Goal: Task Accomplishment & Management: Manage account settings

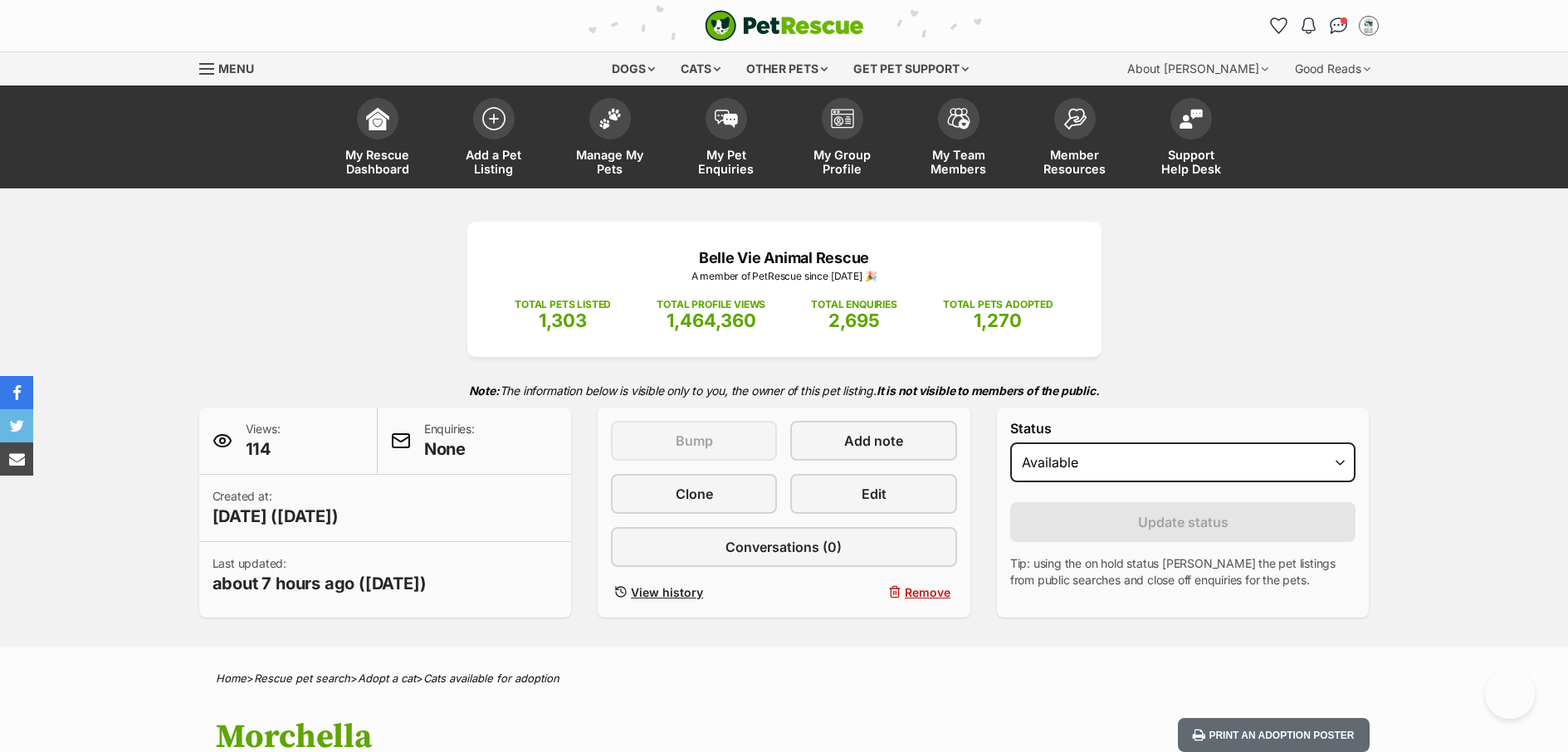
select select "active"
click at [727, 160] on span "My Pet Enquiries" at bounding box center [725, 162] width 74 height 28
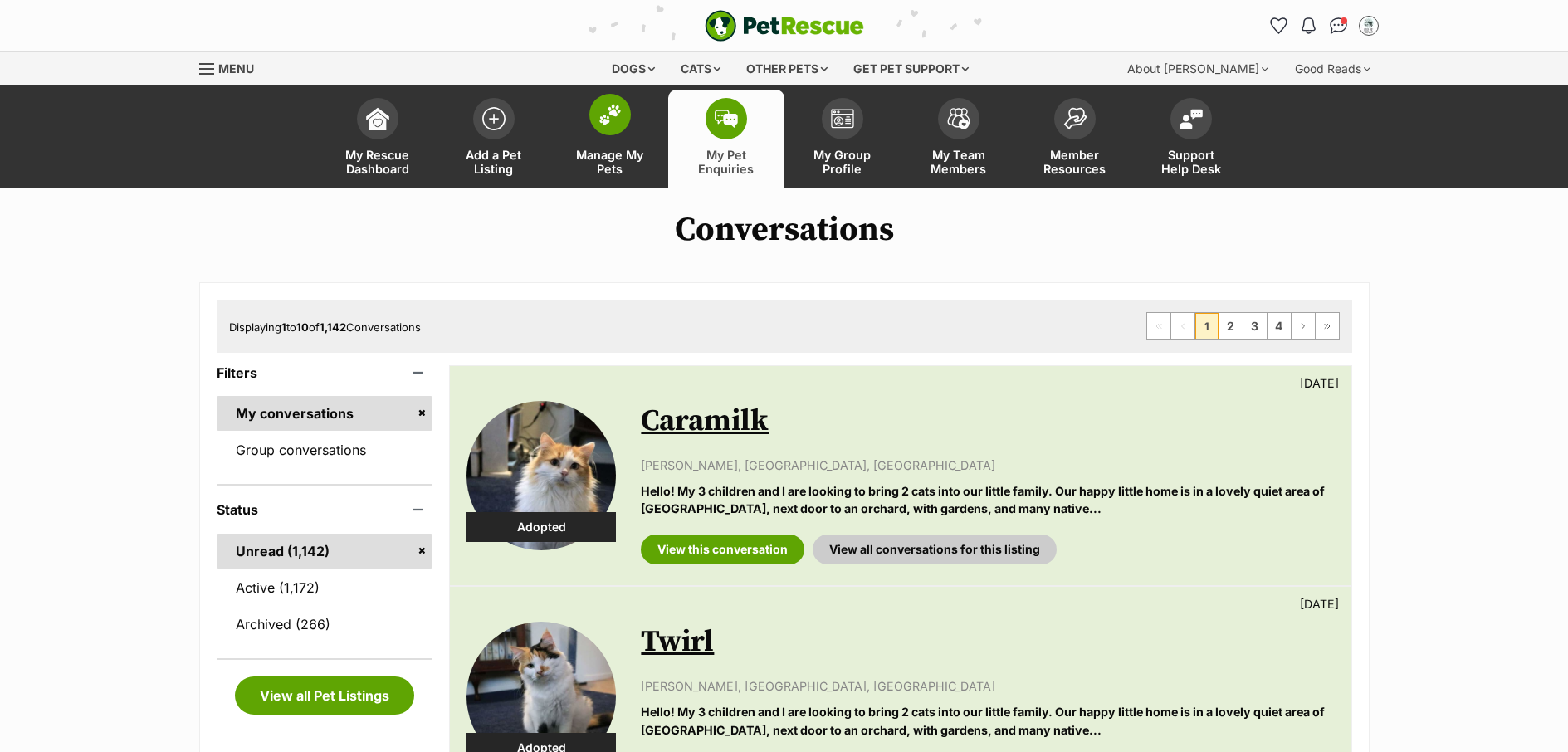
click at [588, 176] on link "Manage My Pets" at bounding box center [609, 139] width 116 height 99
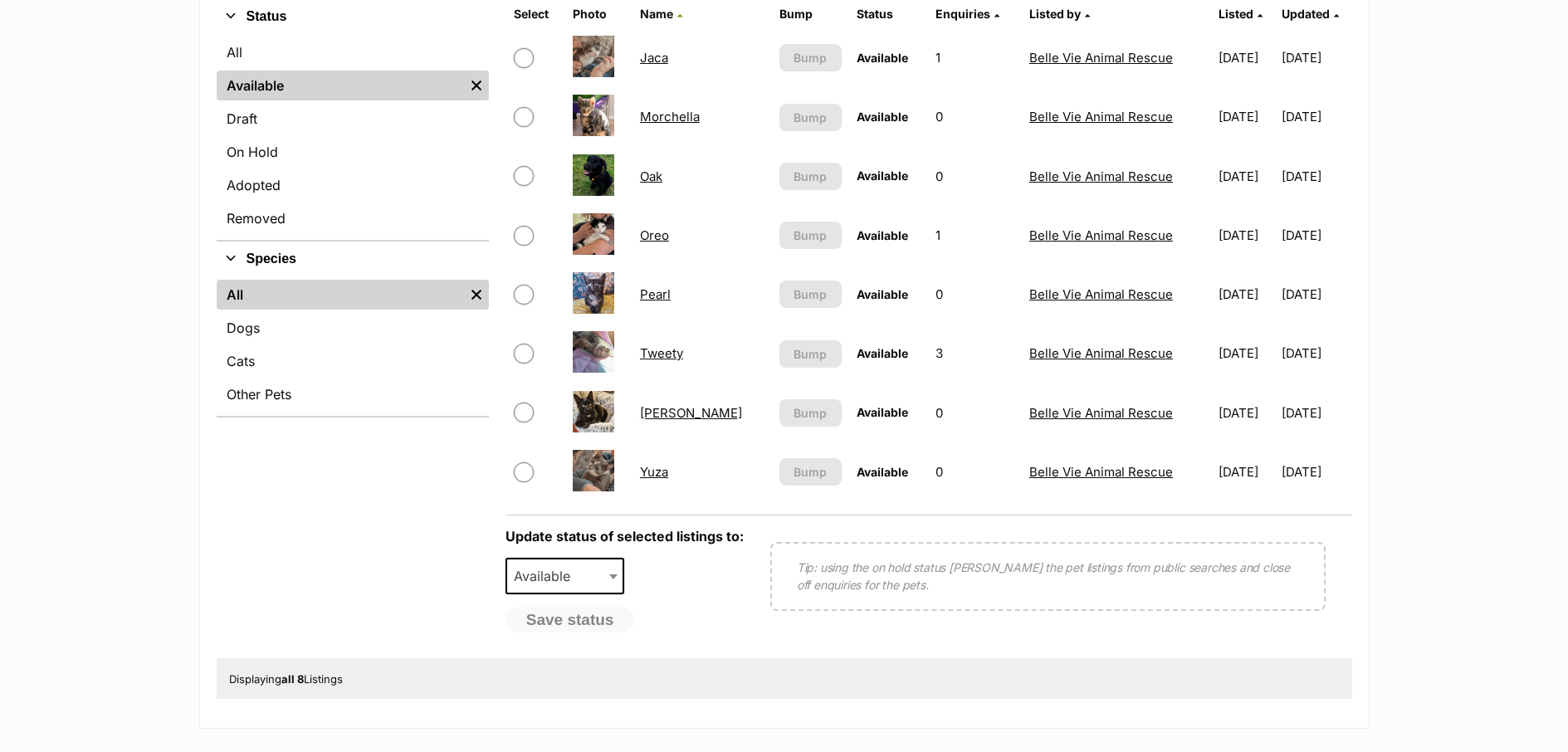
scroll to position [414, 0]
click at [653, 177] on link "Oak" at bounding box center [651, 177] width 23 height 16
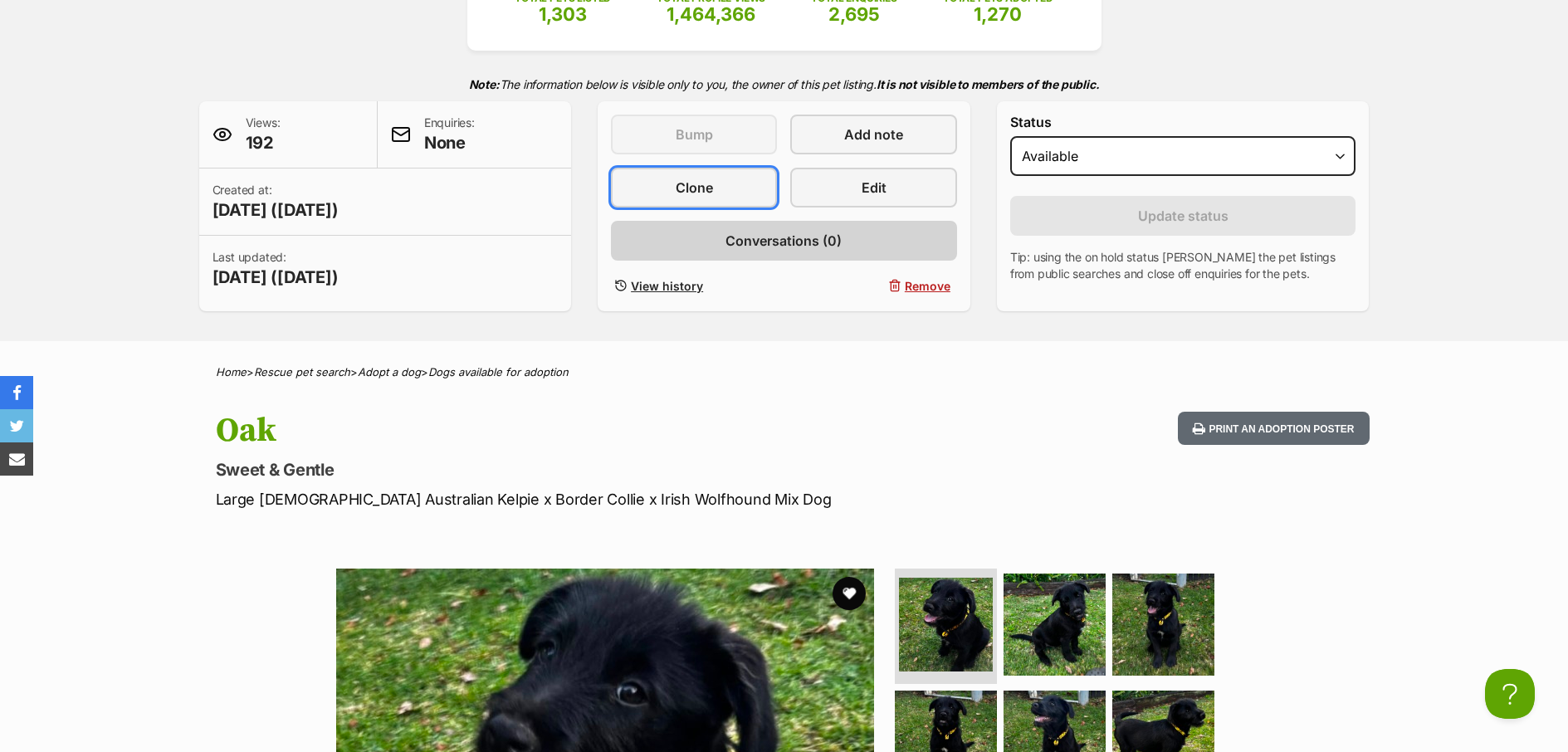
drag, startPoint x: 717, startPoint y: 194, endPoint x: 776, endPoint y: 252, distance: 82.7
click at [716, 194] on link "Clone" at bounding box center [694, 188] width 166 height 40
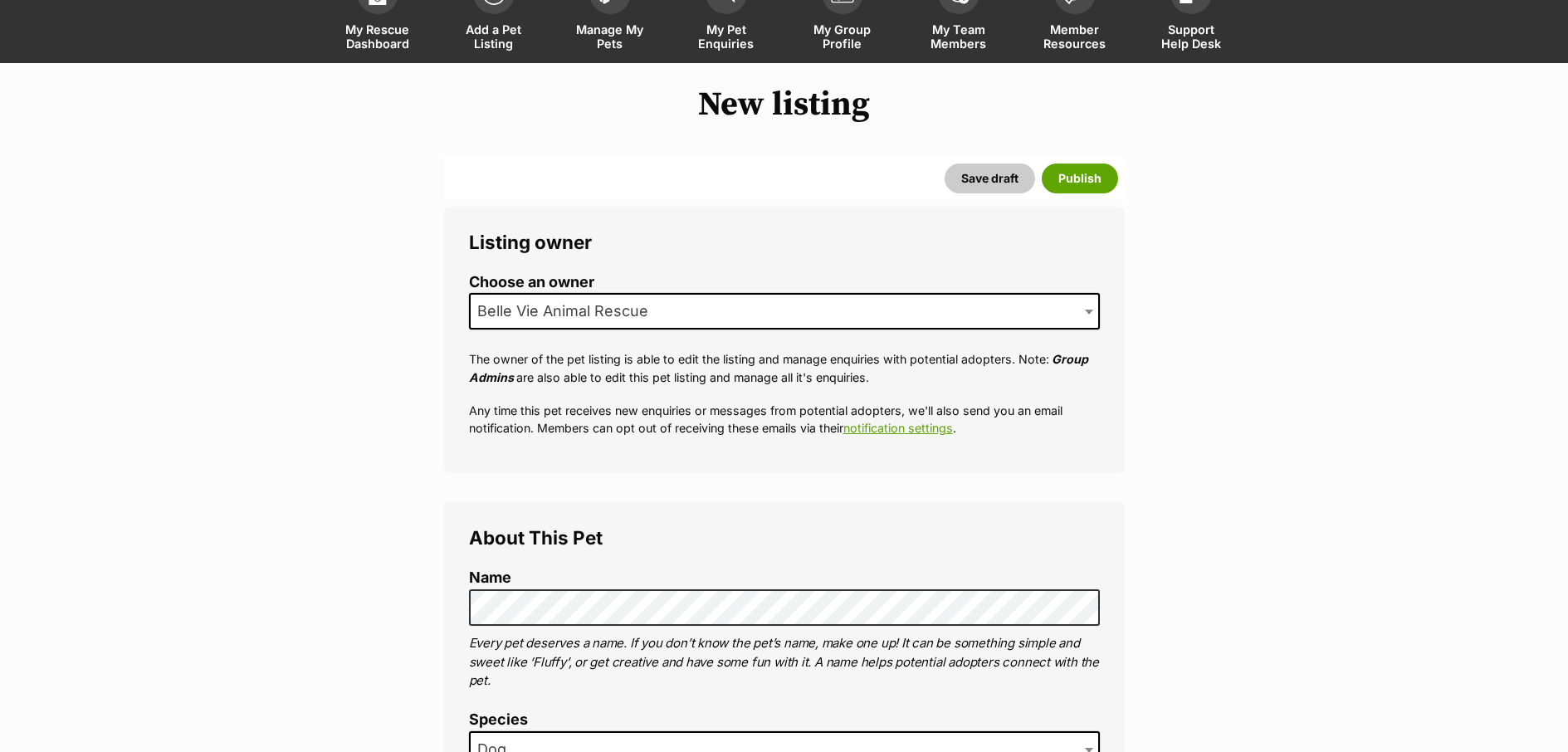
scroll to position [328, 0]
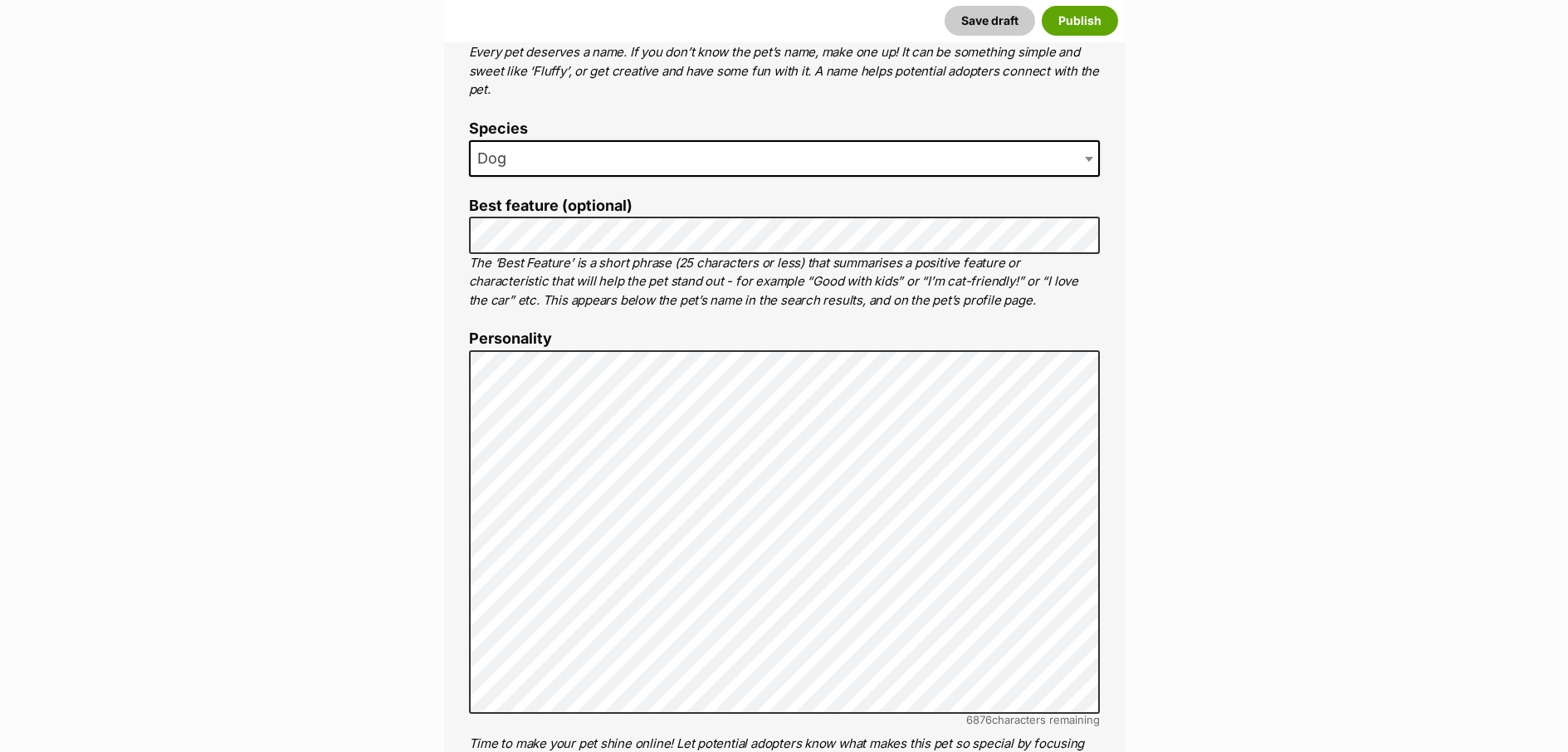
scroll to position [793, 0]
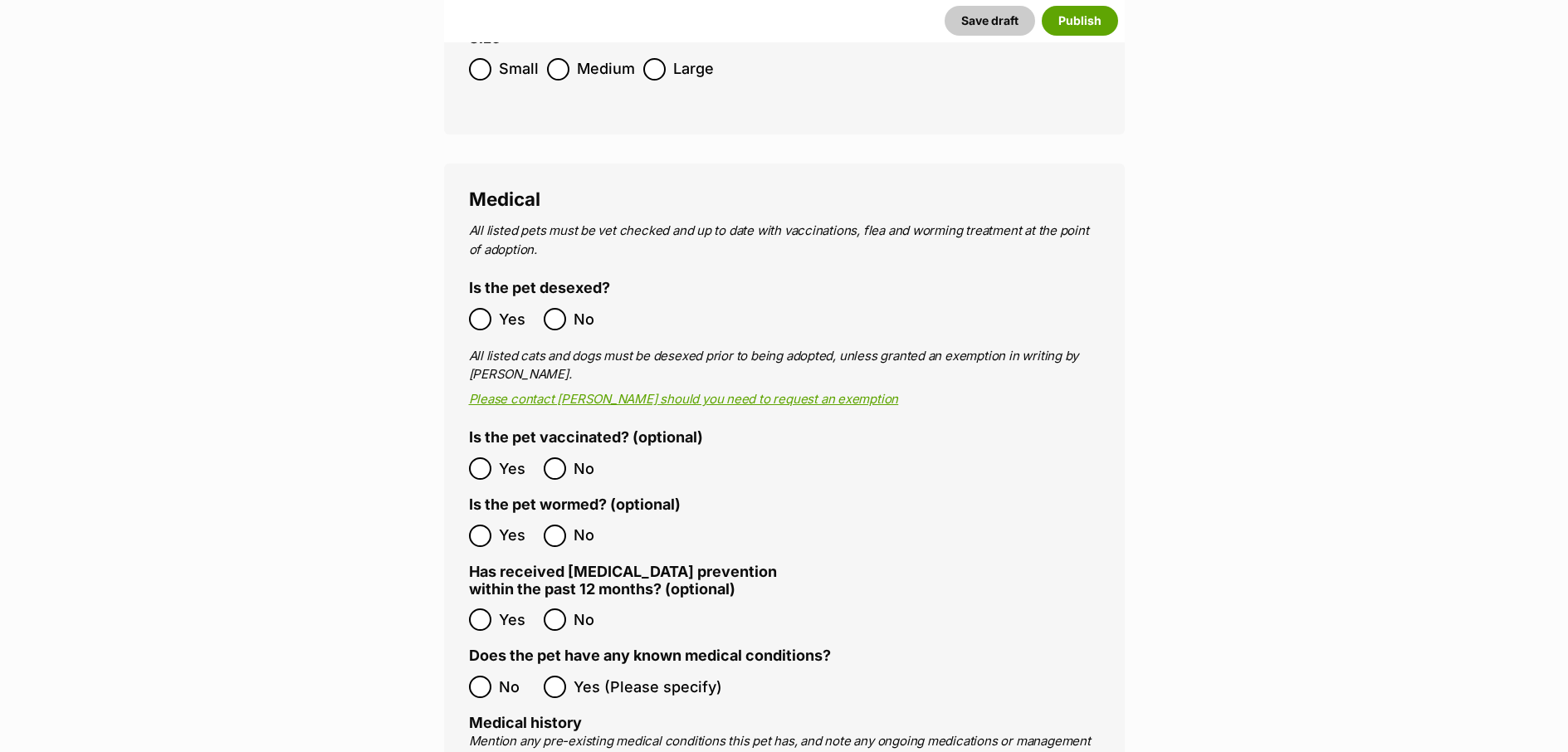
scroll to position [2922, 0]
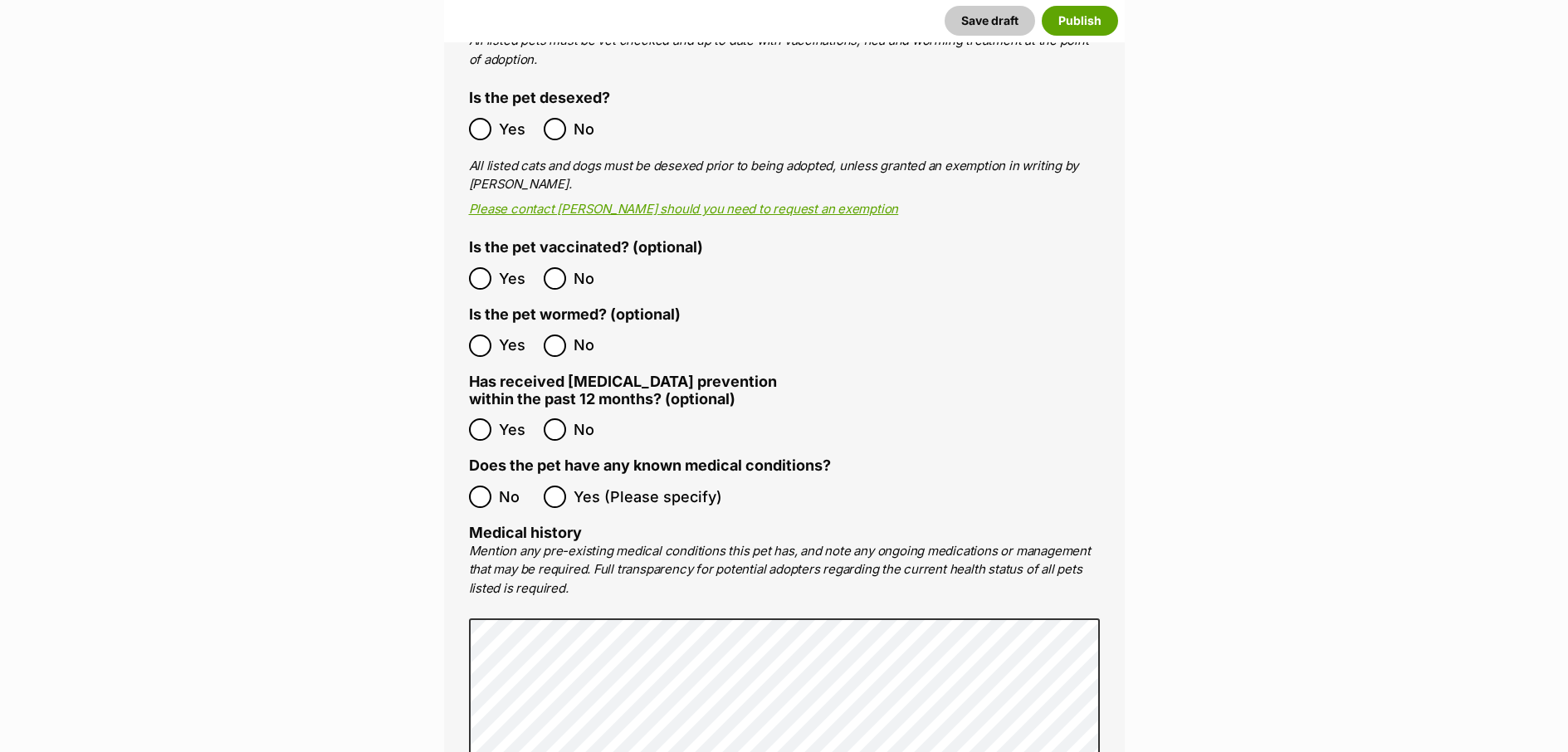
click at [492, 485] on label "No" at bounding box center [501, 496] width 66 height 23
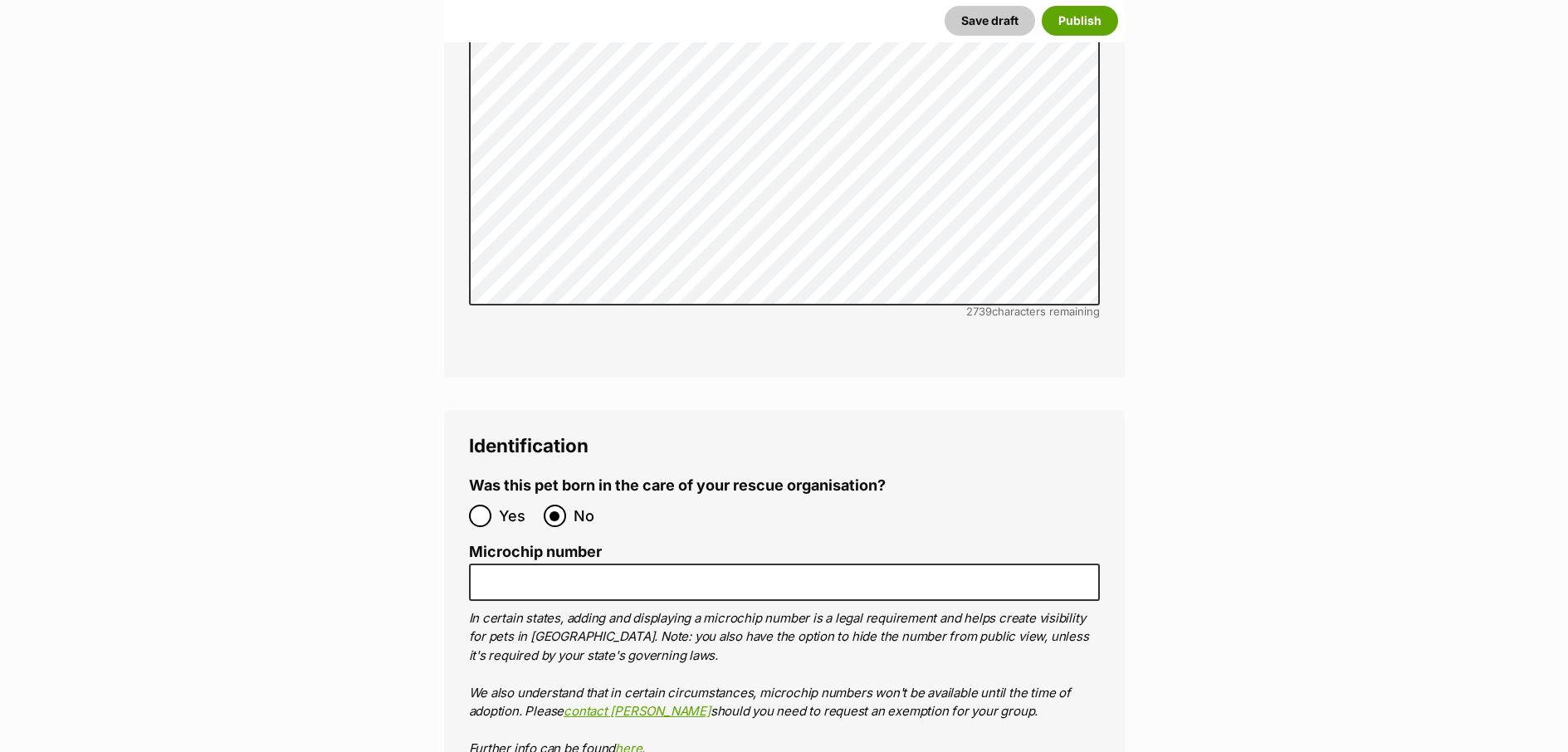
scroll to position [5259, 0]
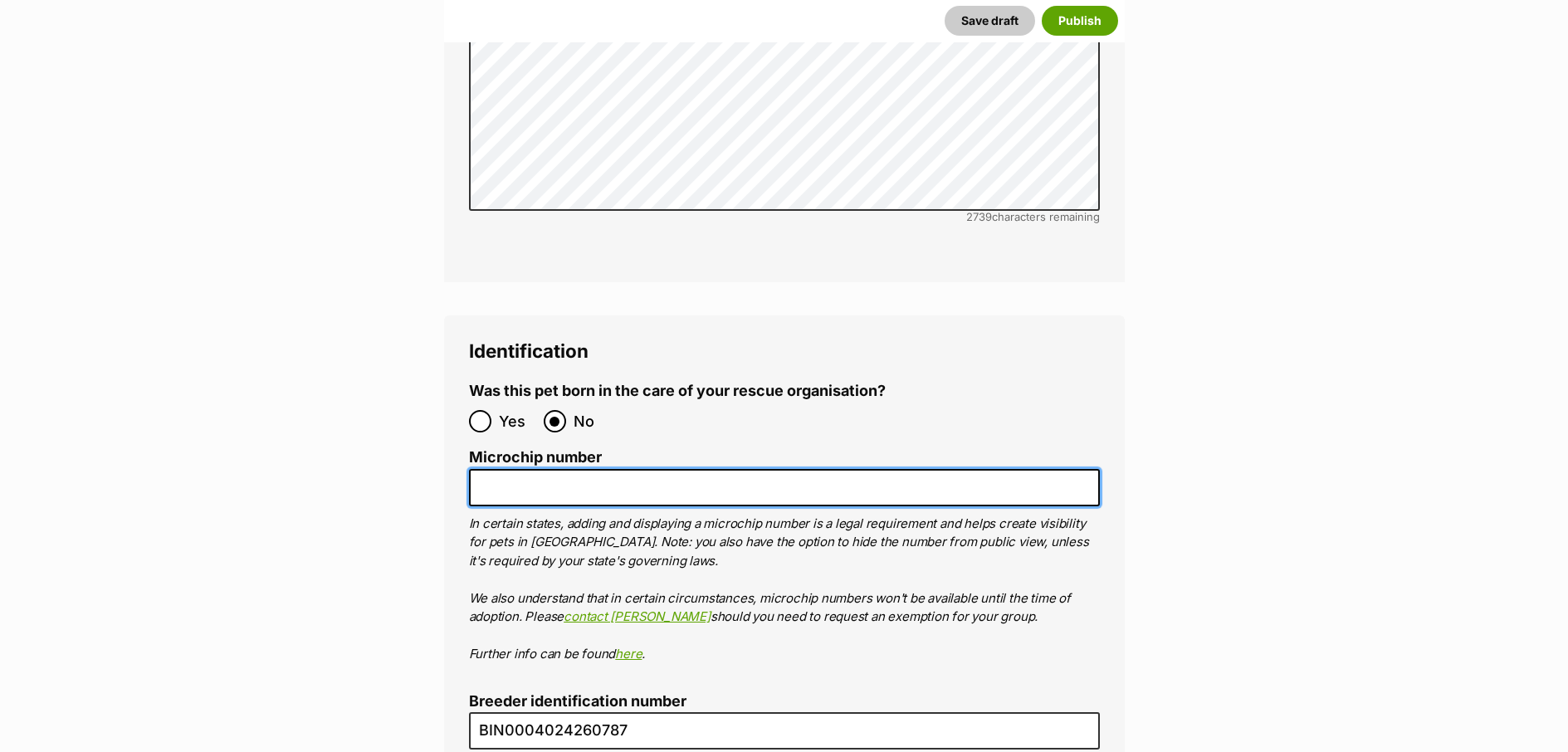
click at [479, 469] on input "Microchip number" at bounding box center [784, 487] width 631 height 38
paste input "956000014565289"
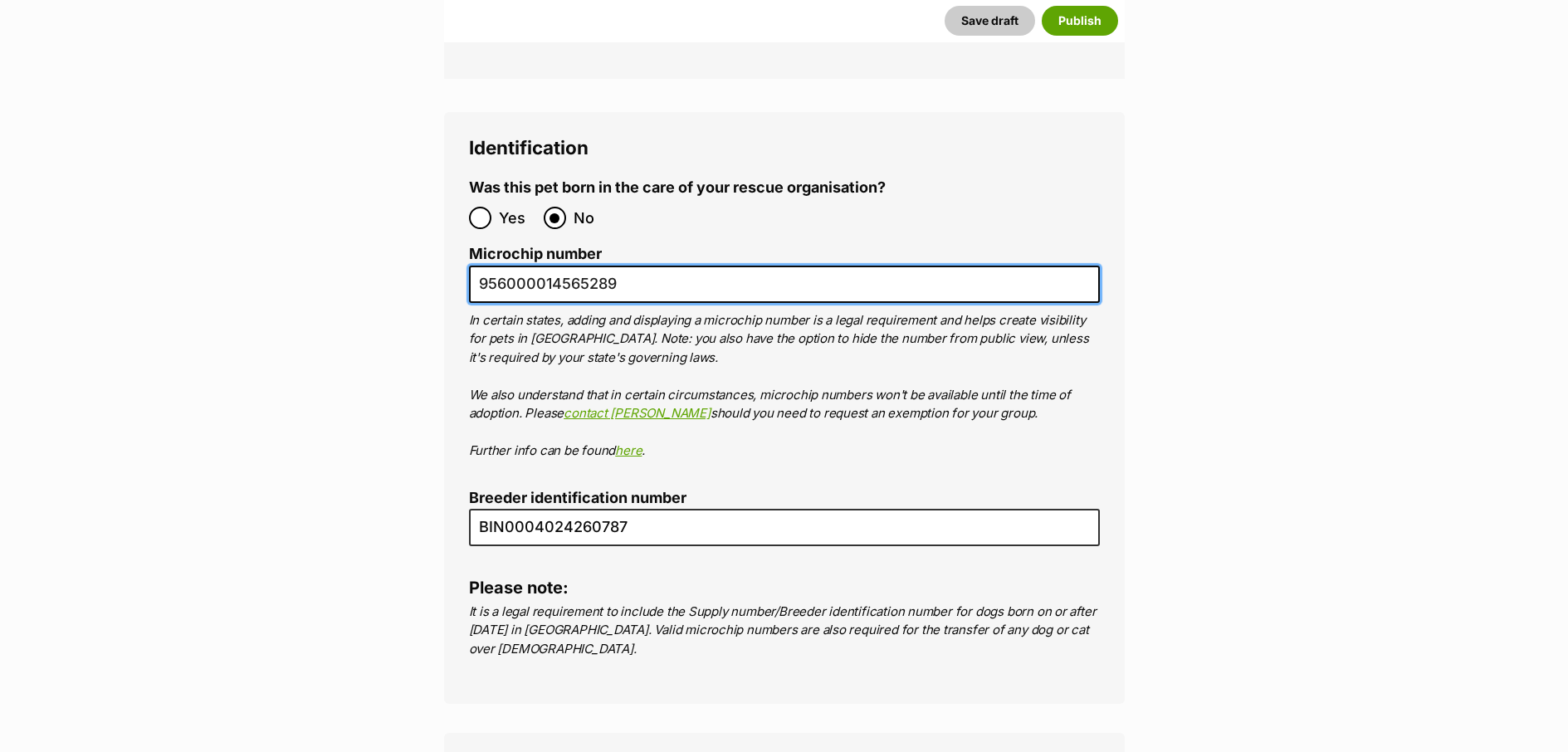
scroll to position [5385, 0]
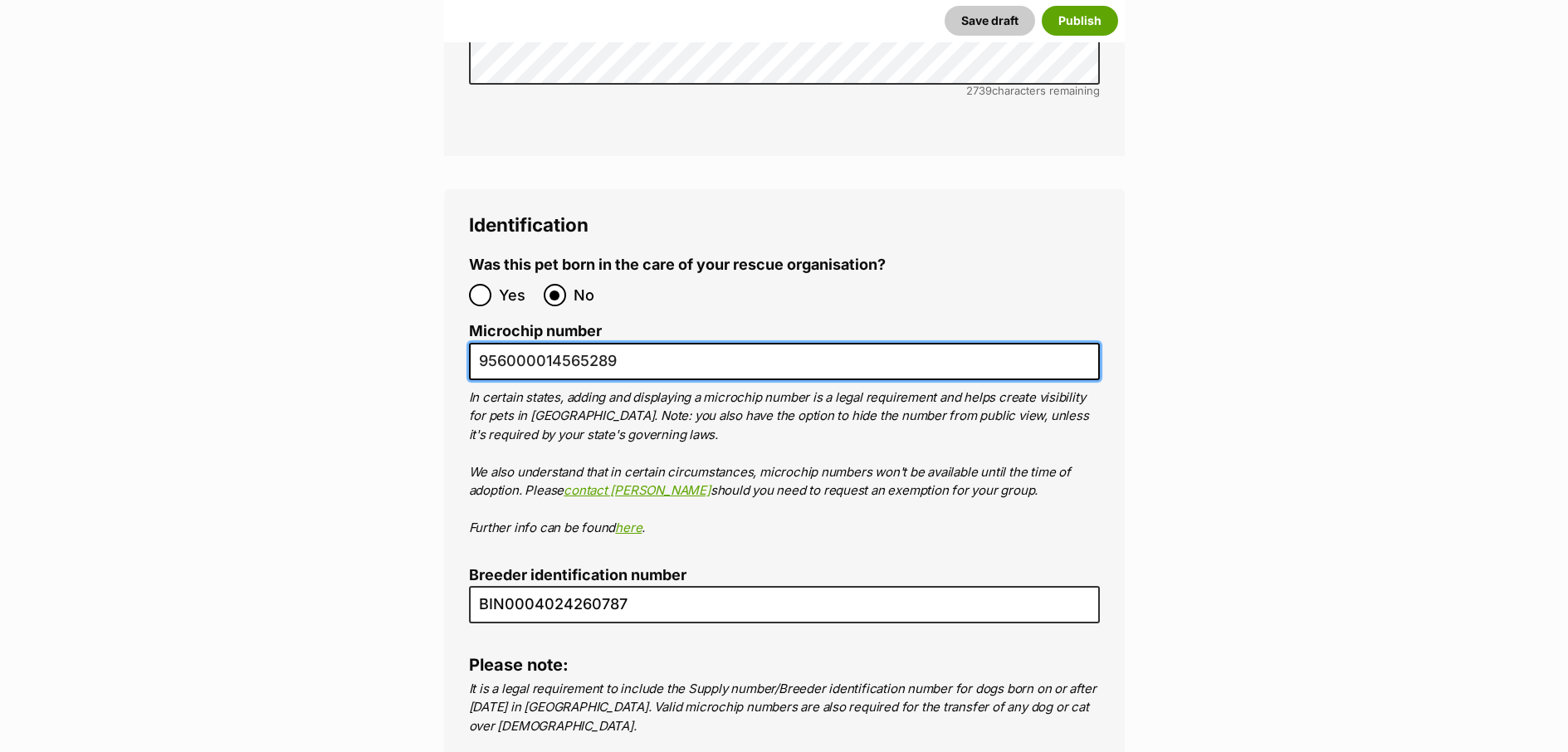
click at [544, 343] on input "956000014565289" at bounding box center [784, 361] width 631 height 38
type input "956000114565289"
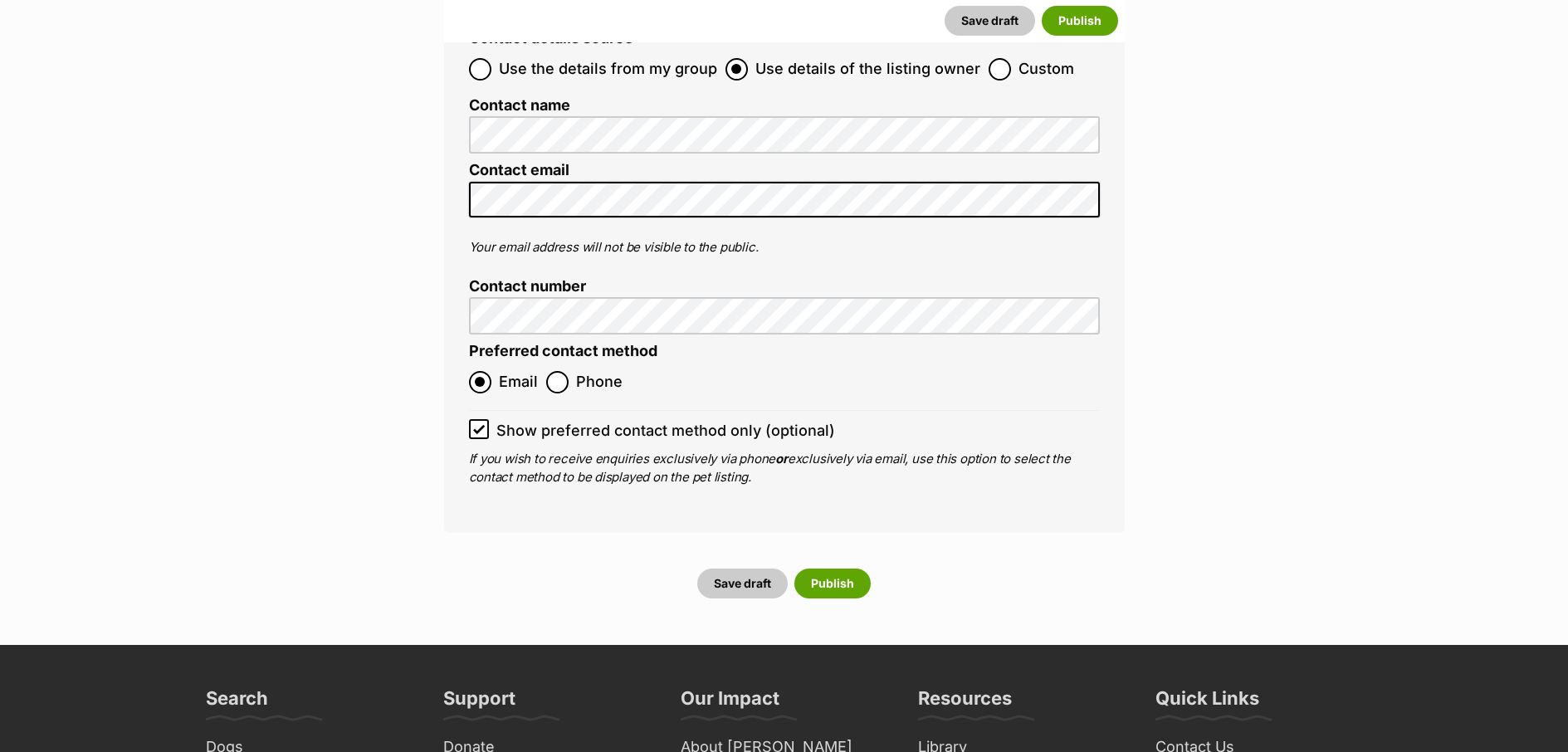
scroll to position [6233, 0]
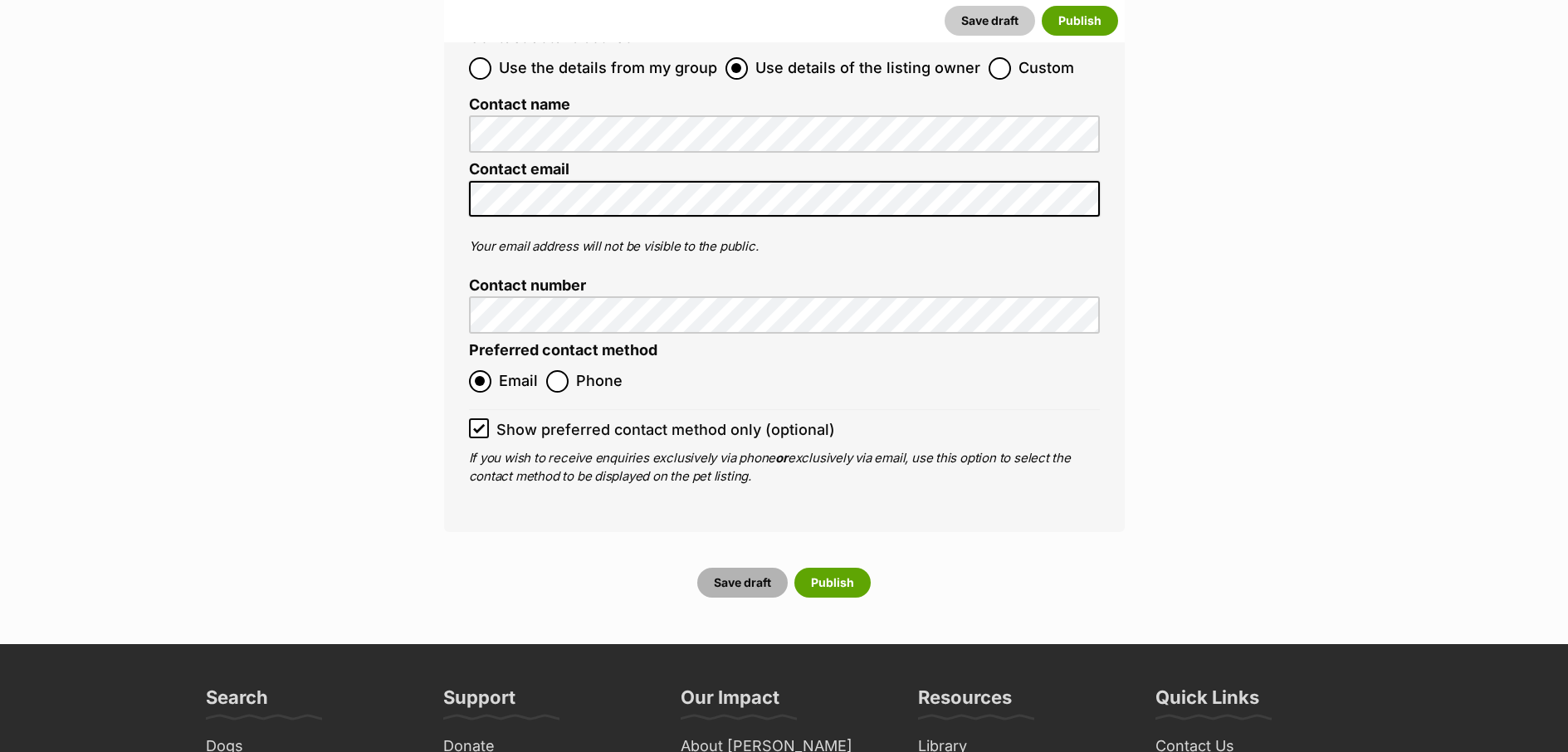
click at [732, 567] on button "Save draft" at bounding box center [742, 582] width 90 height 30
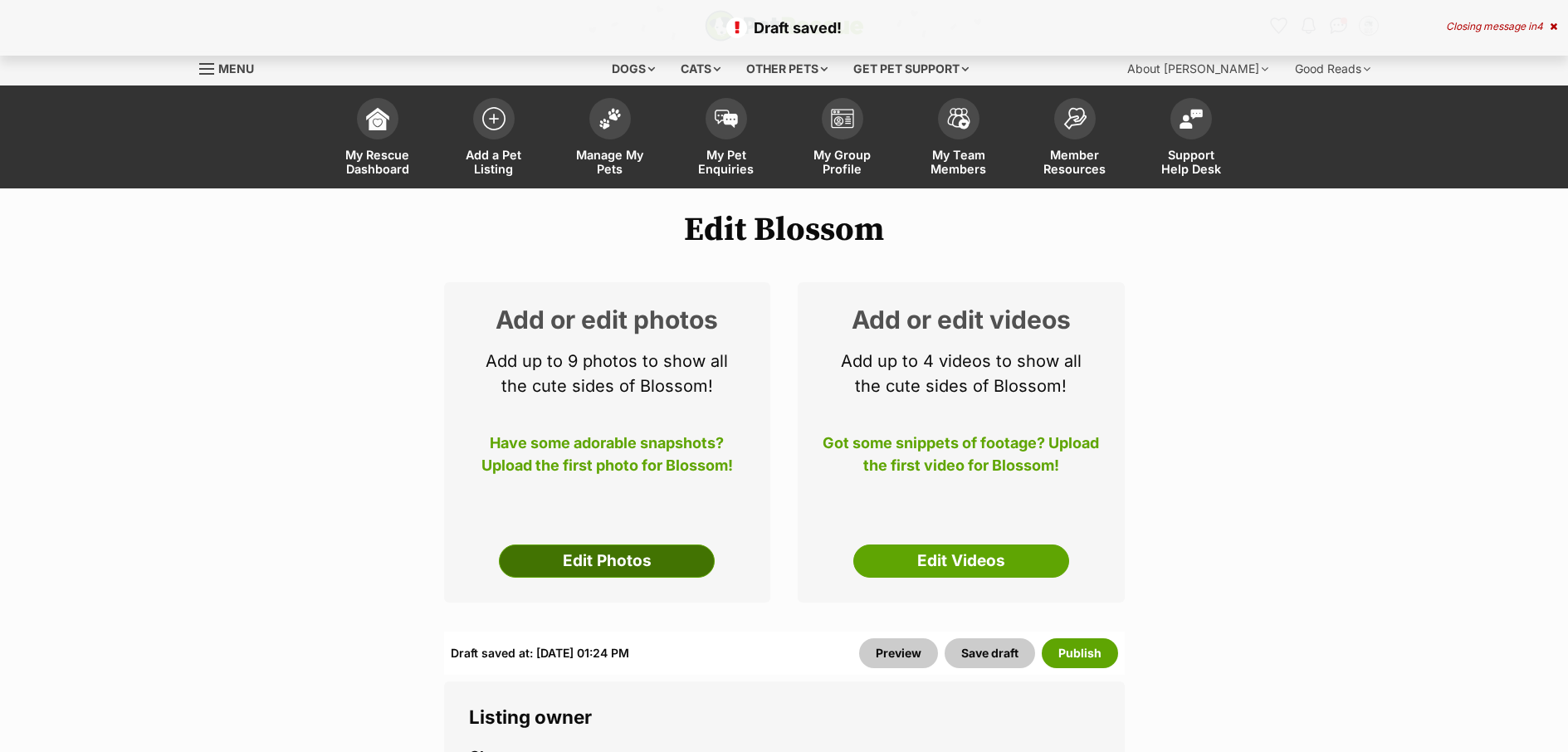
click at [600, 559] on link "Edit Photos" at bounding box center [607, 561] width 216 height 33
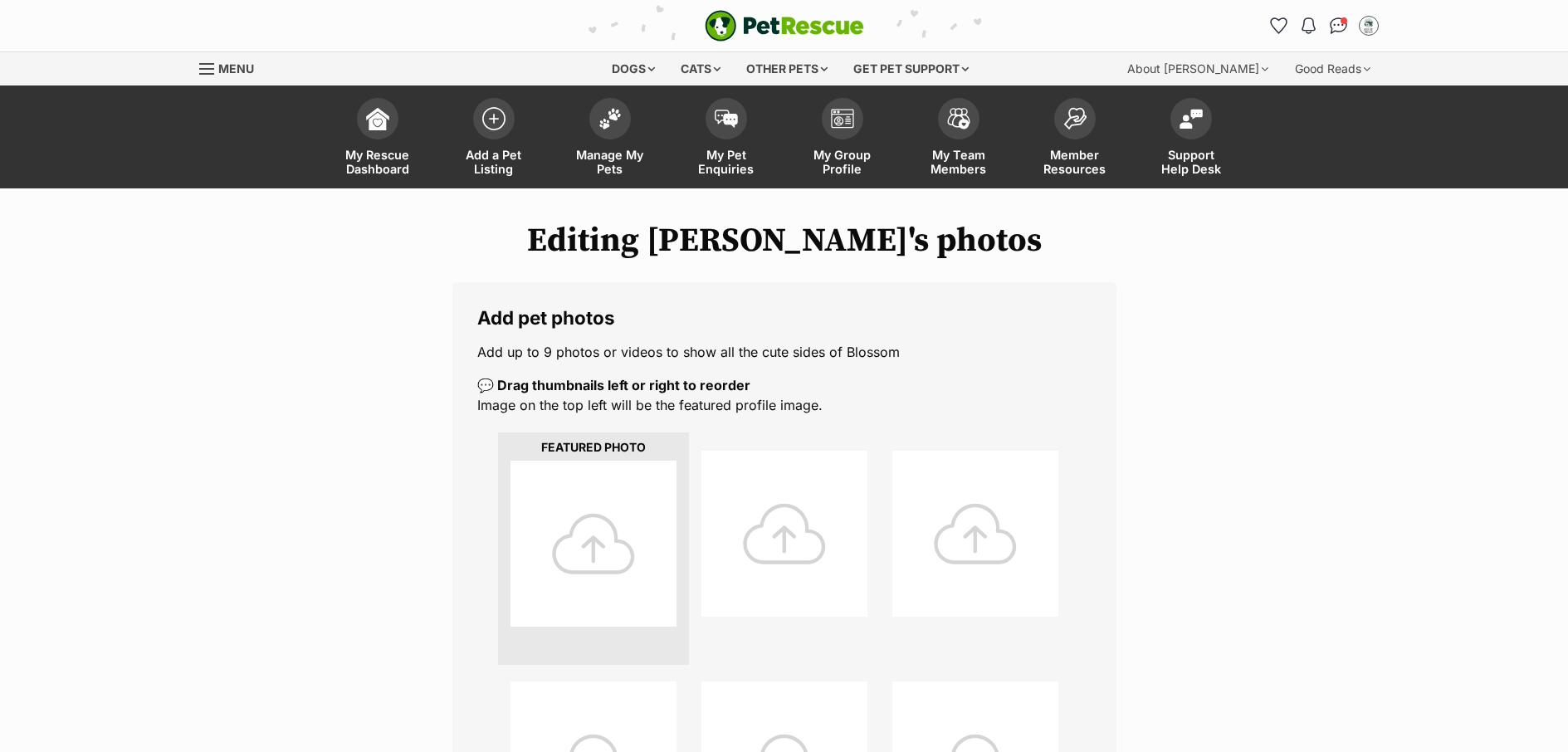
click at [612, 557] on div at bounding box center [593, 543] width 166 height 166
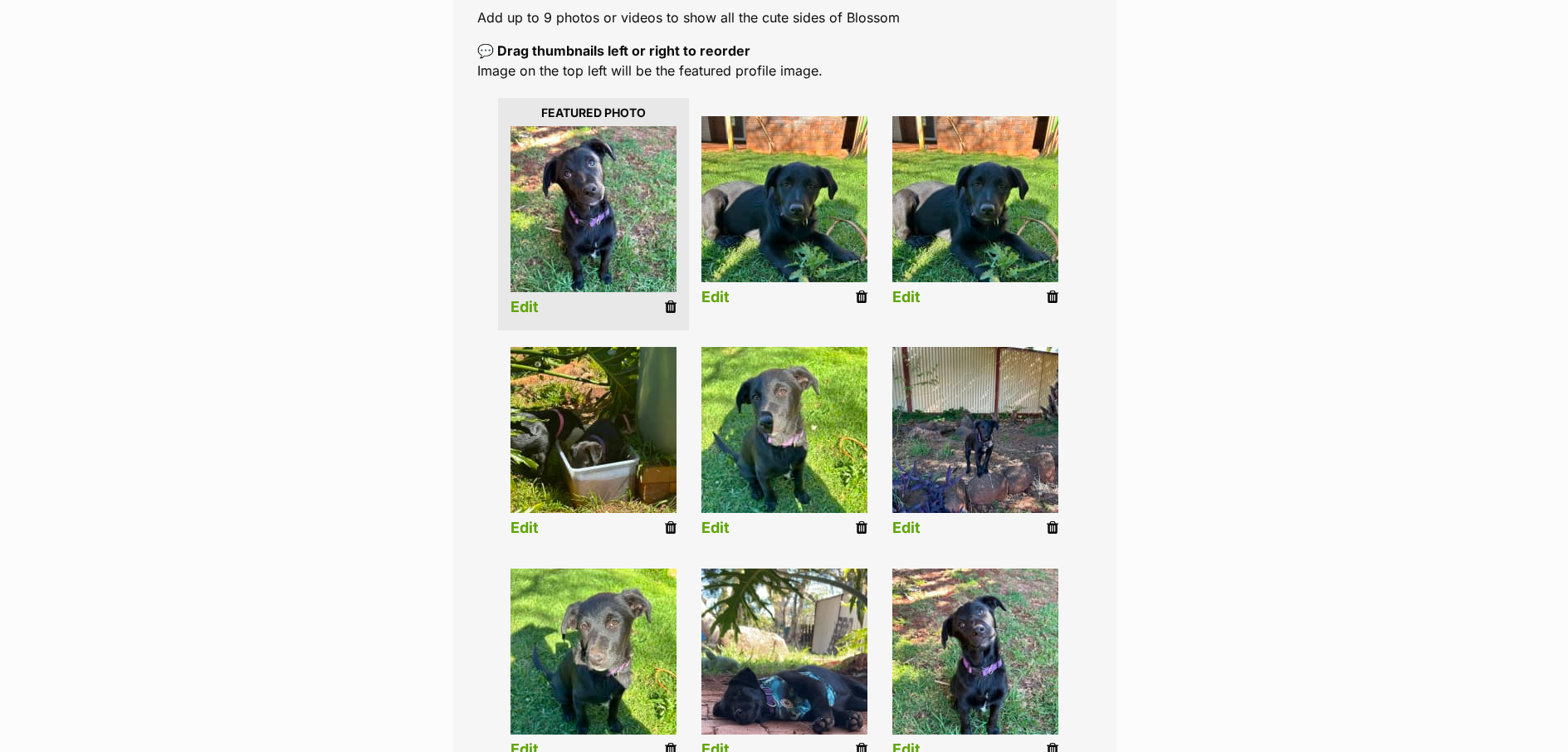
scroll to position [641, 0]
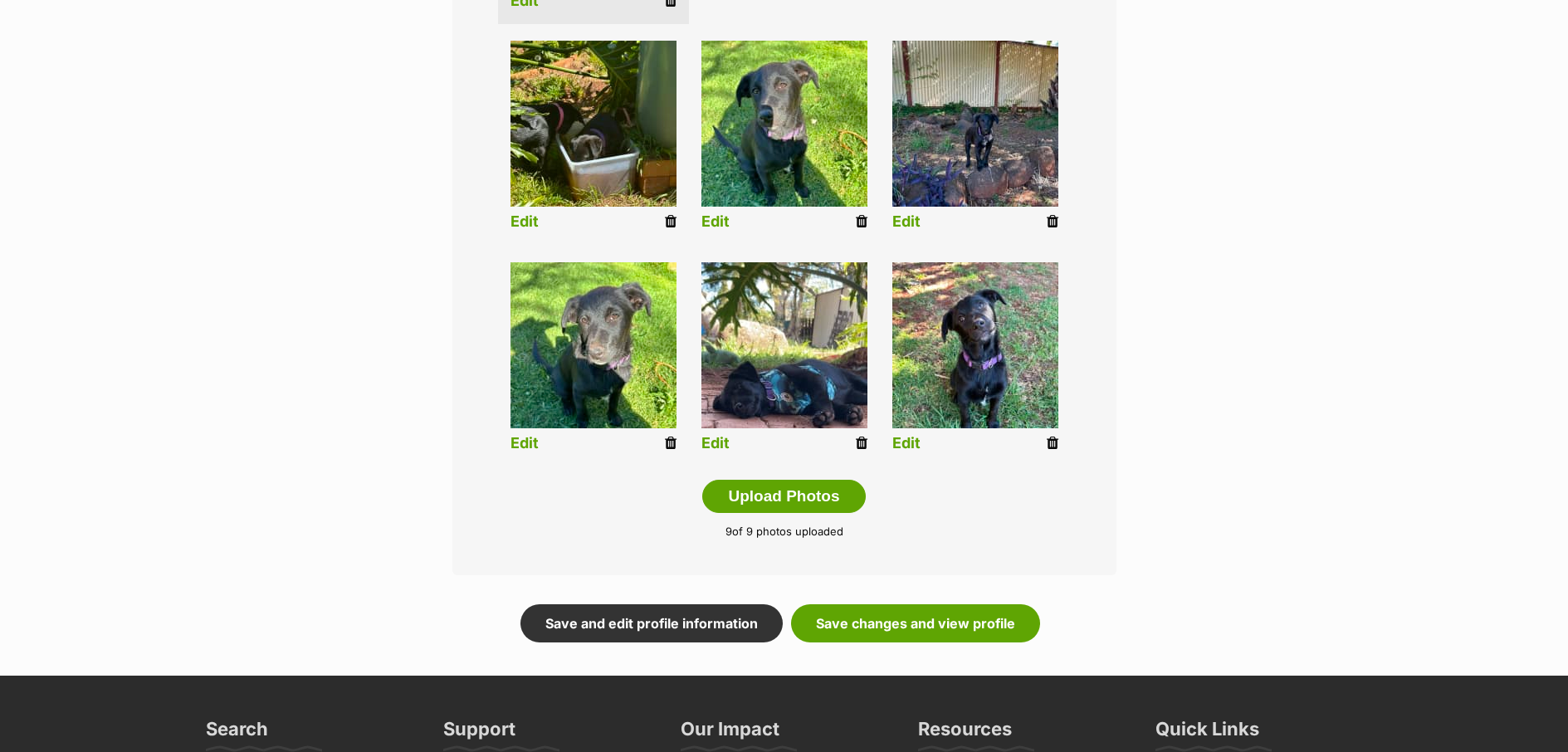
click at [718, 447] on link "Edit" at bounding box center [715, 443] width 28 height 18
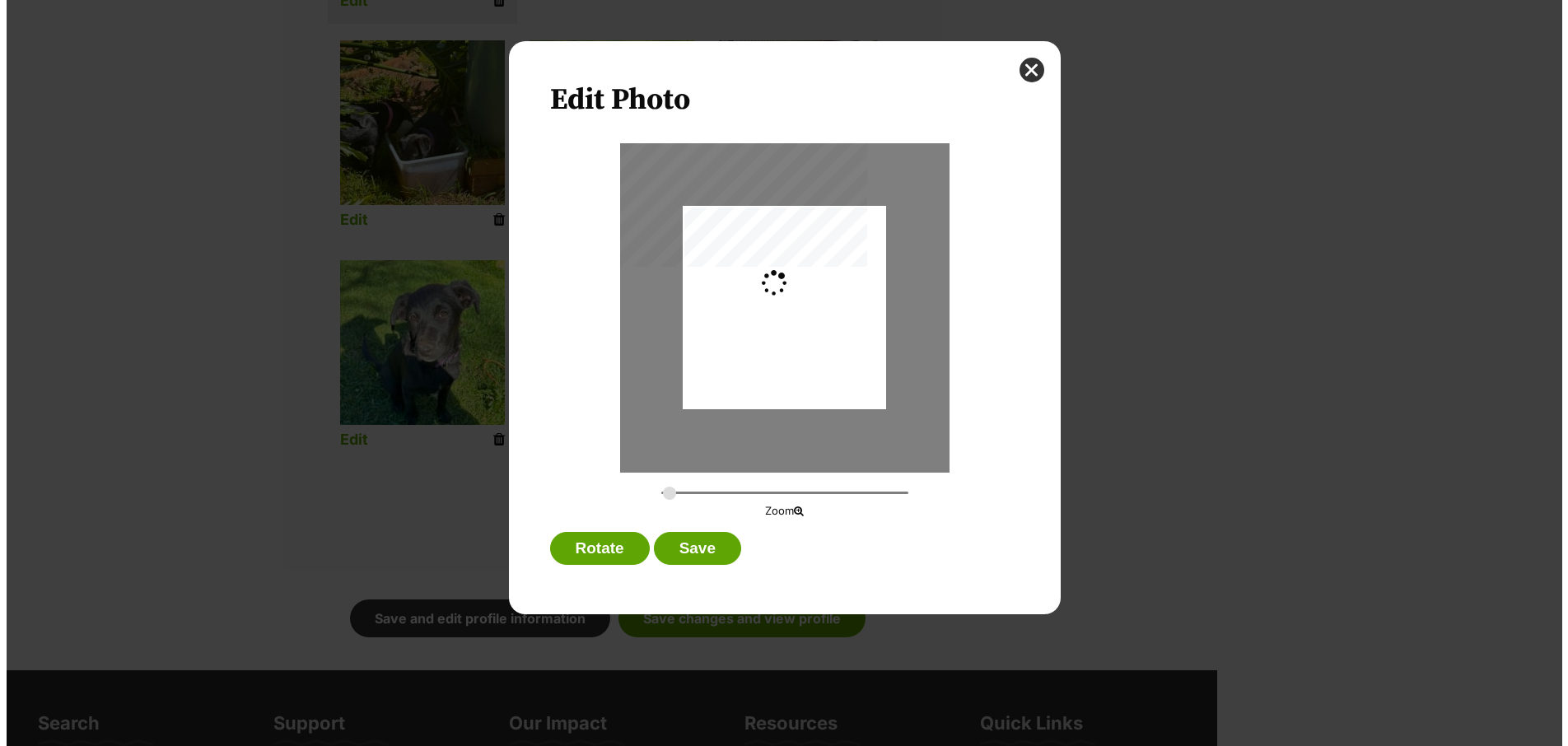
scroll to position [0, 0]
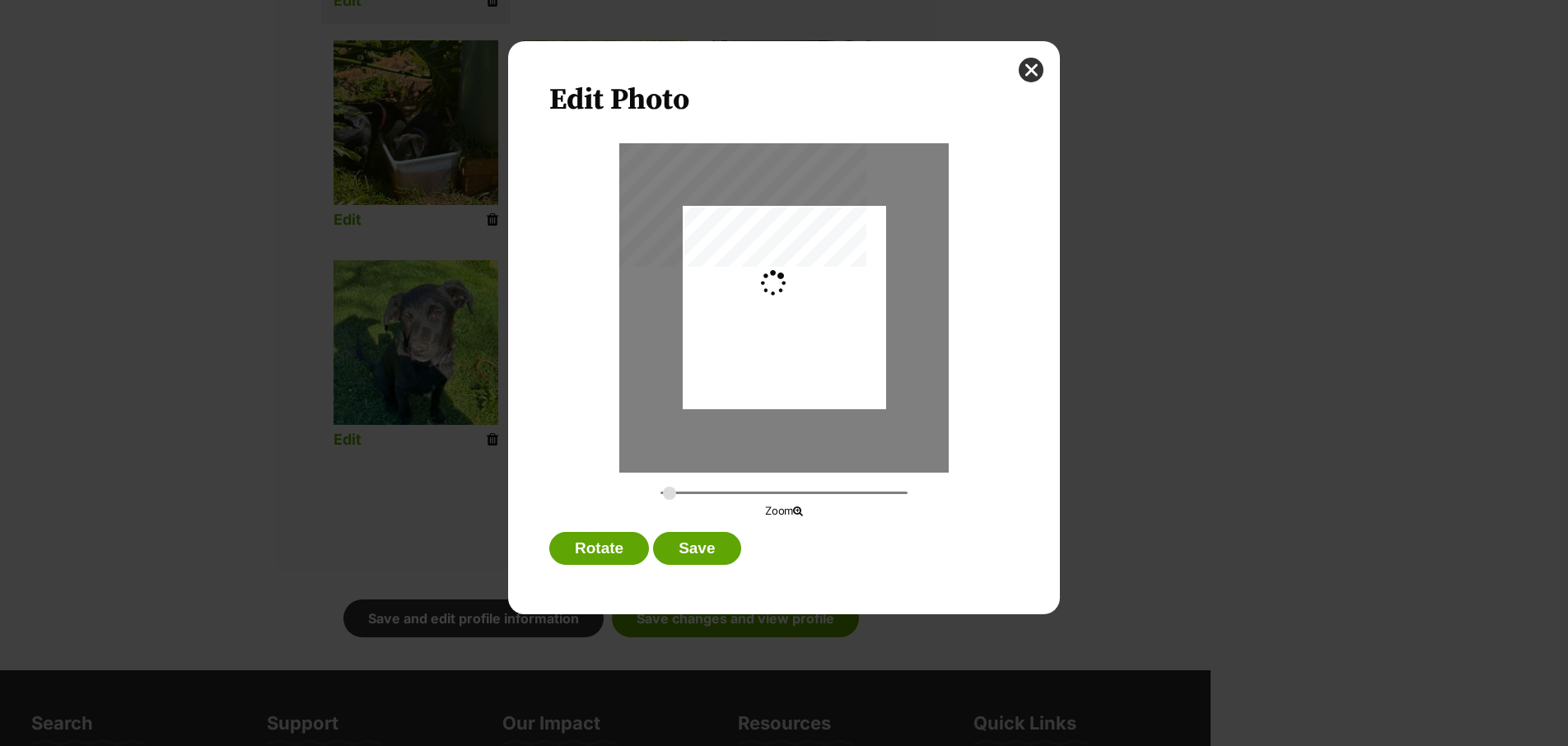
type input "0.2744"
drag, startPoint x: 856, startPoint y: 356, endPoint x: 849, endPoint y: 374, distance: 19.3
click at [849, 374] on div "Dialog Window - Close (Press escape to close)" at bounding box center [784, 326] width 203 height 361
click at [721, 550] on button "Save" at bounding box center [697, 549] width 87 height 33
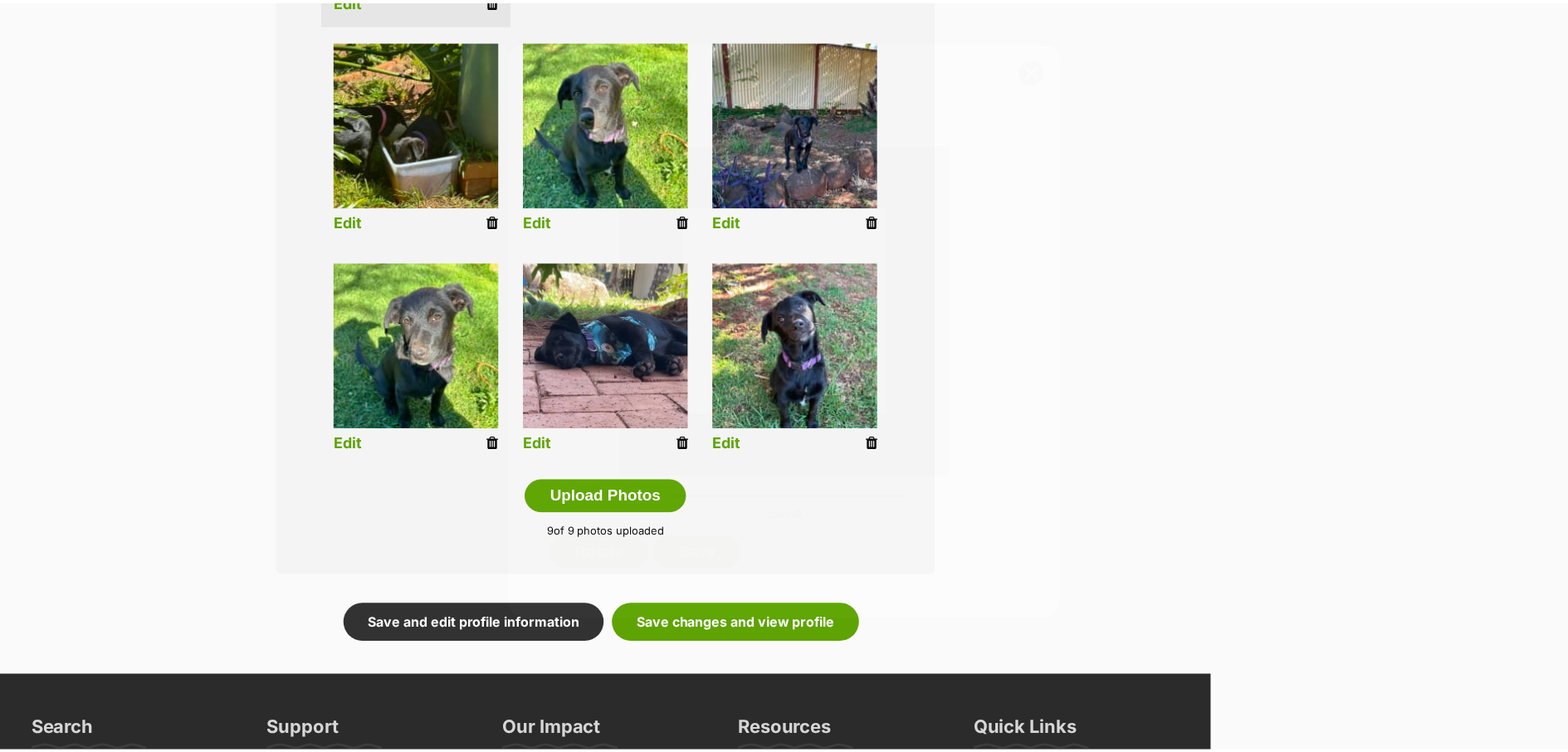
scroll to position [641, 0]
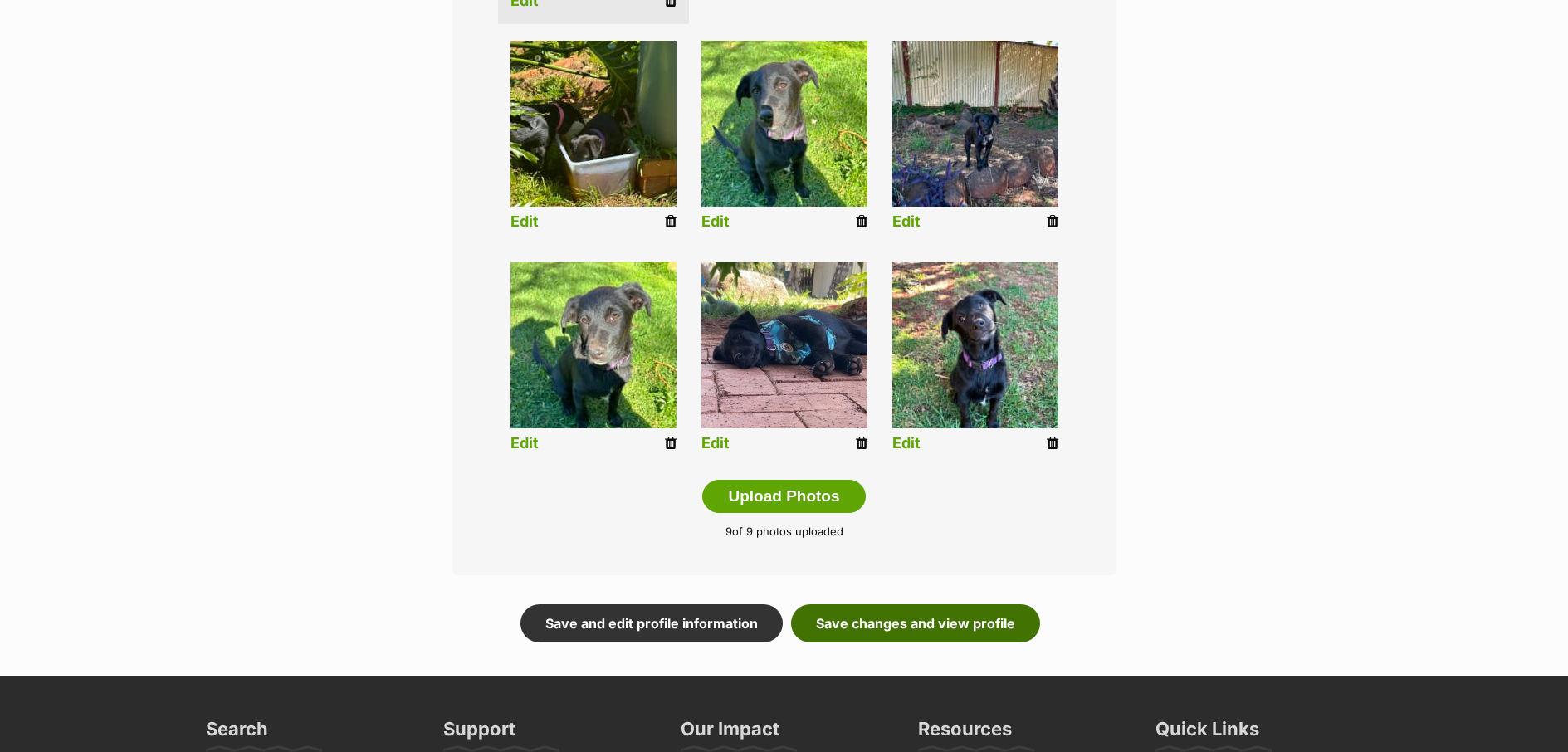
click at [915, 629] on link "Save changes and view profile" at bounding box center [915, 623] width 249 height 38
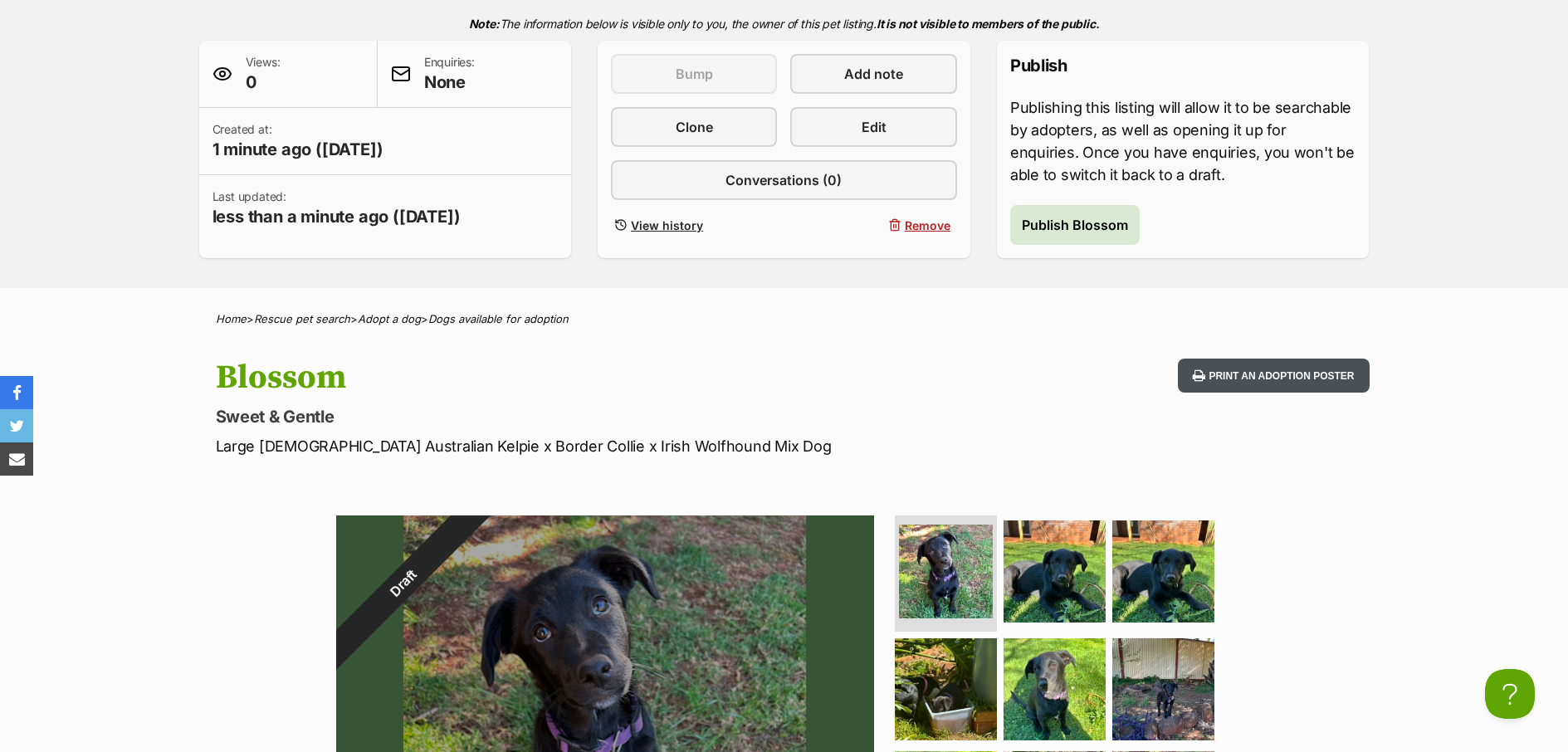
scroll to position [366, 0]
click at [1092, 224] on span "Publish Blossom" at bounding box center [1075, 226] width 106 height 20
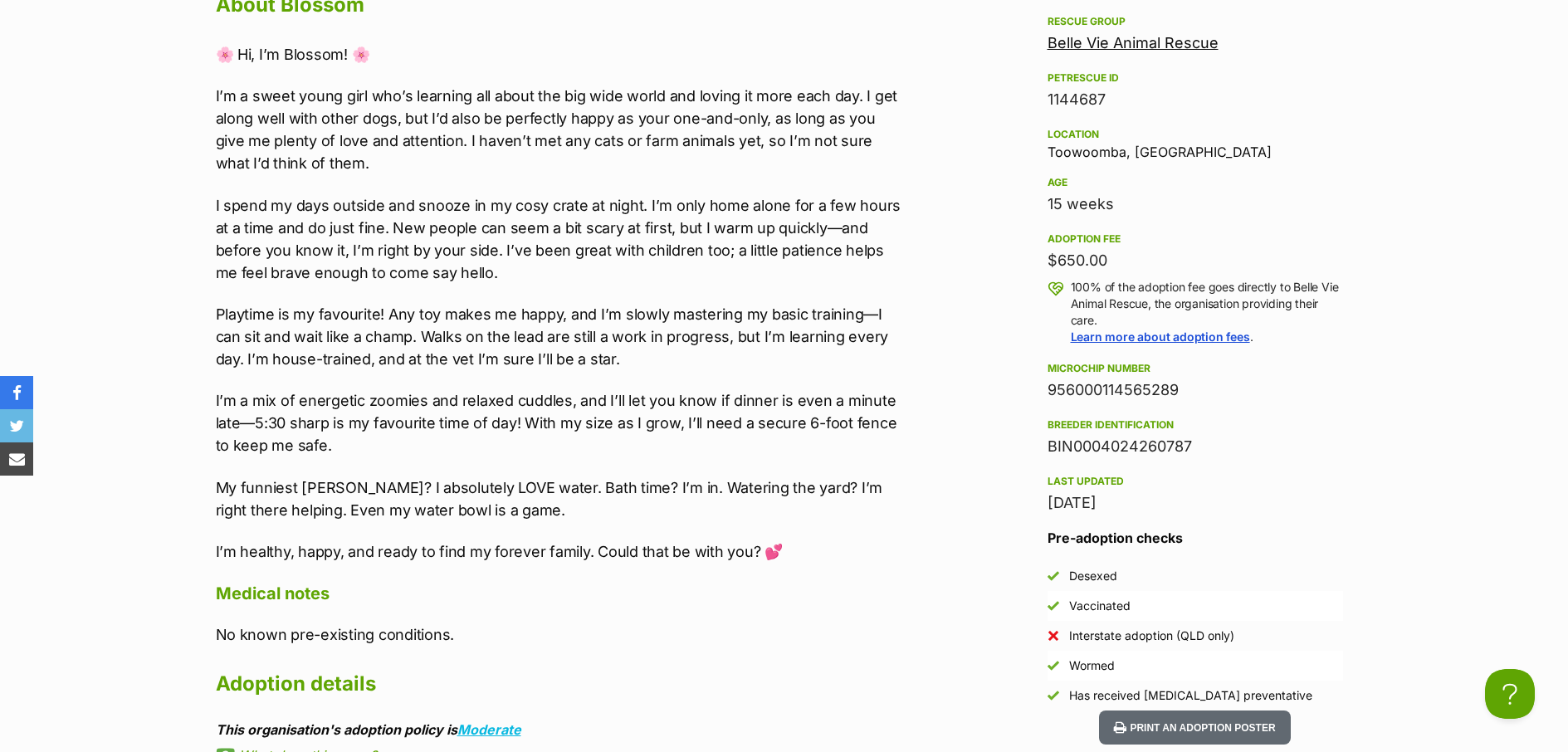
scroll to position [1519, 0]
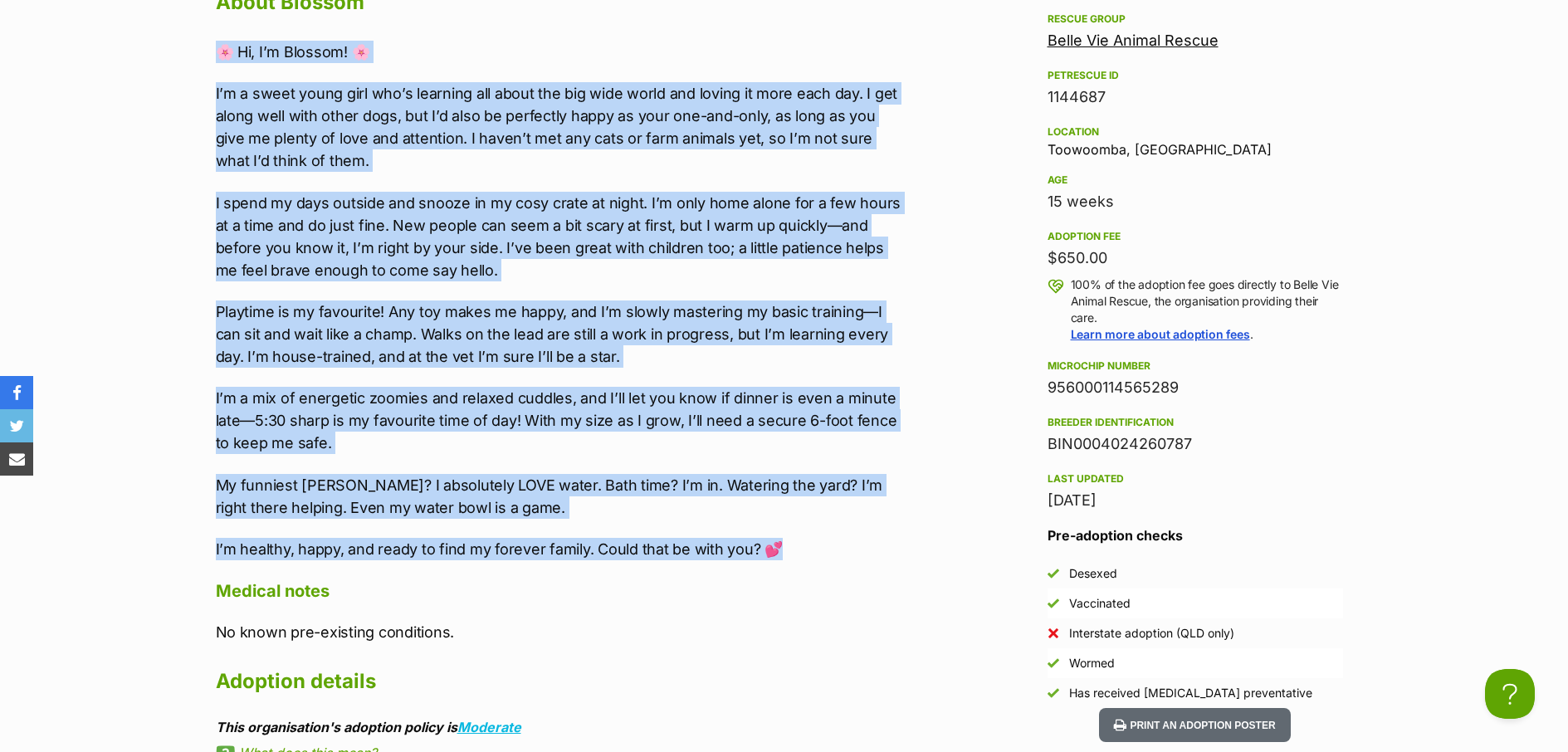
drag, startPoint x: 802, startPoint y: 550, endPoint x: 203, endPoint y: 56, distance: 776.4
click at [203, 56] on div "Upload Videos About Blossom 🌸 Hi, I’m Blossom! 🌸 I’m a sweet young girl who’s l…" at bounding box center [550, 559] width 702 height 1265
copy div "🌸 Hi, I’m Blossom! 🌸 I’m a sweet young girl who’s learning all about the big wi…"
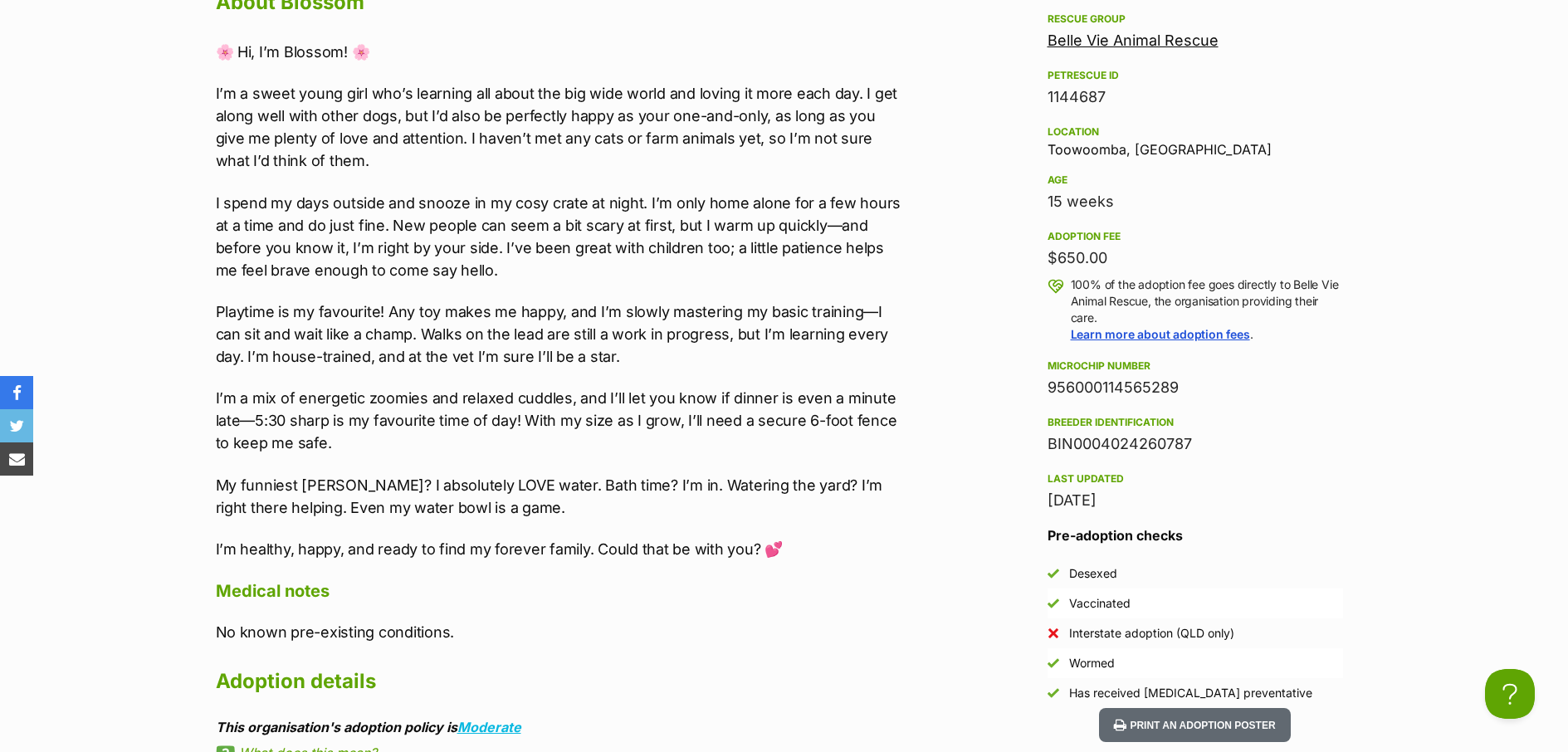
click at [883, 580] on h4 "Medical notes" at bounding box center [558, 591] width 685 height 22
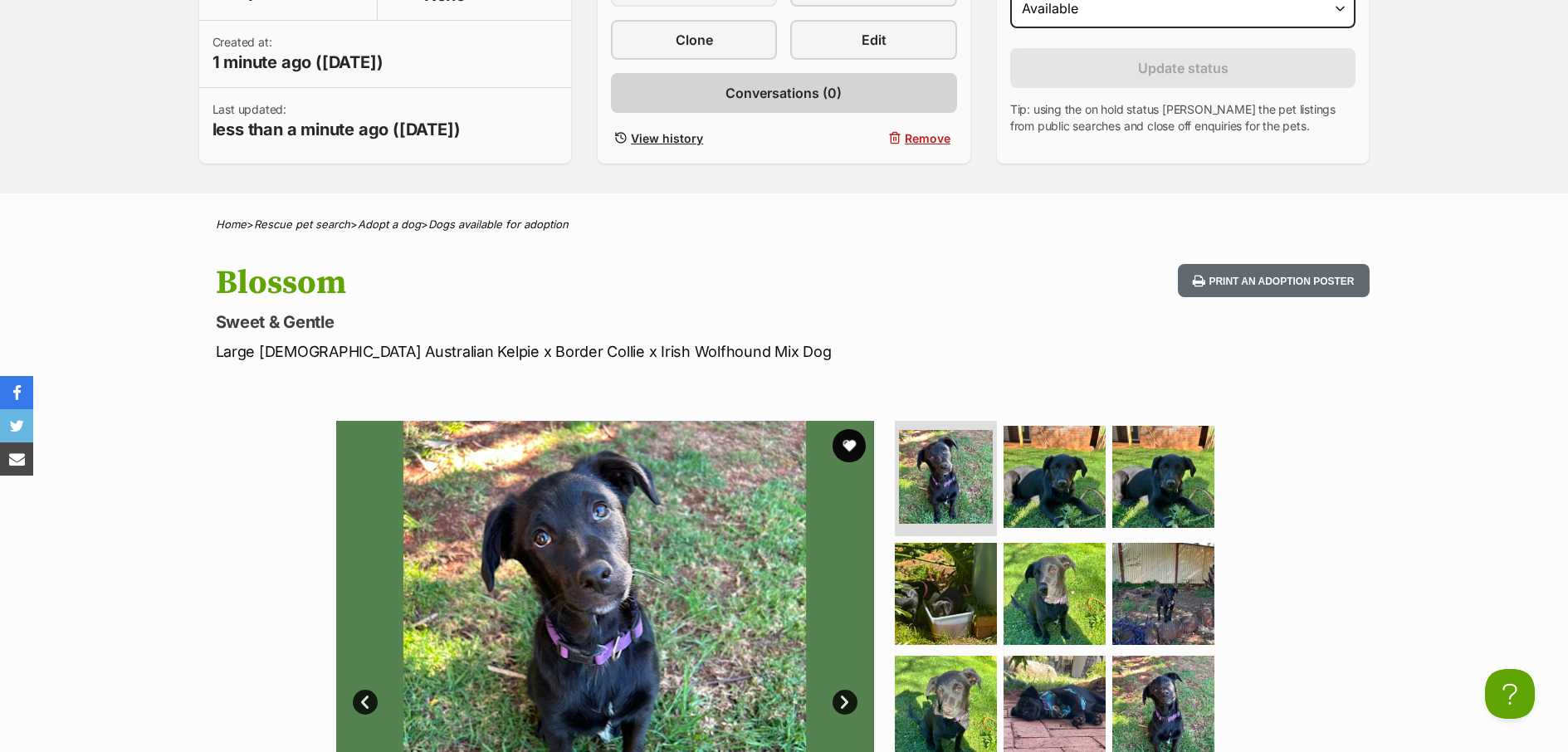
scroll to position [443, 0]
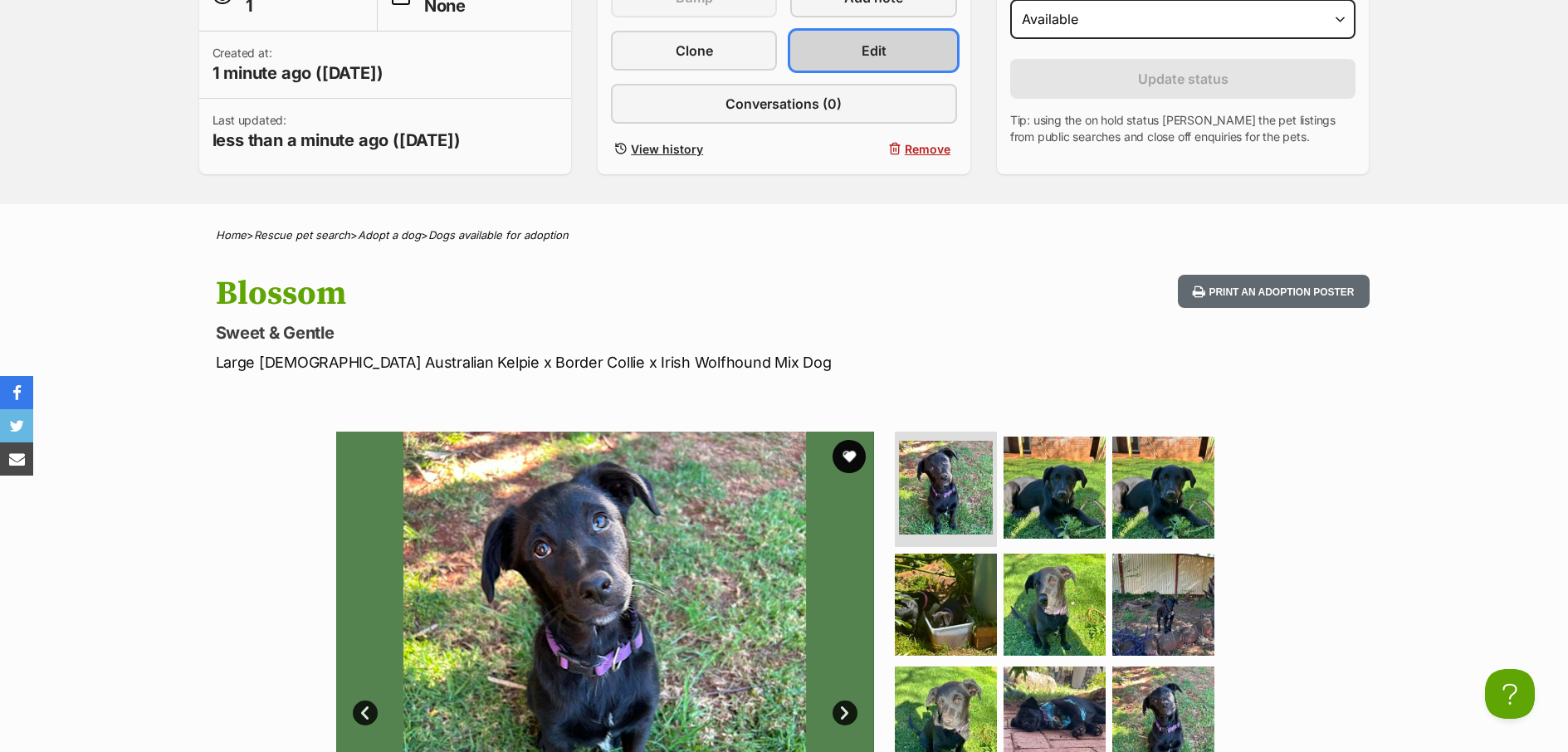
click at [881, 62] on link "Edit" at bounding box center [873, 51] width 166 height 40
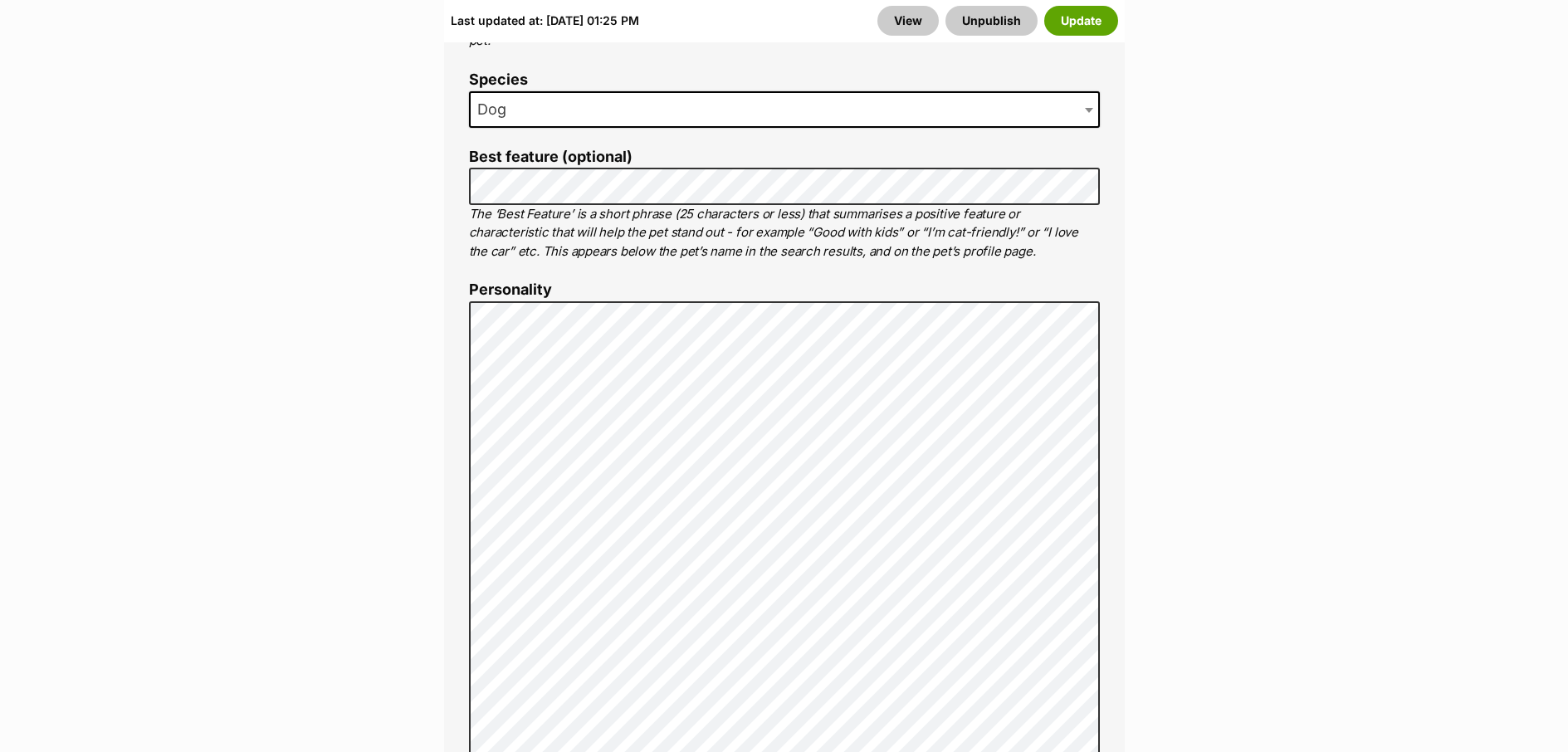
scroll to position [1229, 0]
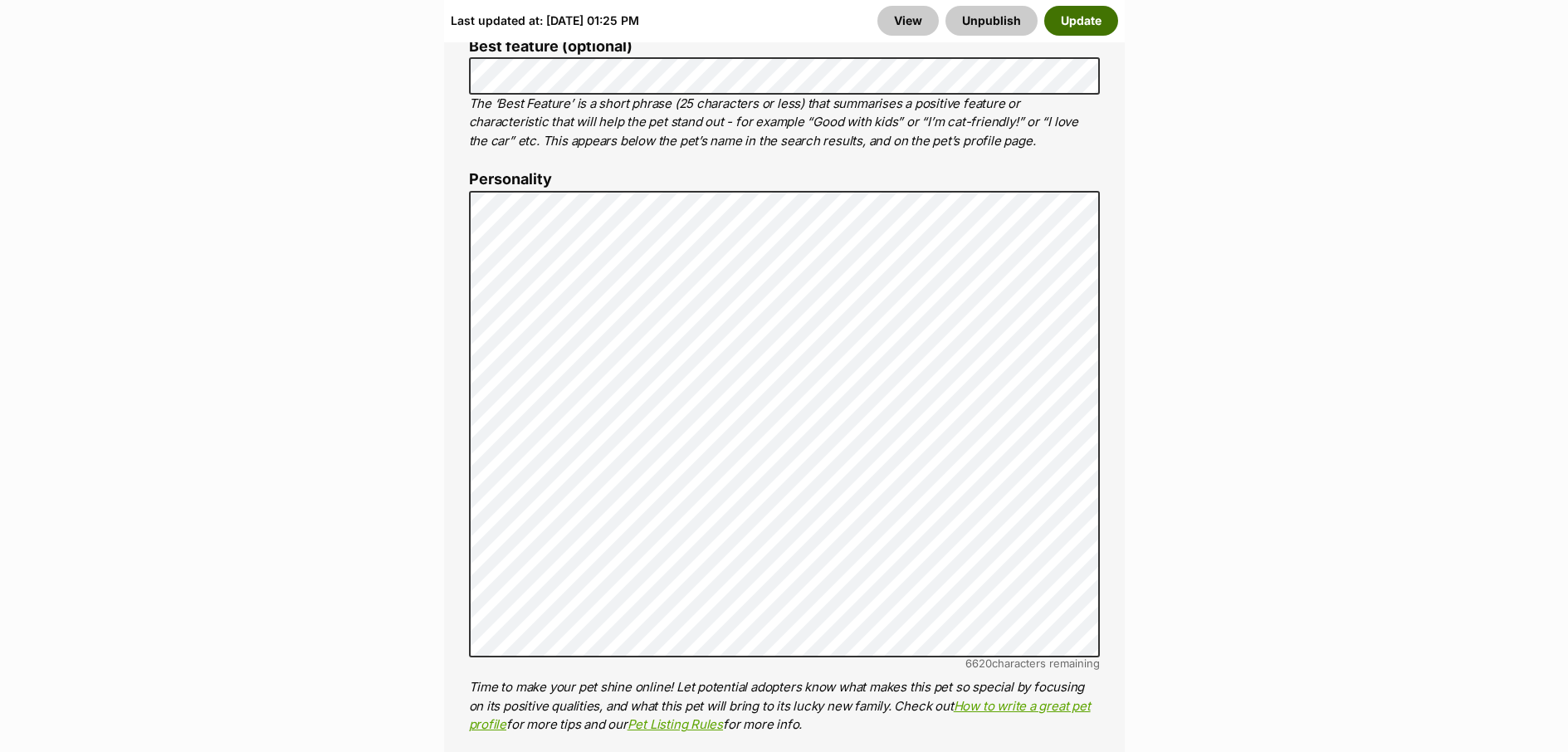
click at [1078, 34] on button "Update" at bounding box center [1081, 21] width 74 height 30
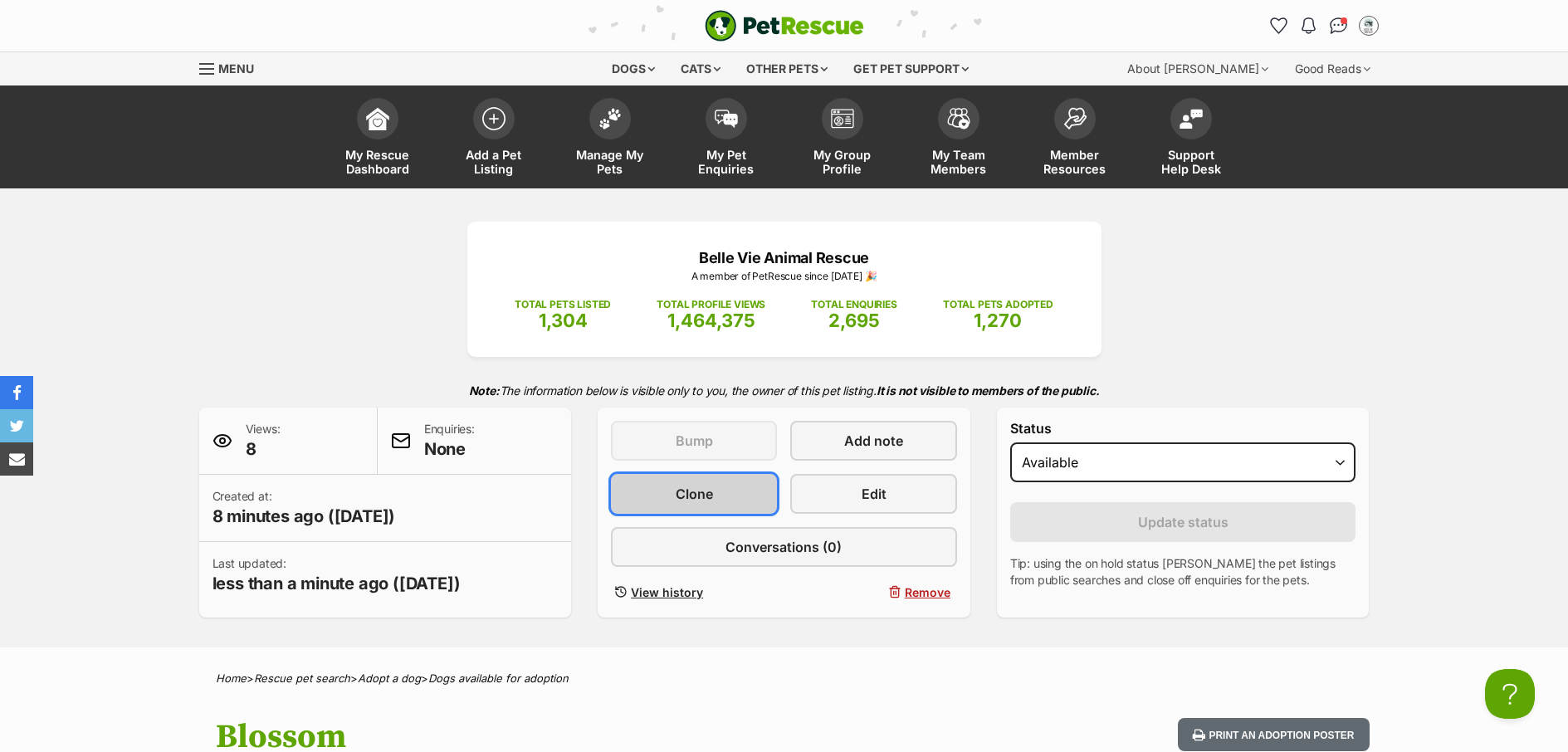
click at [691, 510] on link "Clone" at bounding box center [694, 494] width 166 height 40
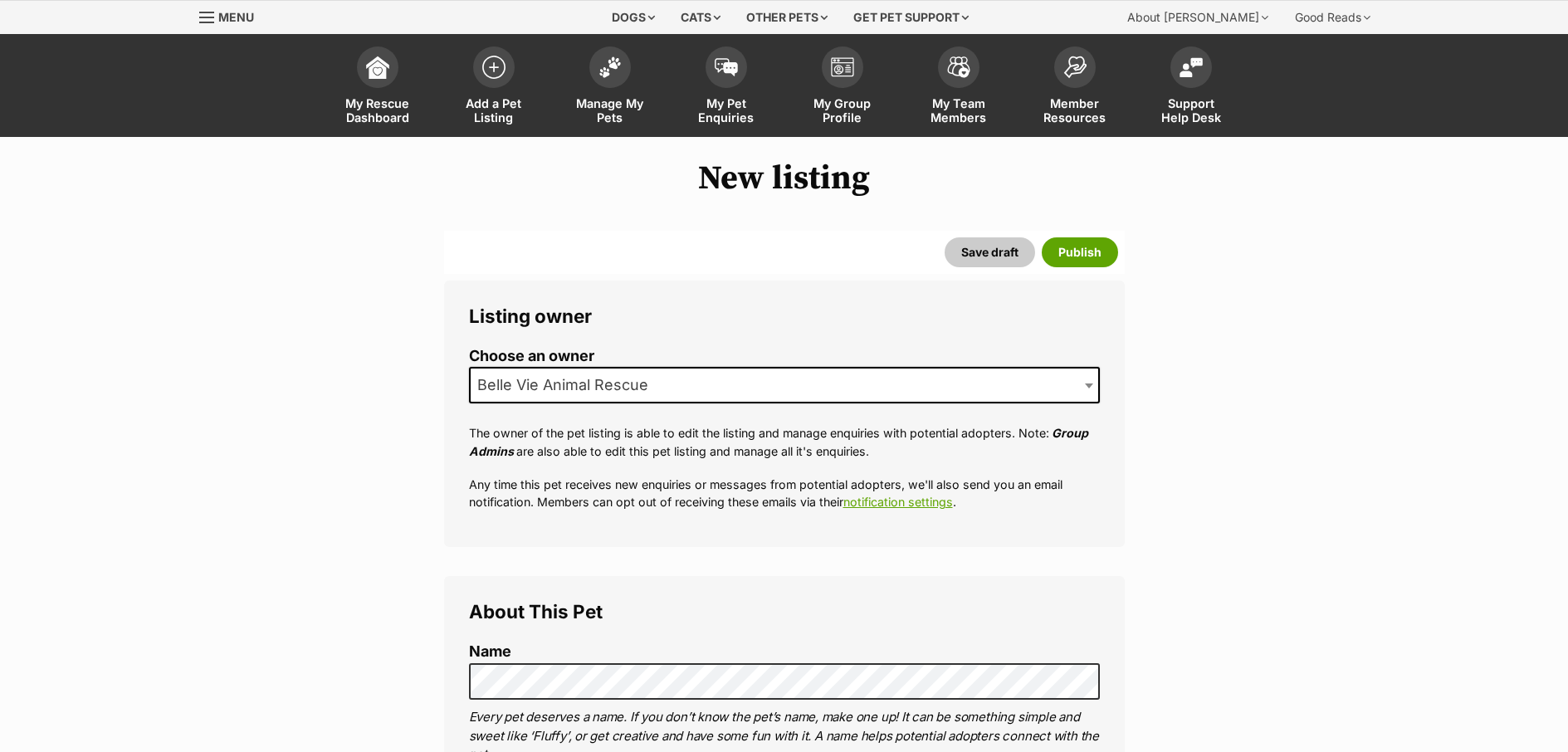
scroll to position [301, 0]
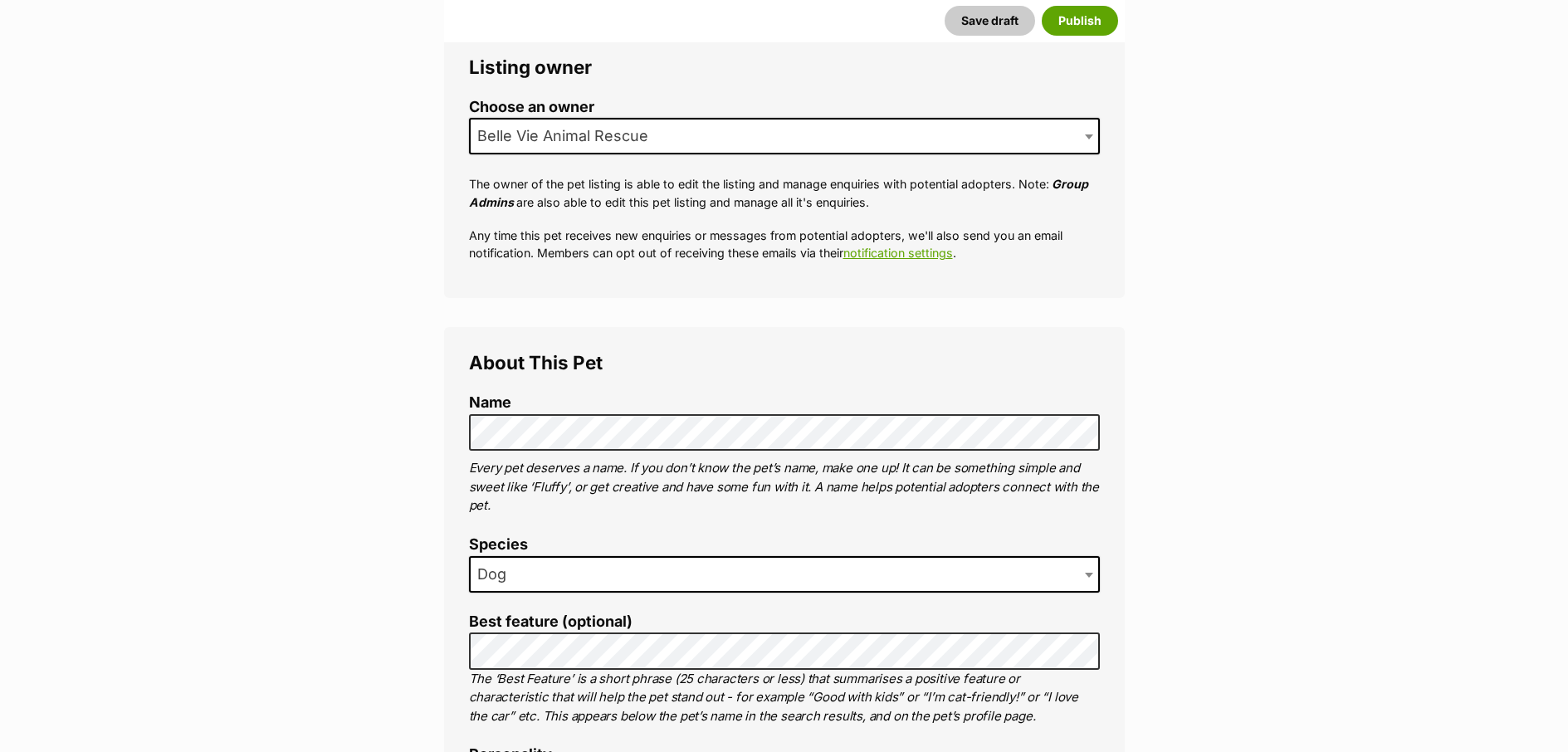
click at [1077, 489] on p "Every pet deserves a name. If you don’t know the pet’s name, make one up! It ca…" at bounding box center [784, 487] width 631 height 57
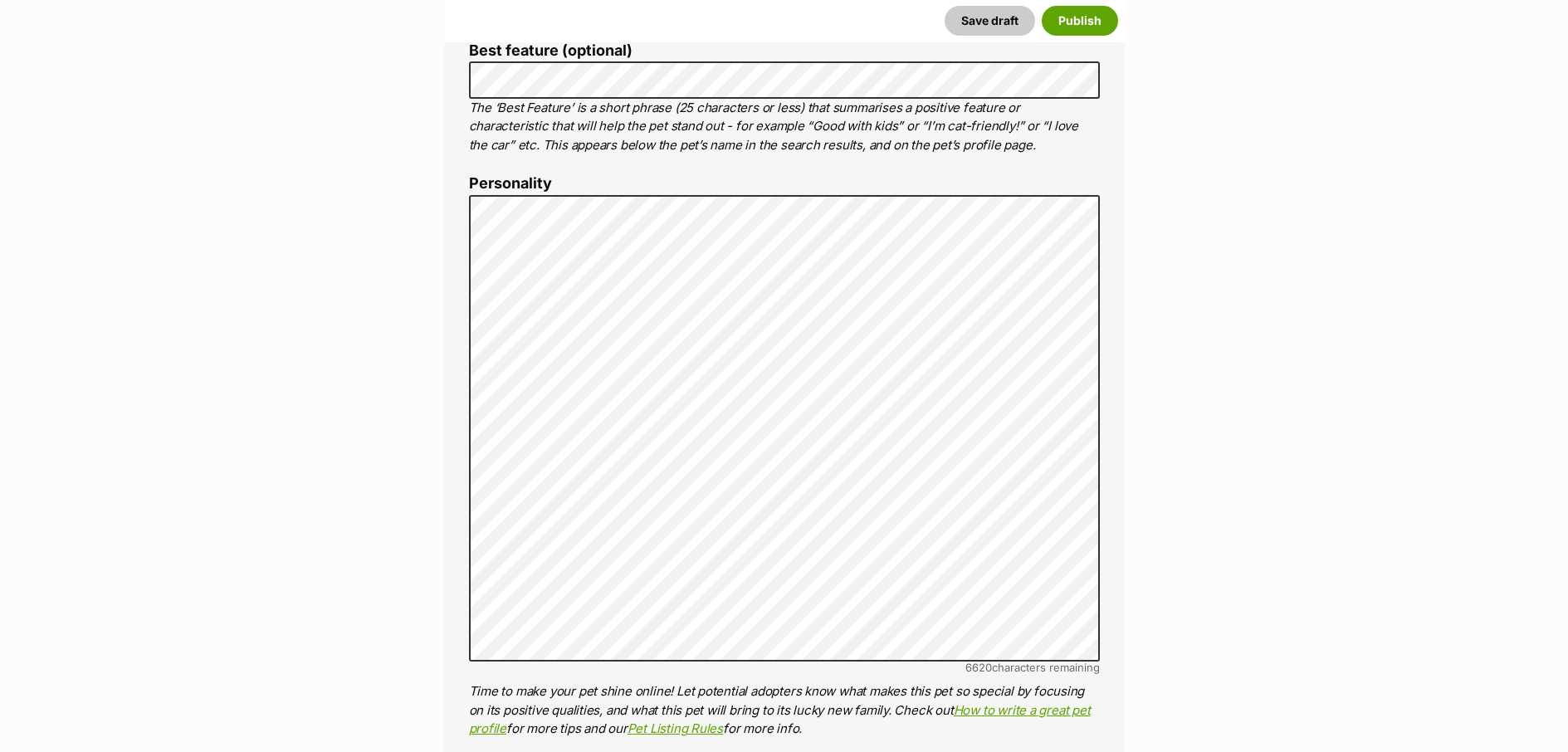
scroll to position [879, 0]
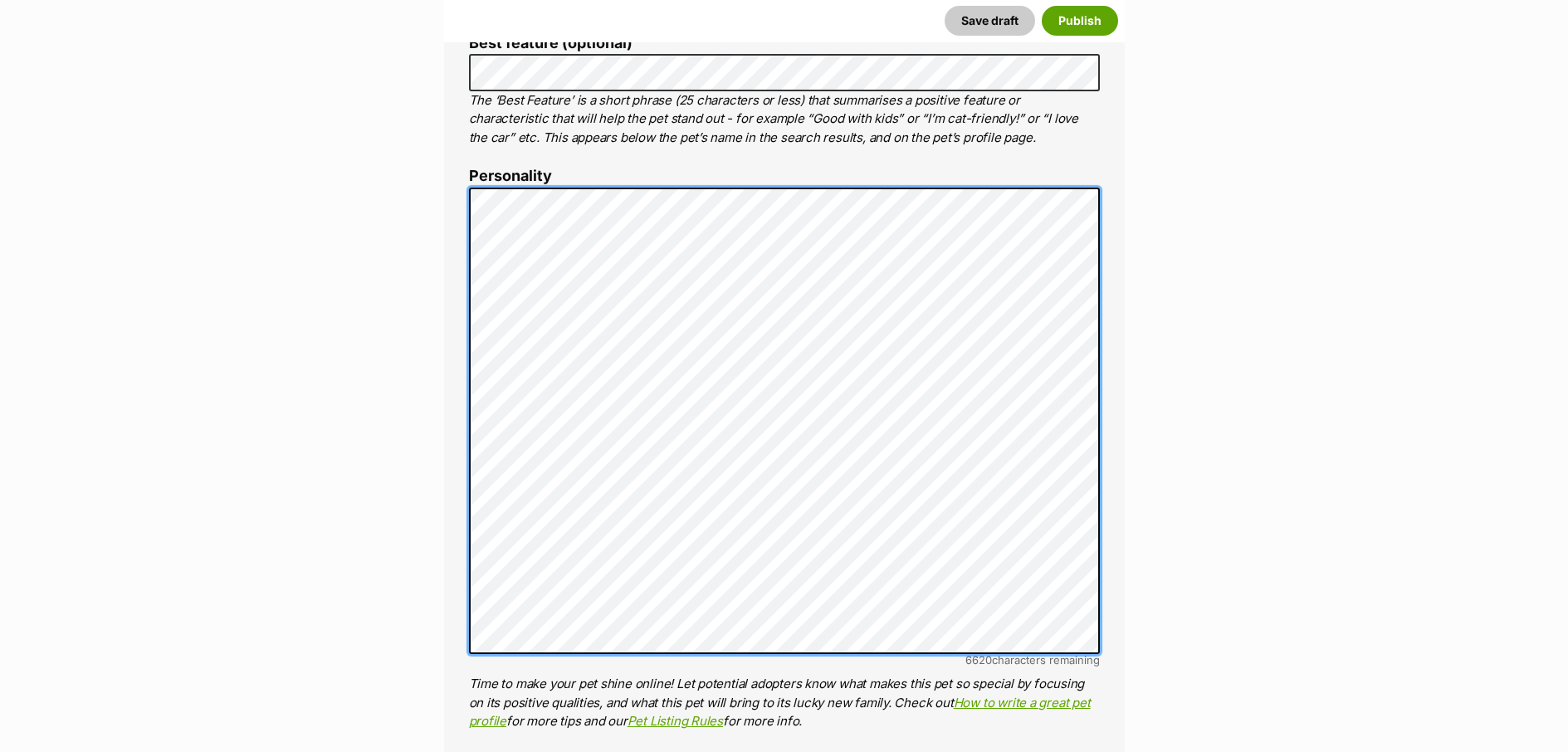
click at [451, 182] on div "About This Pet Name Henlo there, it looks like you might be using the pet name …" at bounding box center [784, 495] width 680 height 1493
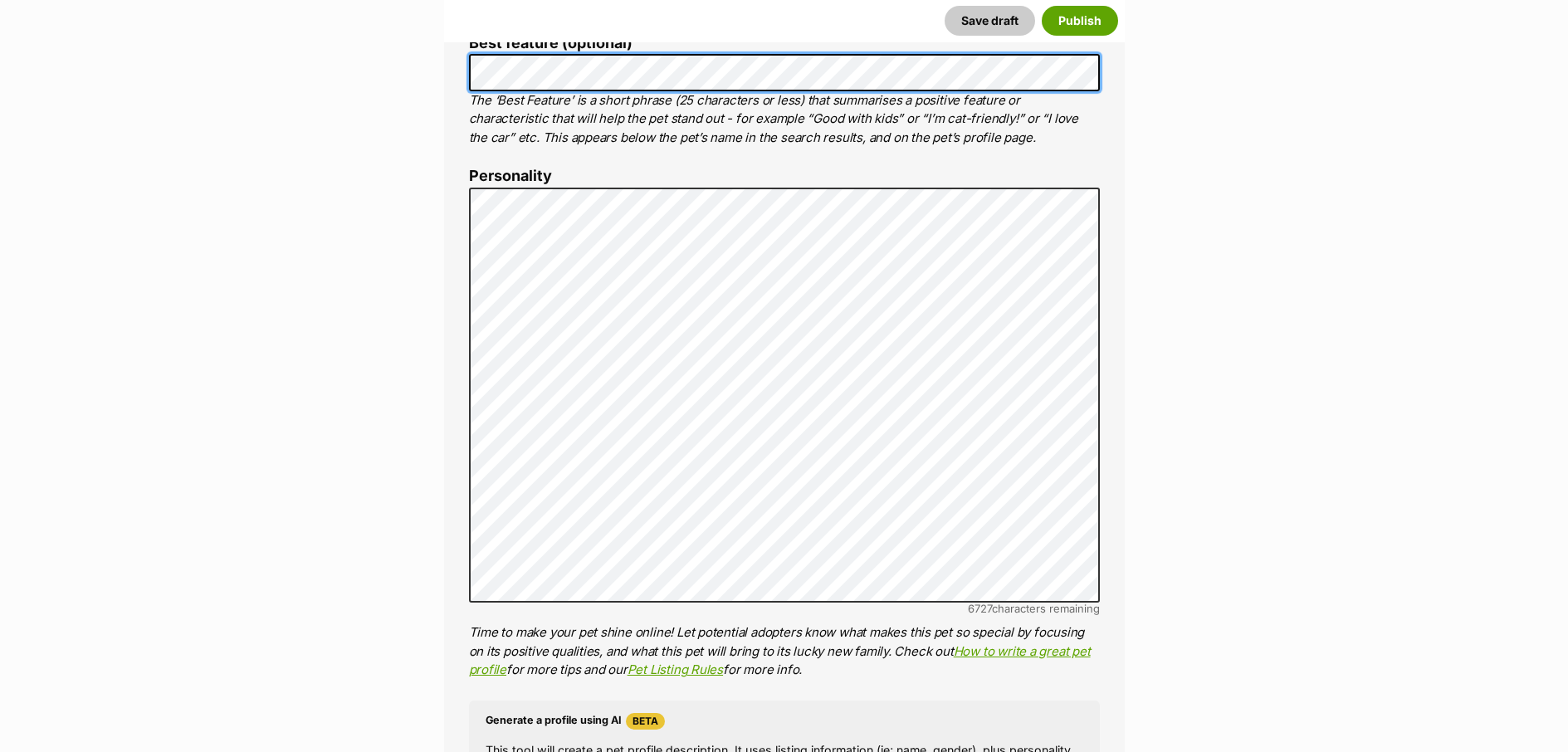
click at [457, 58] on div "About This Pet Name Henlo there, it looks like you might be using the pet name …" at bounding box center [784, 469] width 680 height 1441
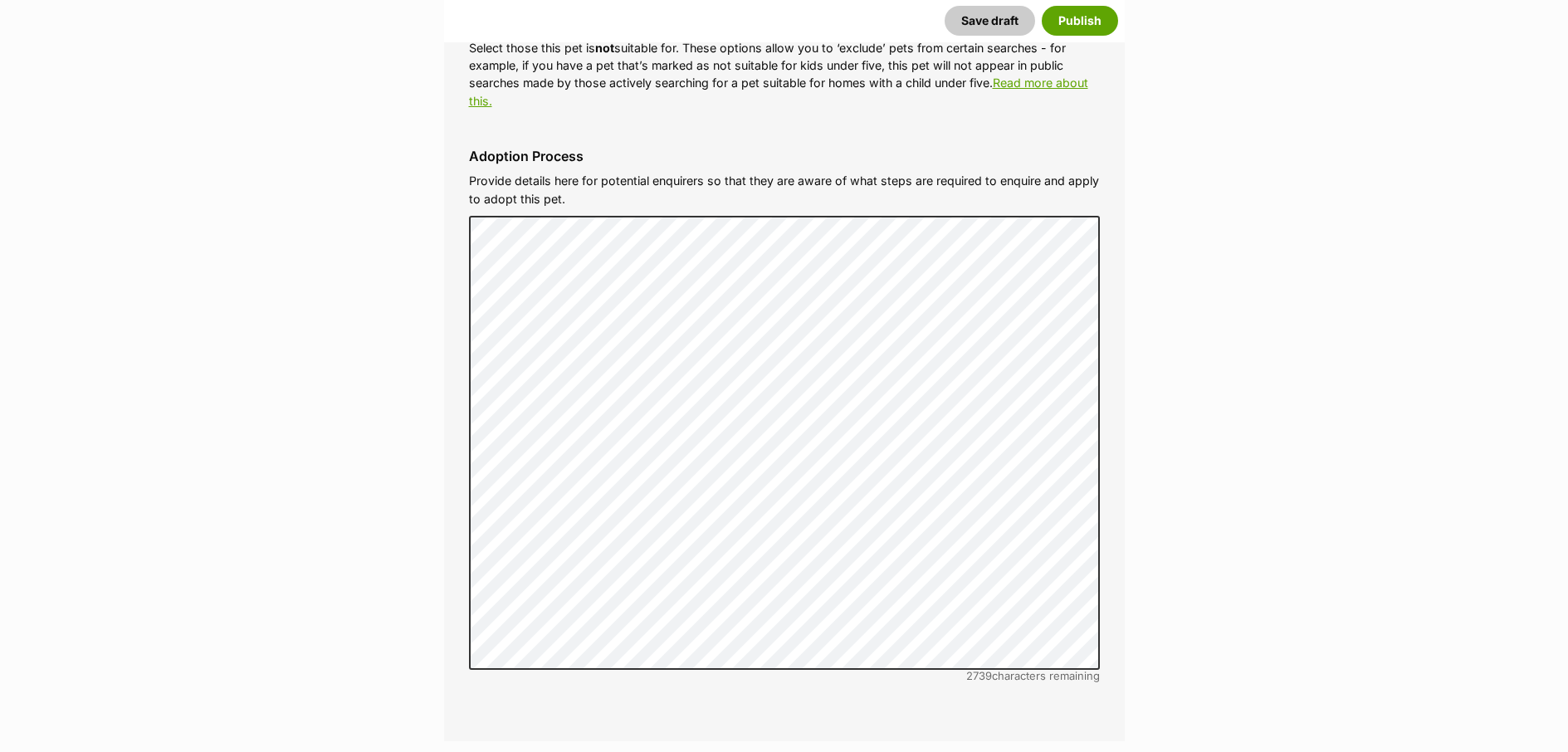
scroll to position [5139, 0]
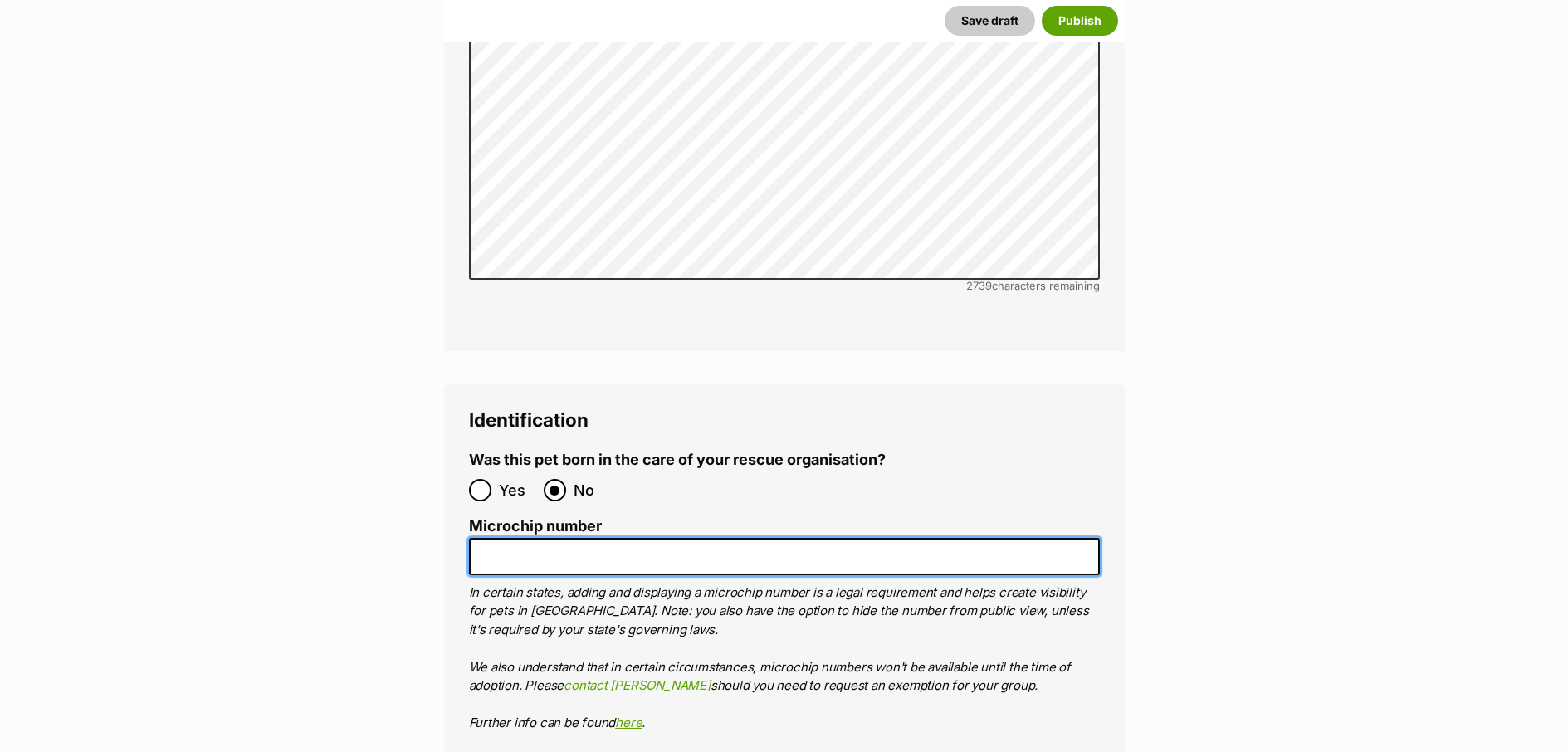
click at [501, 538] on input "Microchip number" at bounding box center [784, 556] width 631 height 38
paste input "956000017361322"
click at [549, 538] on input "956000017361322" at bounding box center [784, 556] width 631 height 38
type input "956000027361322"
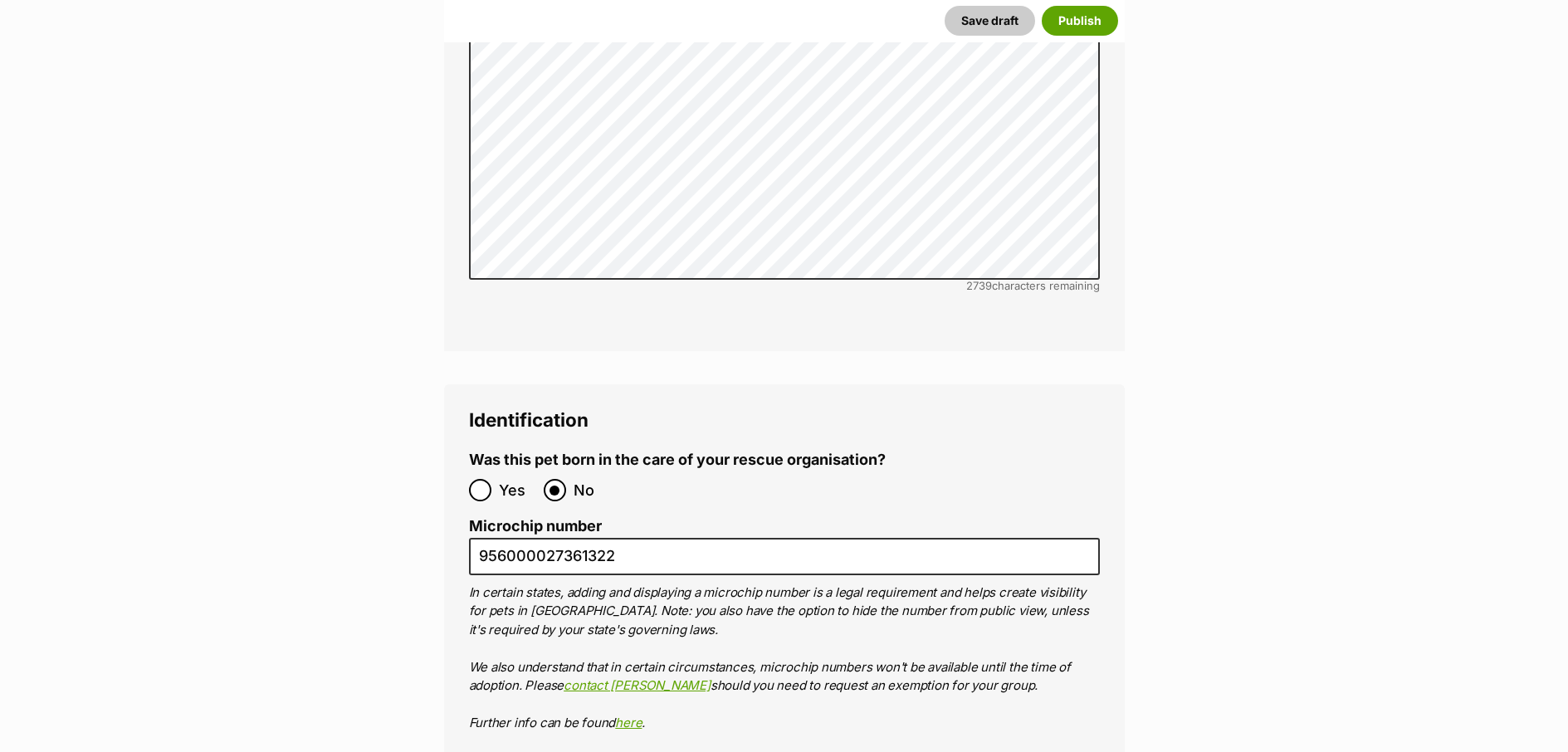
click at [1074, 409] on legend "Identification" at bounding box center [784, 420] width 631 height 22
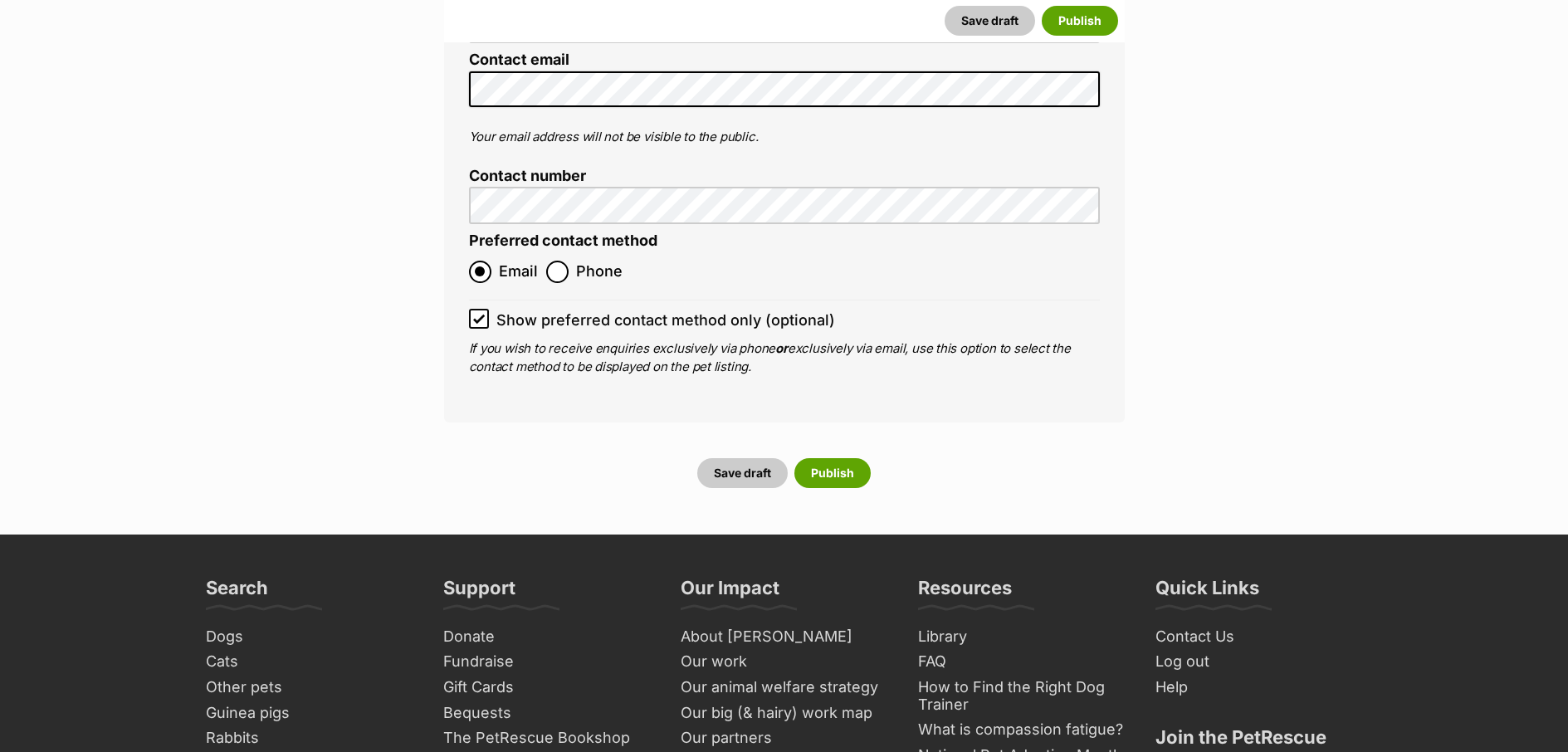
scroll to position [6364, 0]
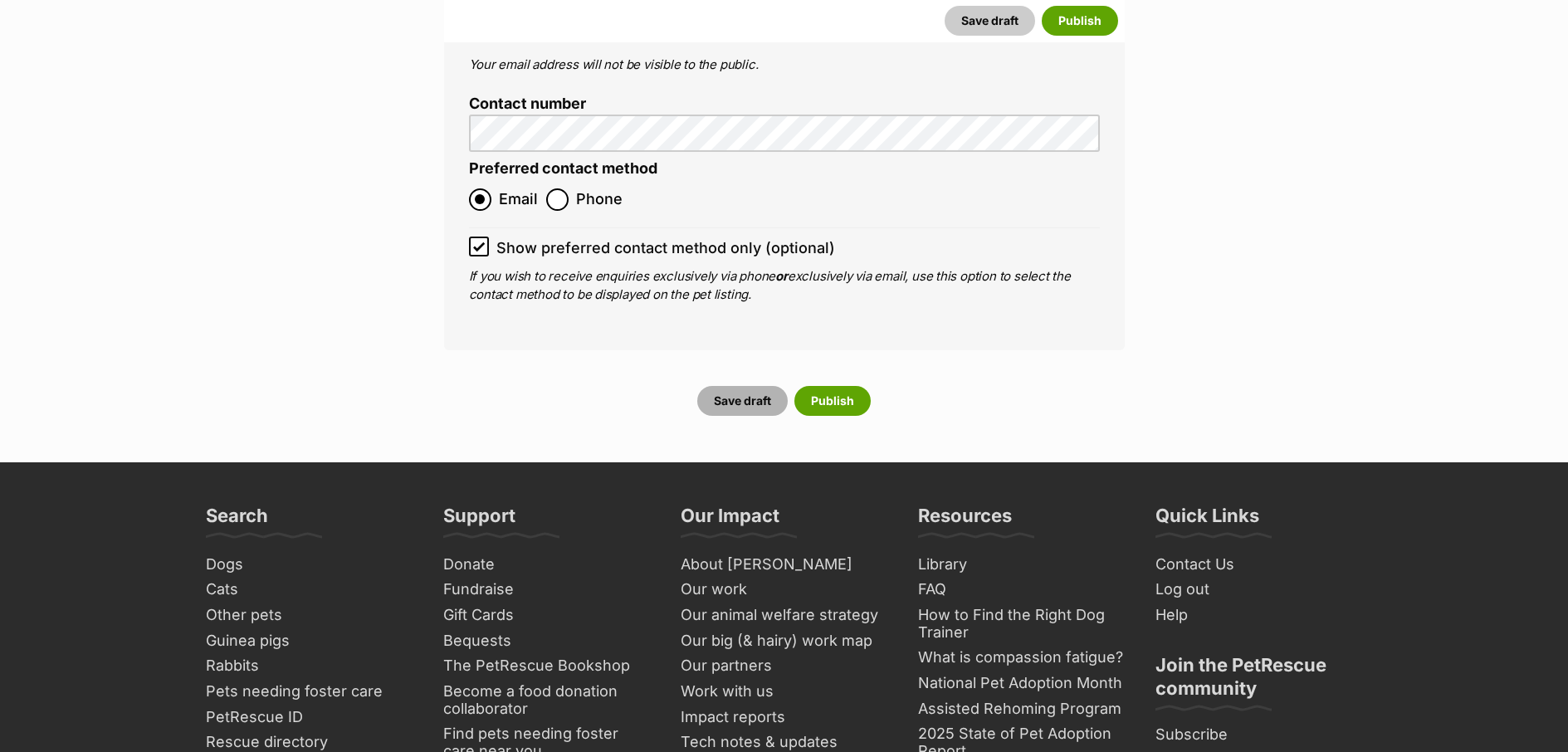
click at [755, 386] on button "Save draft" at bounding box center [742, 401] width 90 height 30
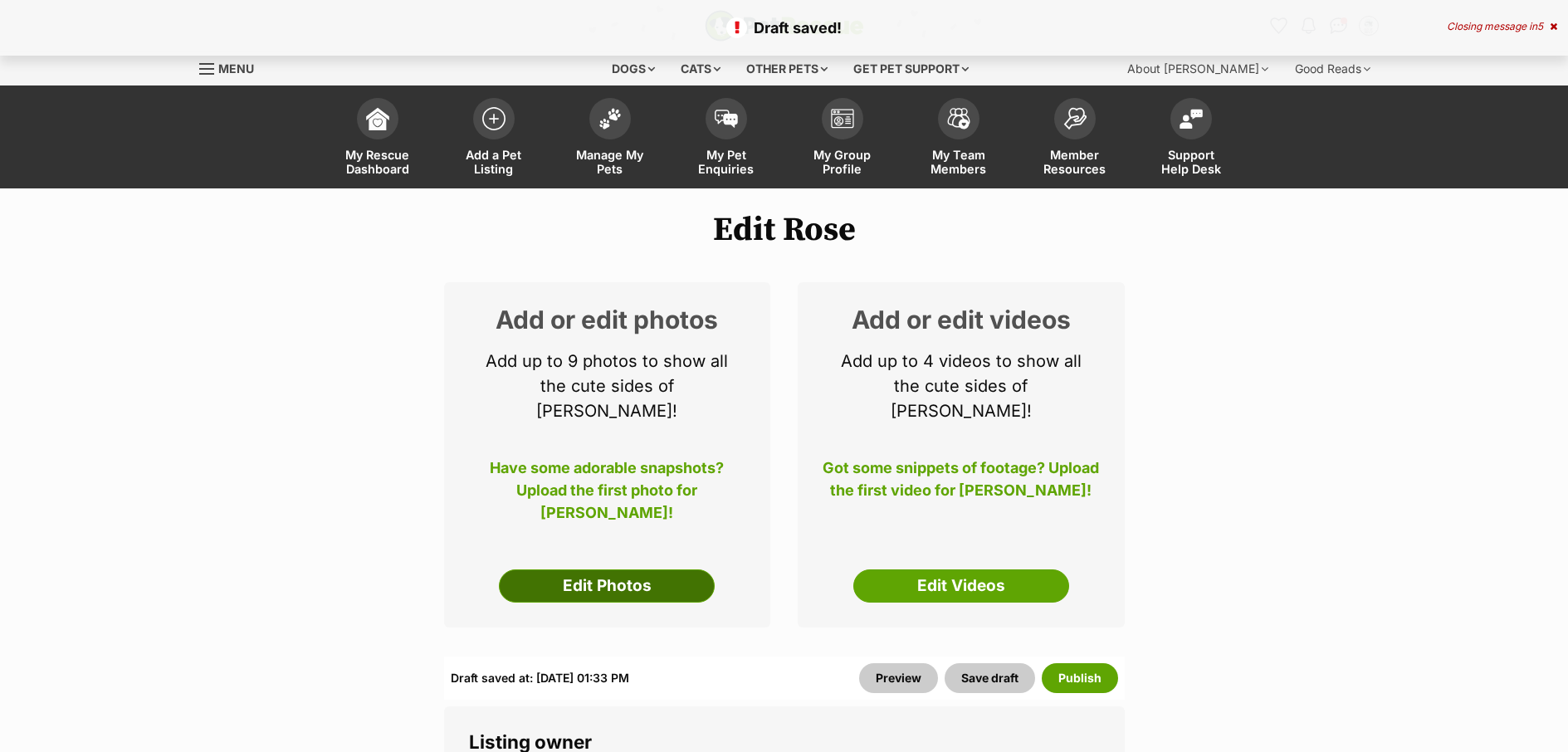
click at [649, 569] on link "Edit Photos" at bounding box center [607, 586] width 216 height 33
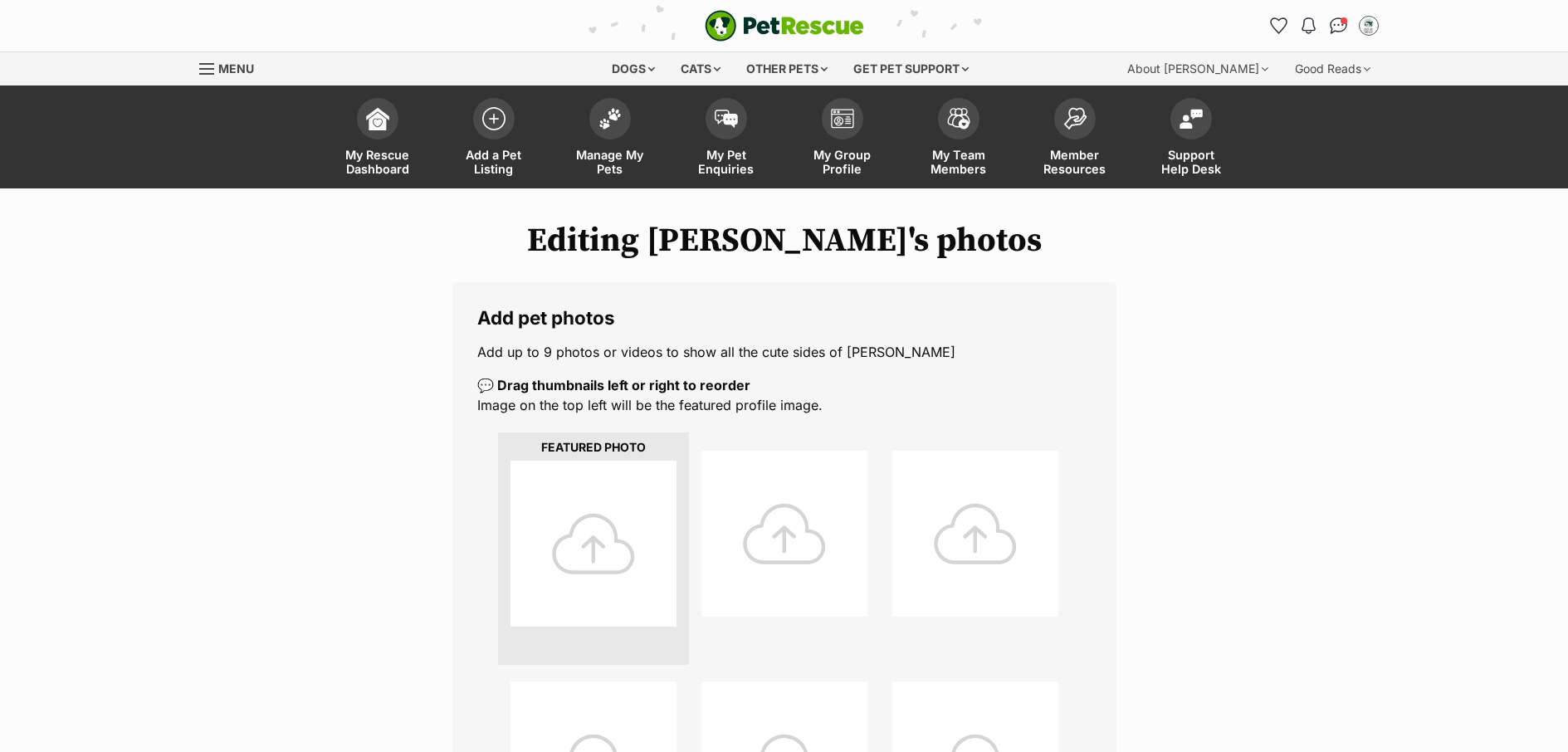
click at [613, 558] on div at bounding box center [593, 543] width 166 height 166
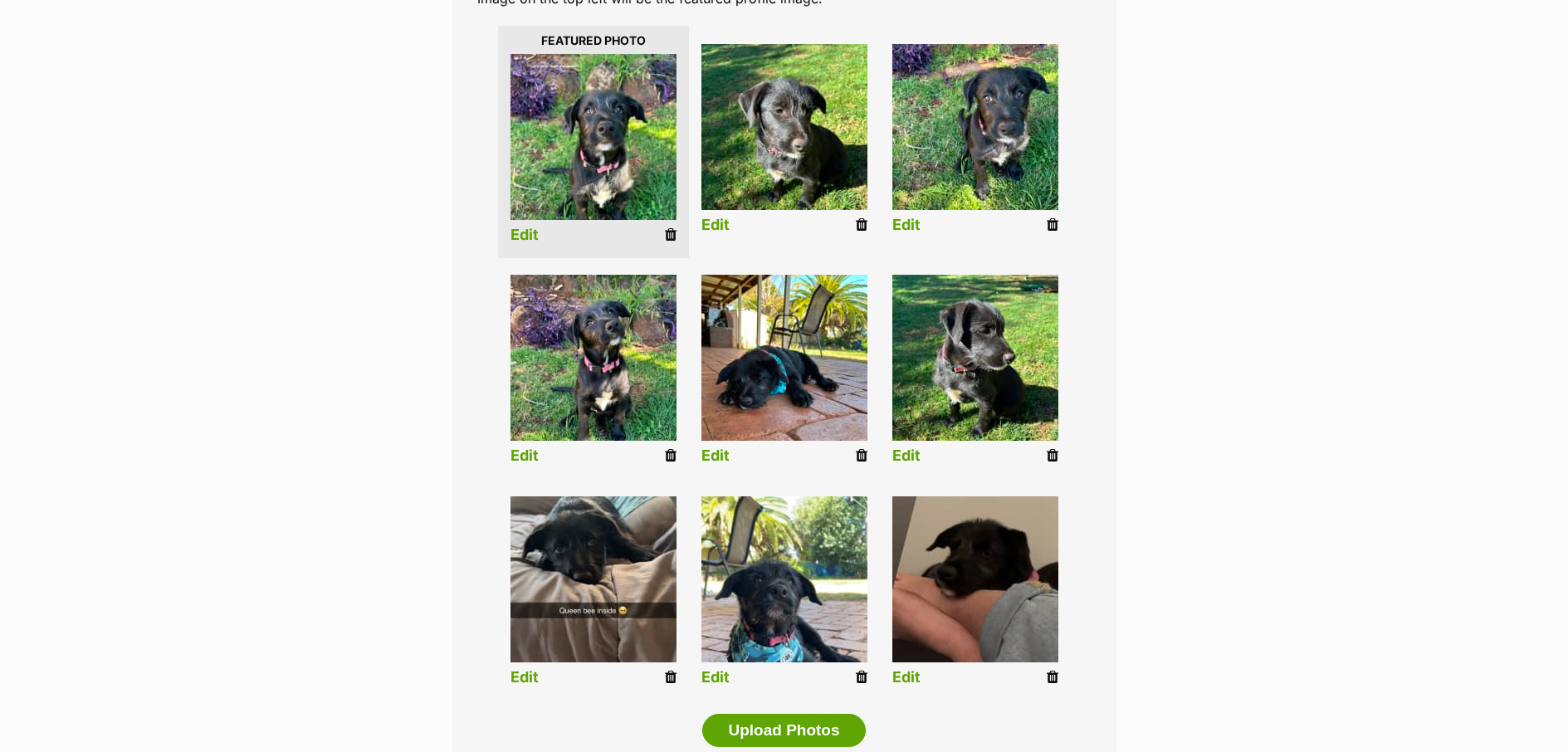
scroll to position [513, 0]
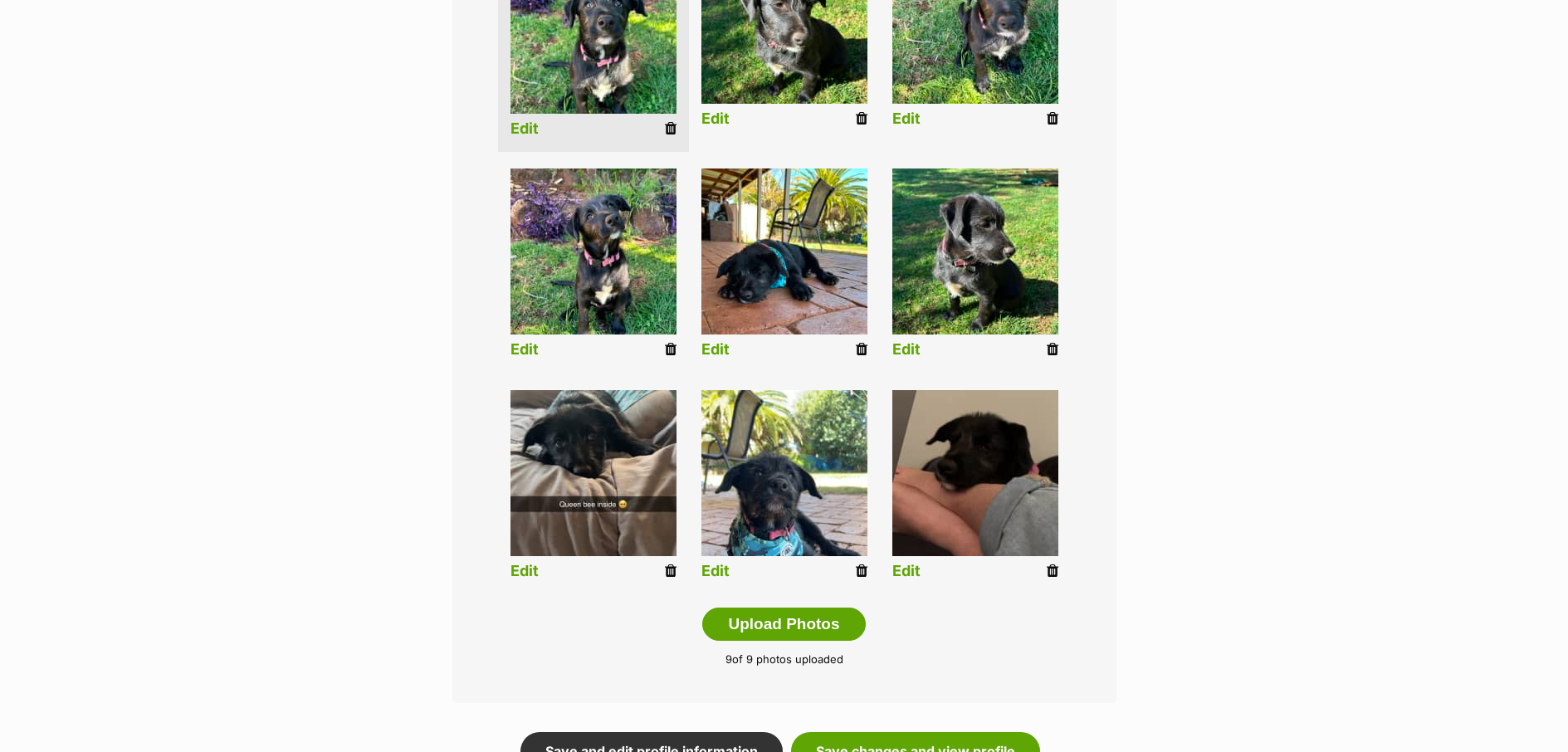
click at [524, 574] on link "Edit" at bounding box center [525, 571] width 28 height 18
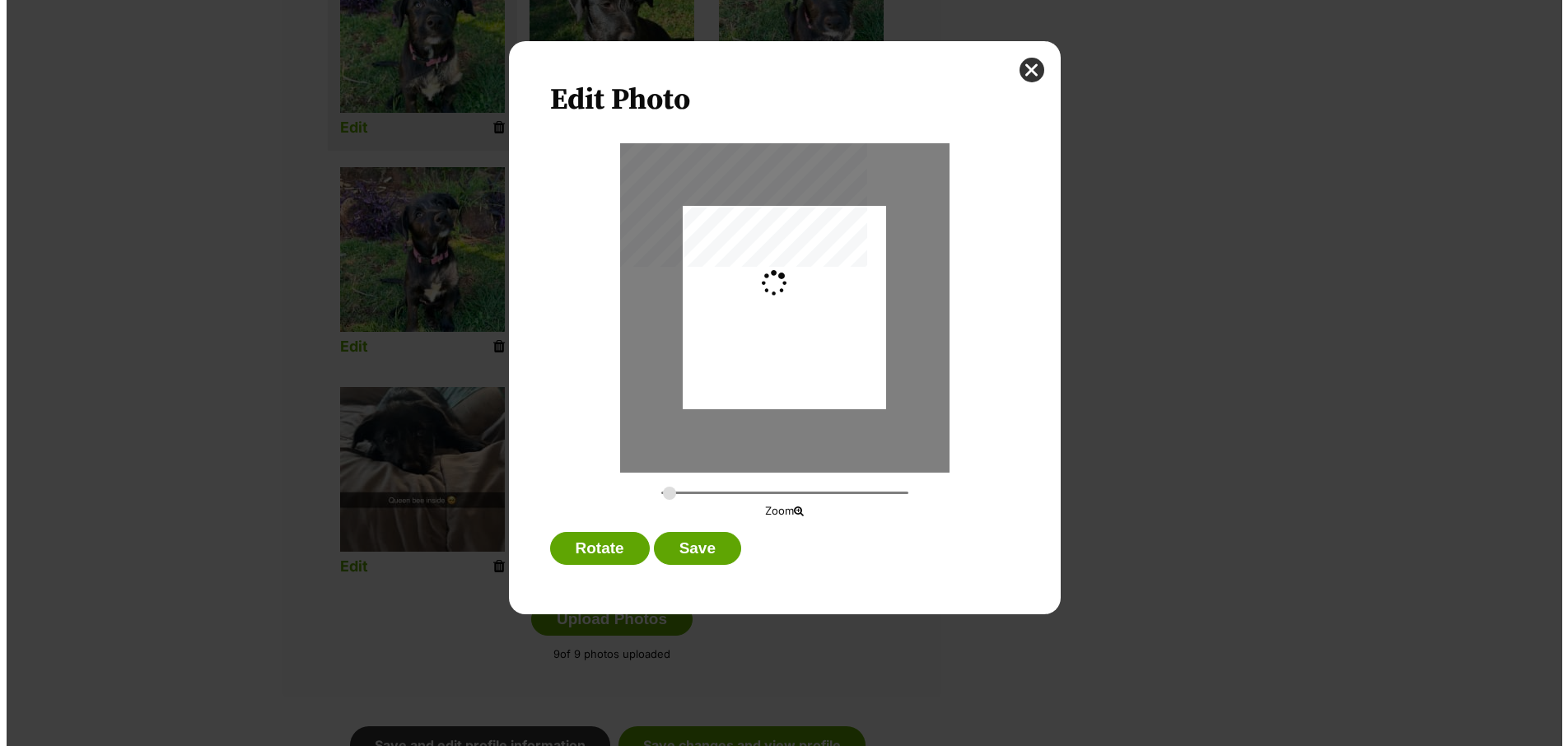
scroll to position [0, 0]
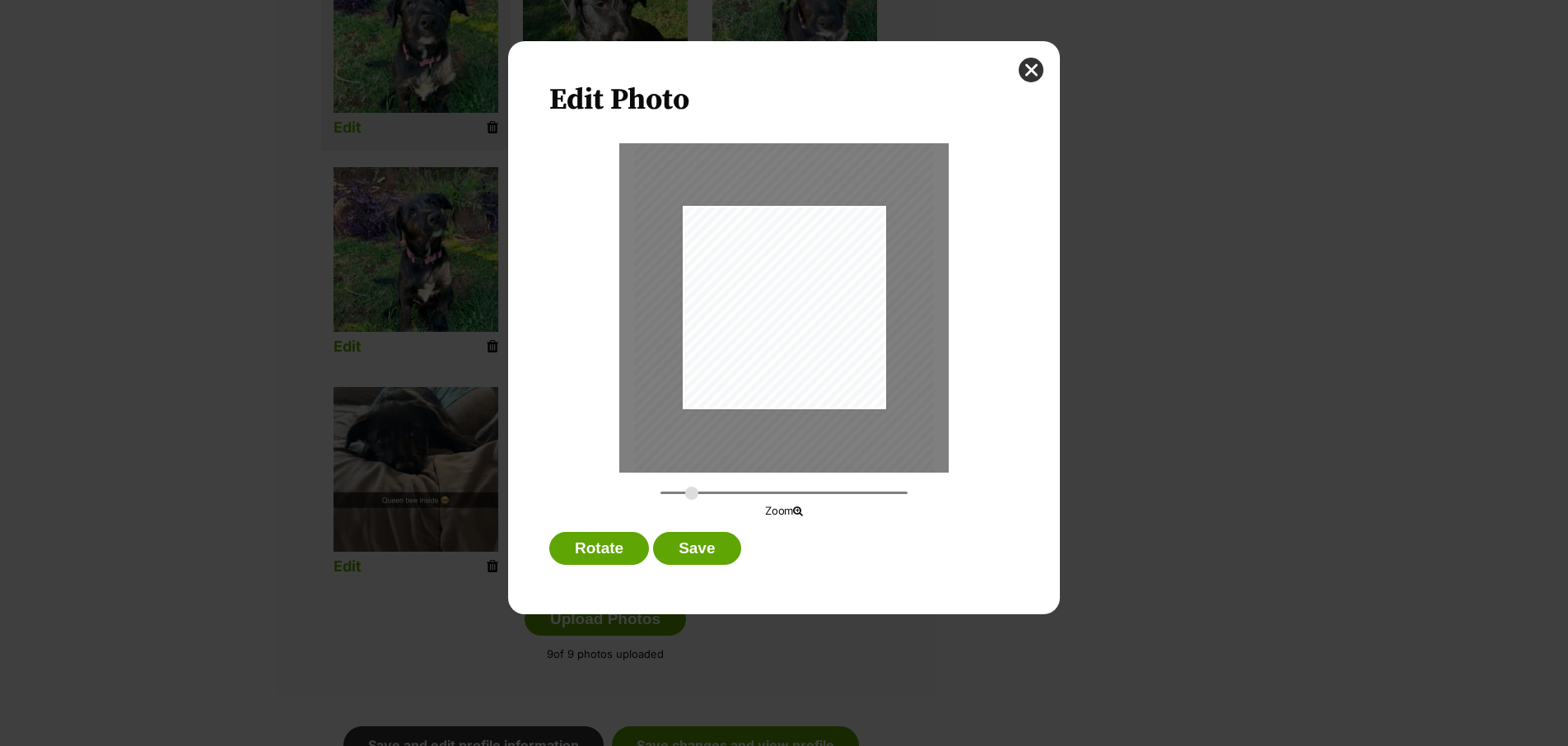
drag, startPoint x: 668, startPoint y: 493, endPoint x: 692, endPoint y: 495, distance: 24.1
type input "0.4043"
click at [692, 495] on input "Dialog Window - Close (Press escape to close)" at bounding box center [784, 492] width 247 height 16
drag, startPoint x: 760, startPoint y: 358, endPoint x: 779, endPoint y: 378, distance: 27.6
click at [779, 378] on div "Dialog Window - Close (Press escape to close)" at bounding box center [803, 327] width 299 height 533
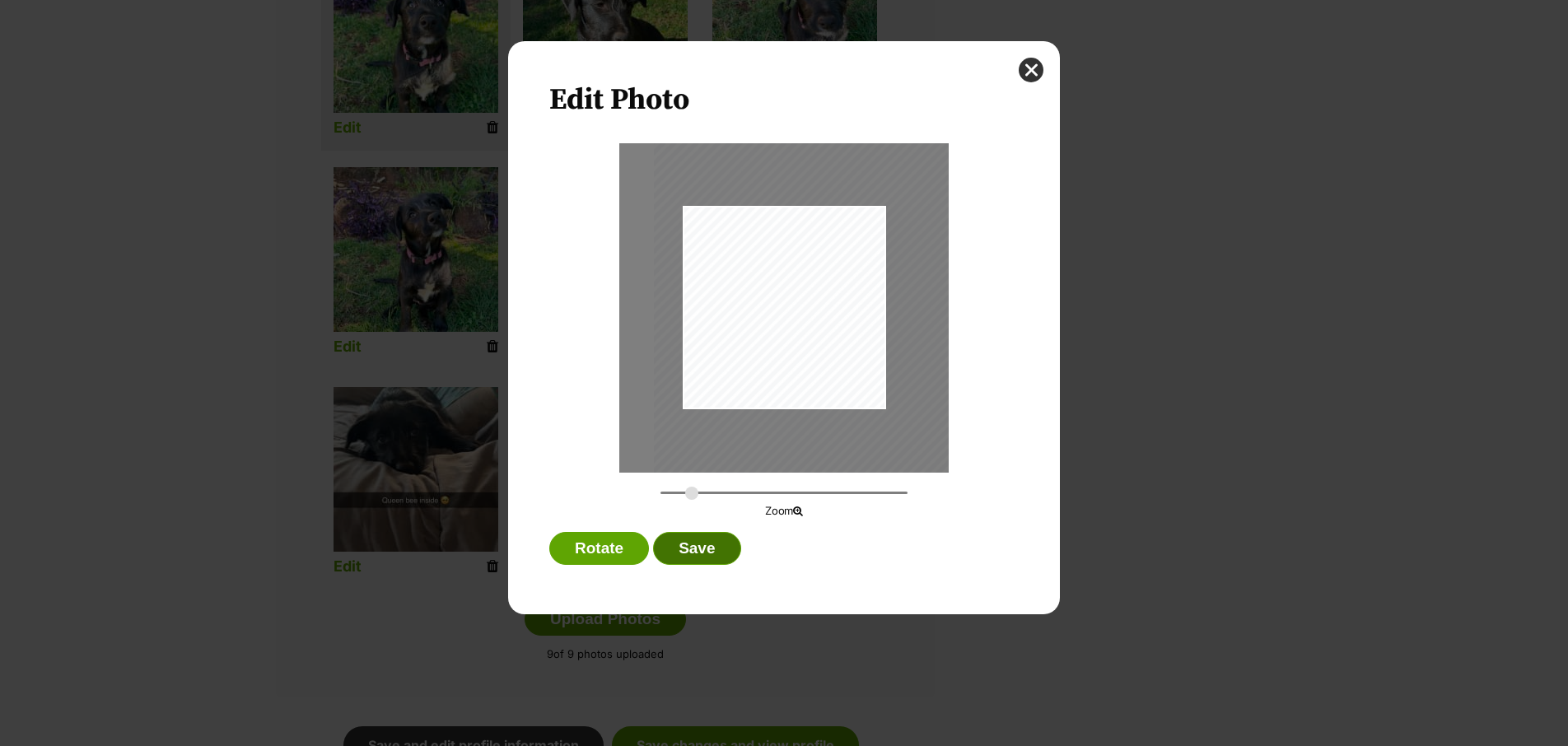
click at [674, 546] on button "Save" at bounding box center [697, 549] width 87 height 33
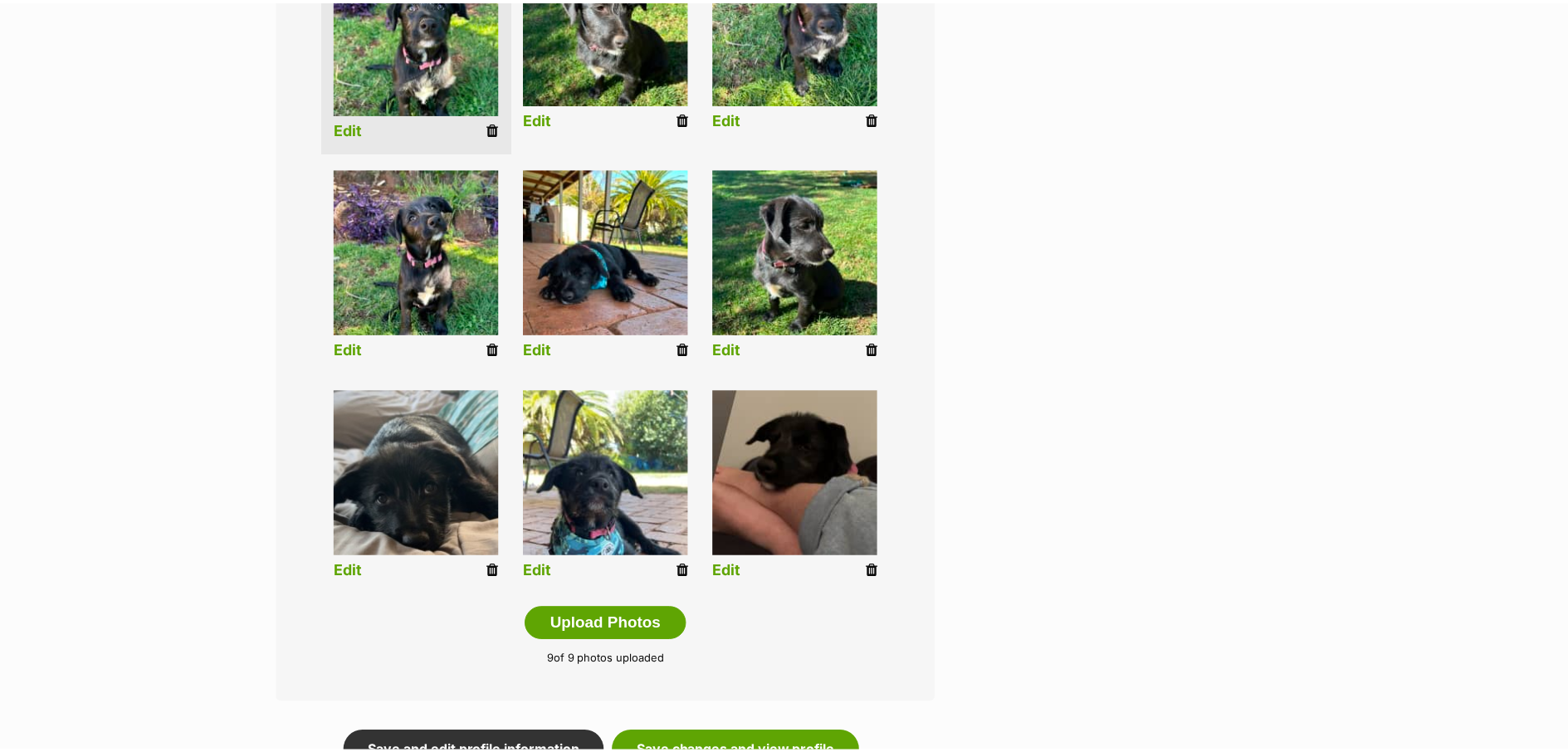
scroll to position [513, 0]
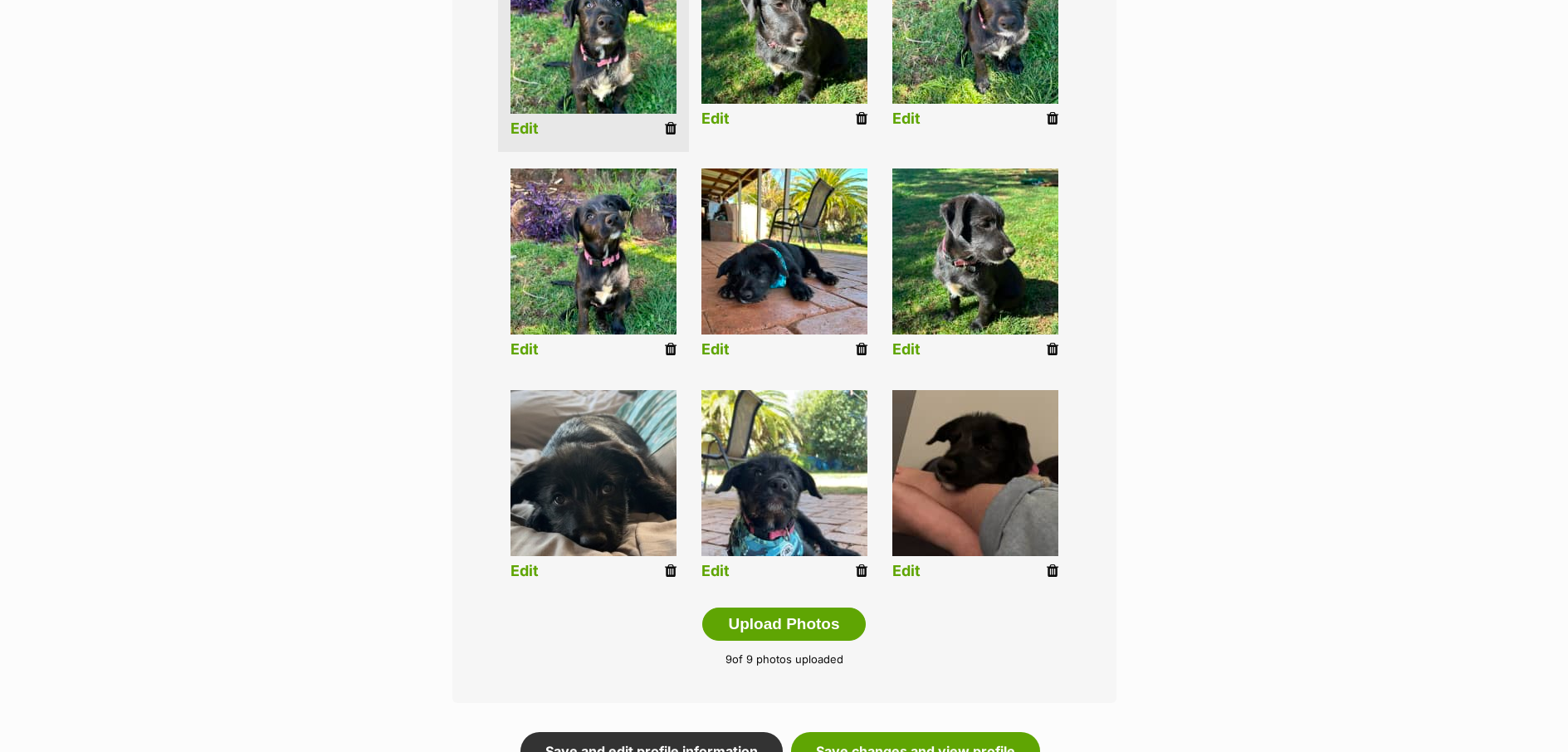
click at [726, 567] on link "Edit" at bounding box center [715, 571] width 28 height 18
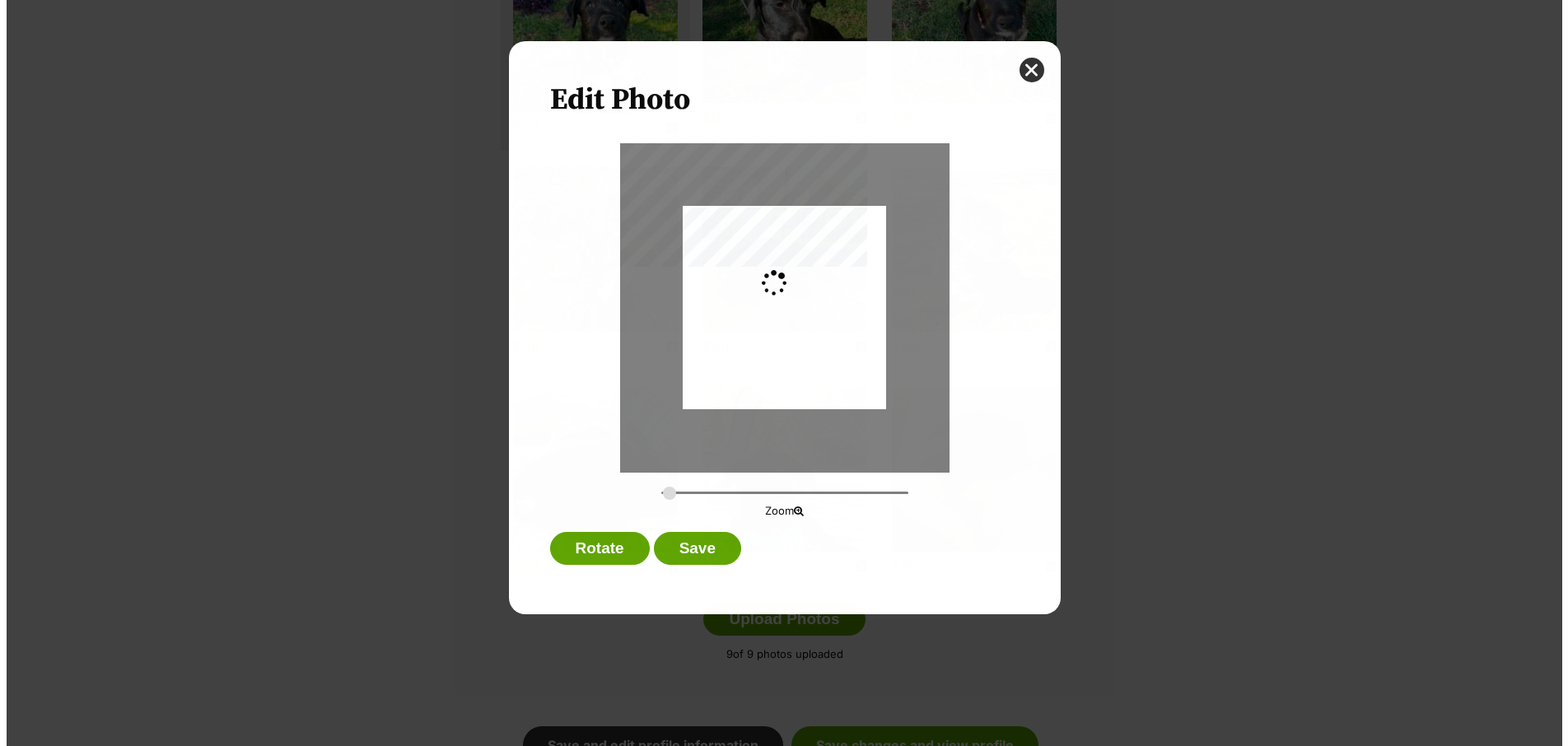
scroll to position [0, 0]
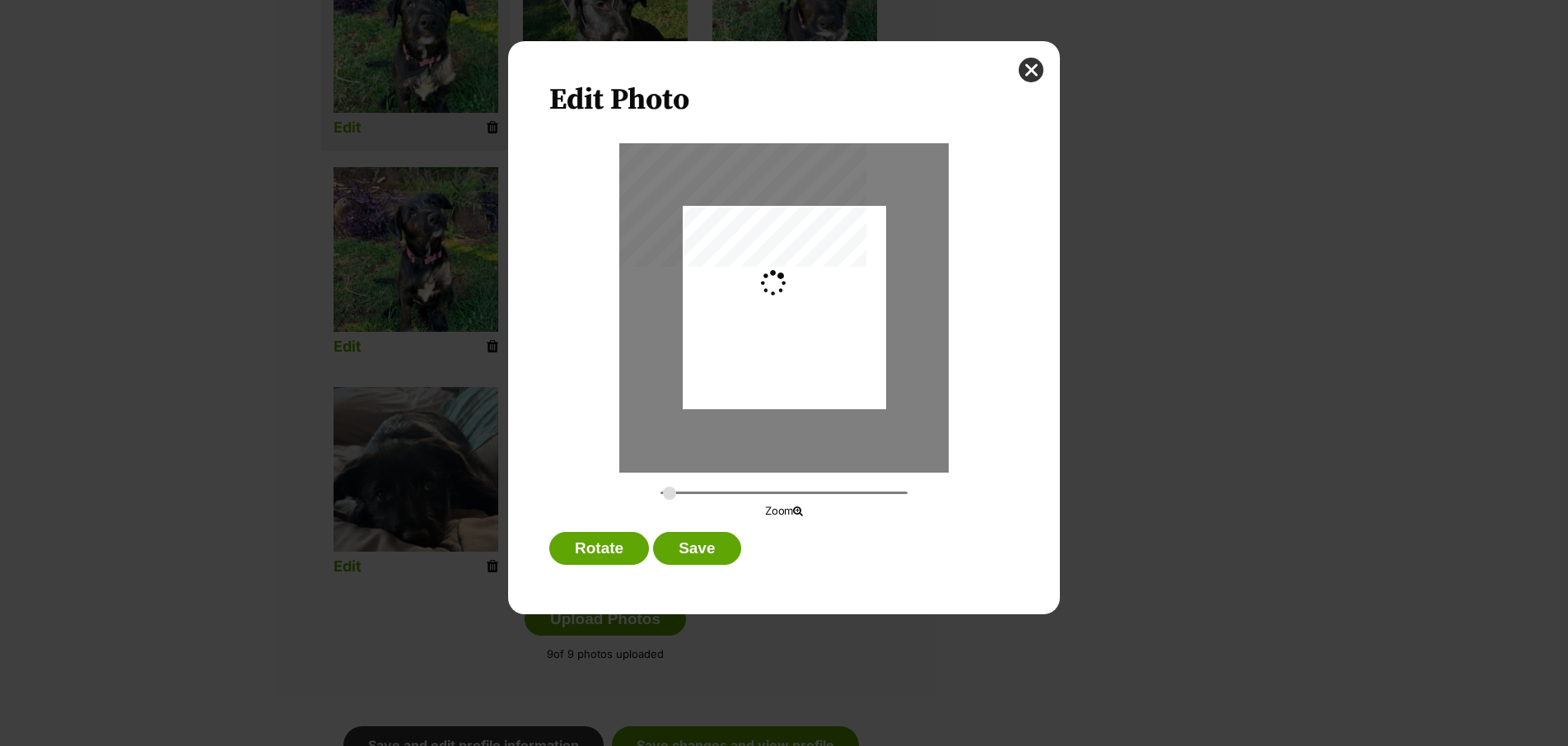
type input "0.2744"
drag, startPoint x: 817, startPoint y: 356, endPoint x: 823, endPoint y: 374, distance: 19.0
click at [823, 374] on div "Dialog Window - Close (Press escape to close)" at bounding box center [784, 325] width 203 height 361
click at [728, 545] on button "Save" at bounding box center [697, 549] width 87 height 33
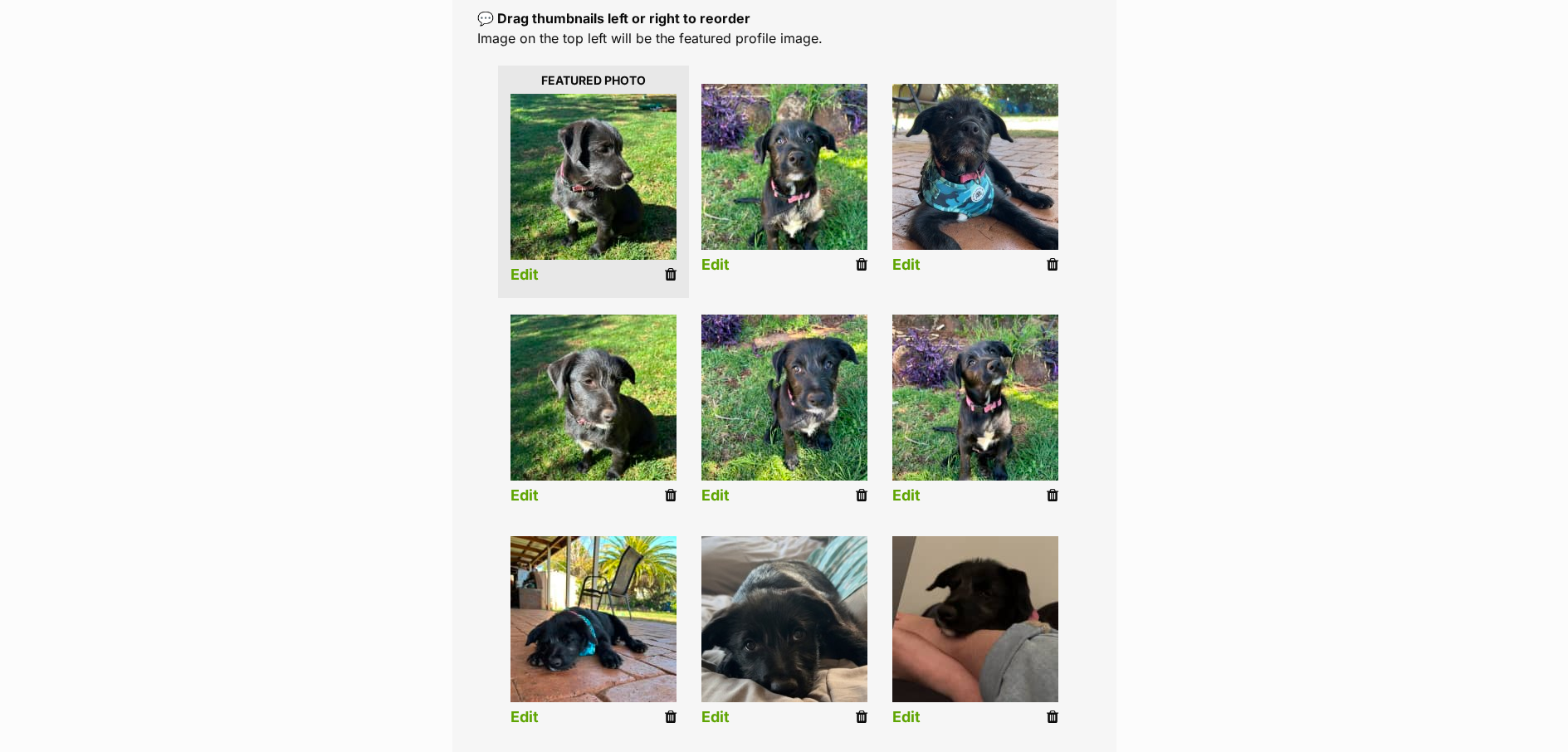
scroll to position [905, 0]
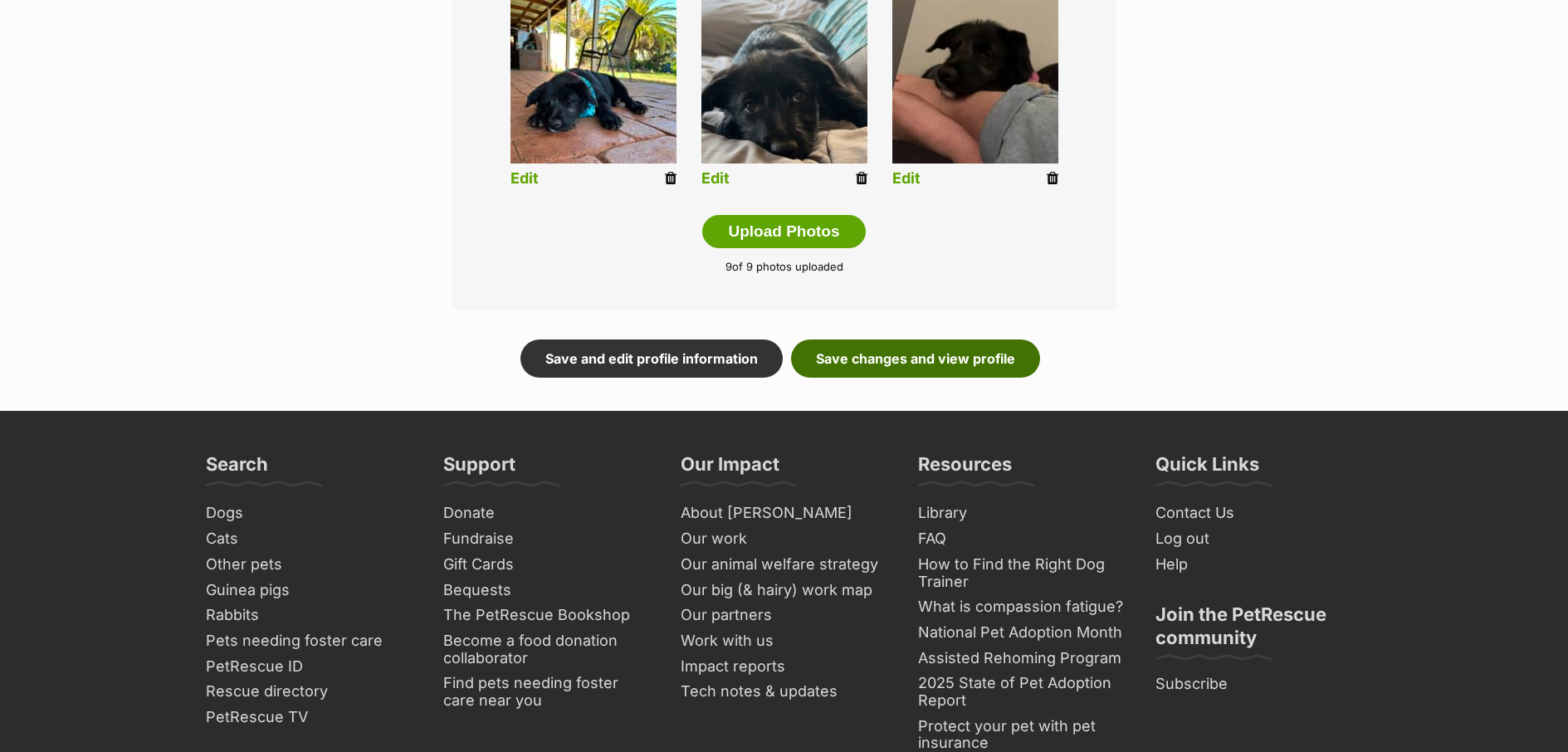
click at [963, 368] on link "Save changes and view profile" at bounding box center [915, 358] width 249 height 38
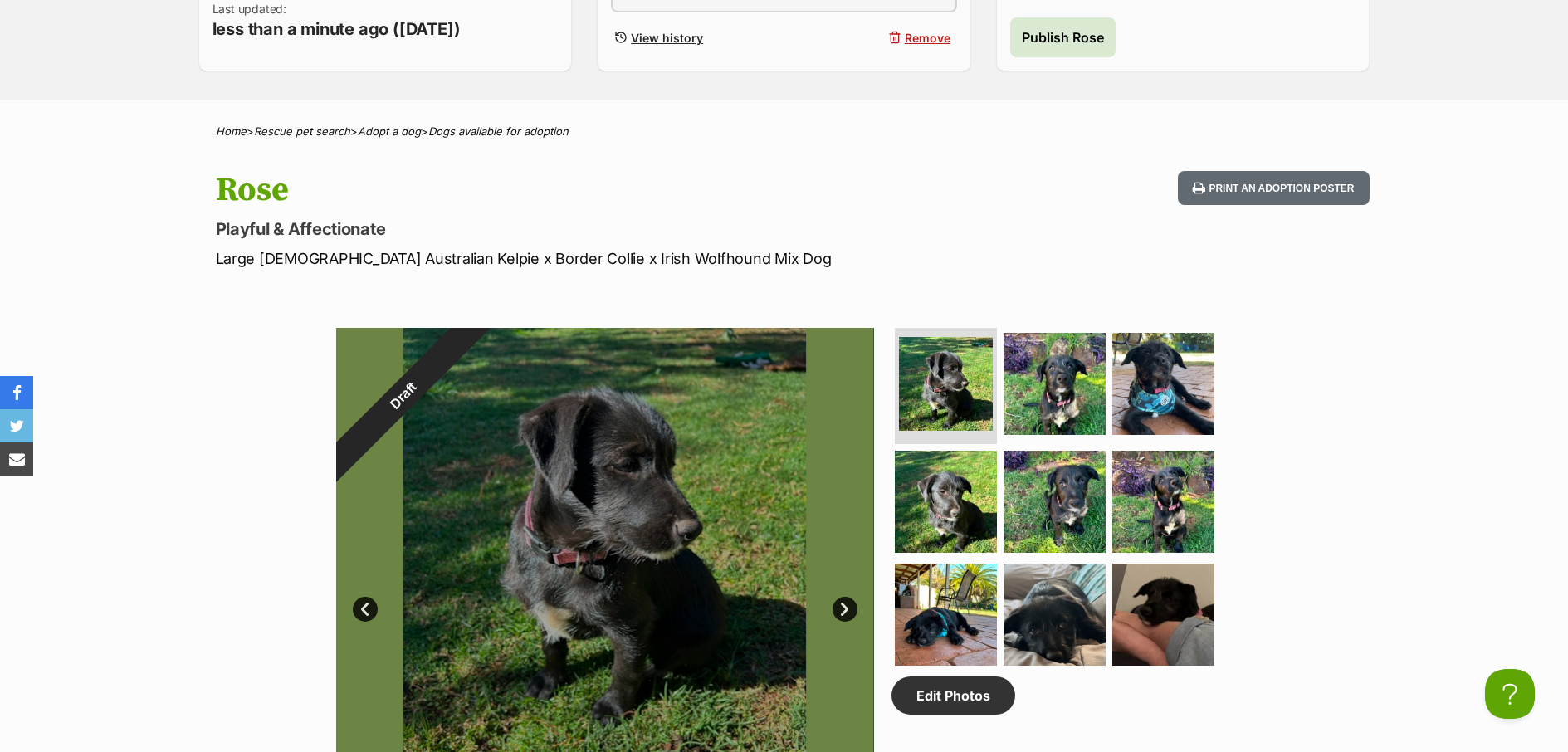
scroll to position [251, 0]
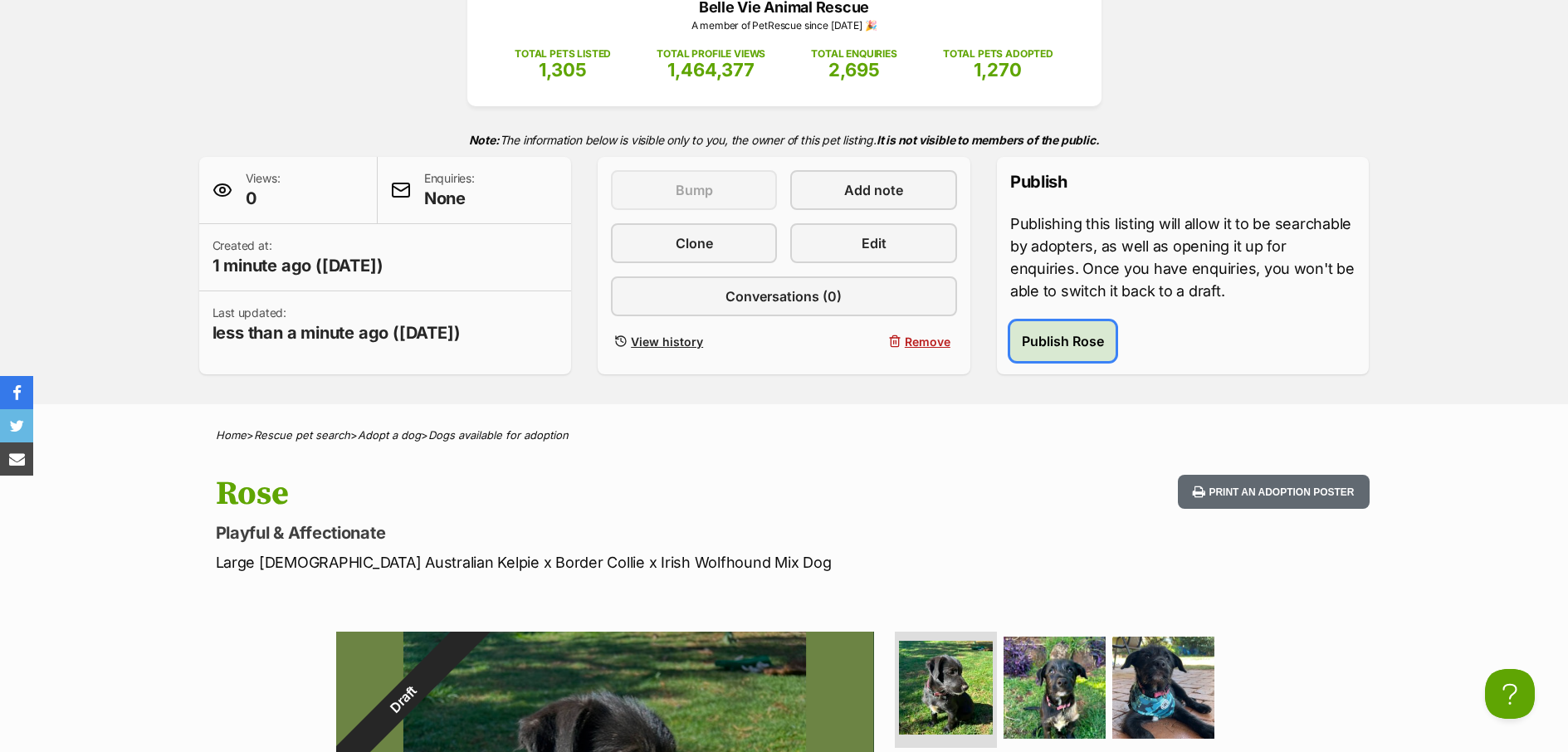
click at [1095, 350] on span "Publish Rose" at bounding box center [1063, 341] width 82 height 20
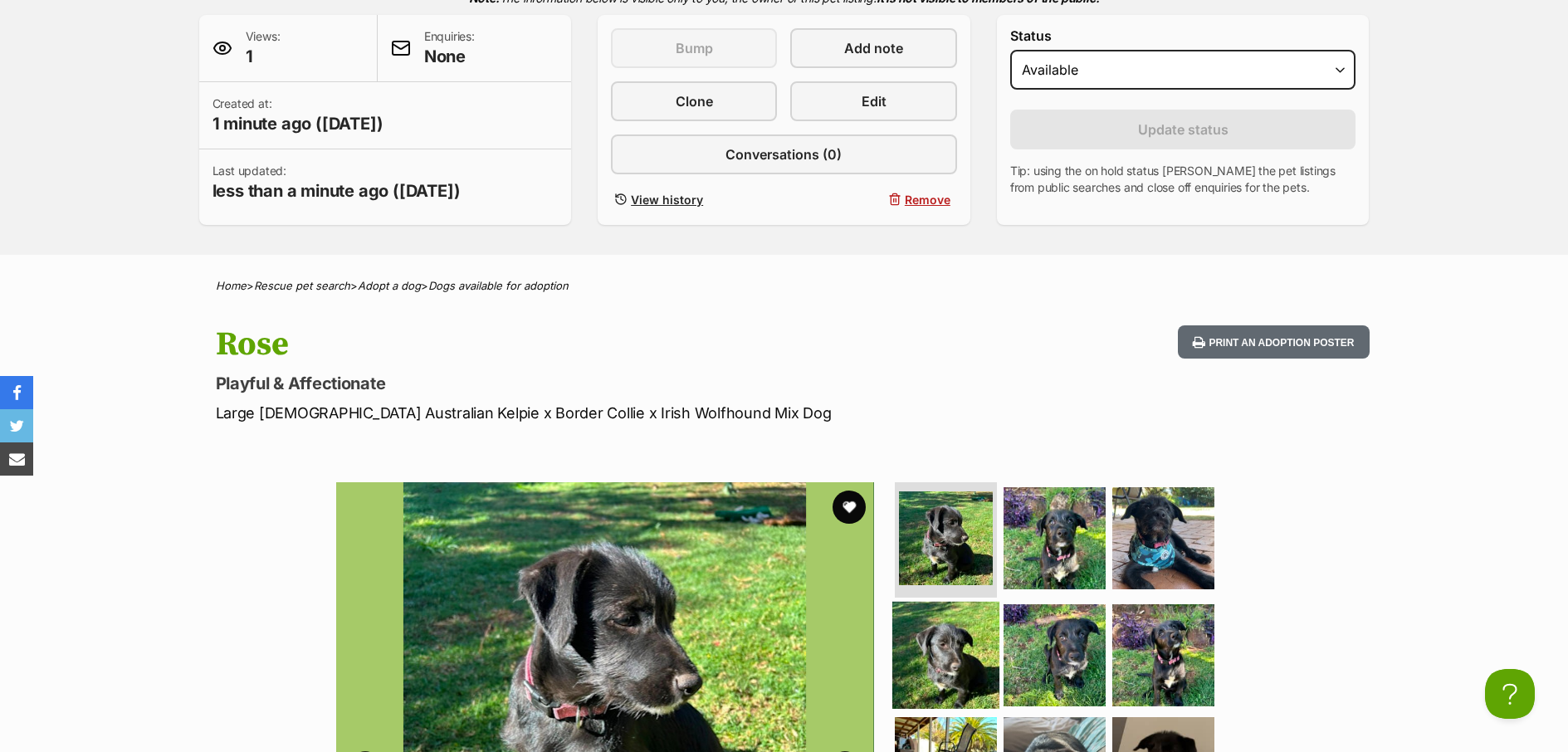
scroll to position [538, 0]
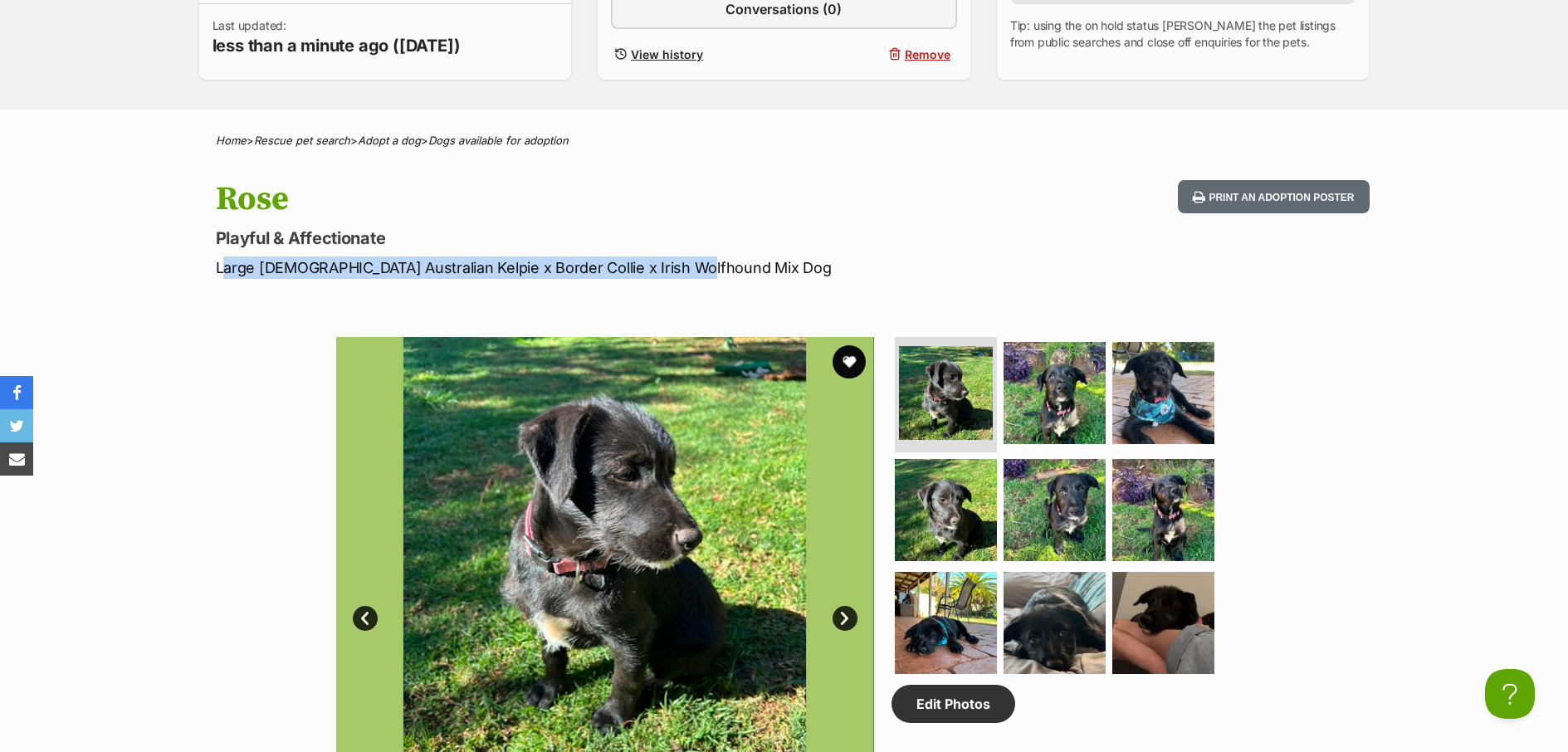
drag, startPoint x: 684, startPoint y: 265, endPoint x: 244, endPoint y: 272, distance: 440.1
click at [206, 262] on div "Rose Playful & Affectionate Large Female Australian Kelpie x Border Collie x Ir…" at bounding box center [785, 230] width 1220 height 99
copy p "Large Female Australian Kelpie x Border Collie x Irish Wolfhound Mix"
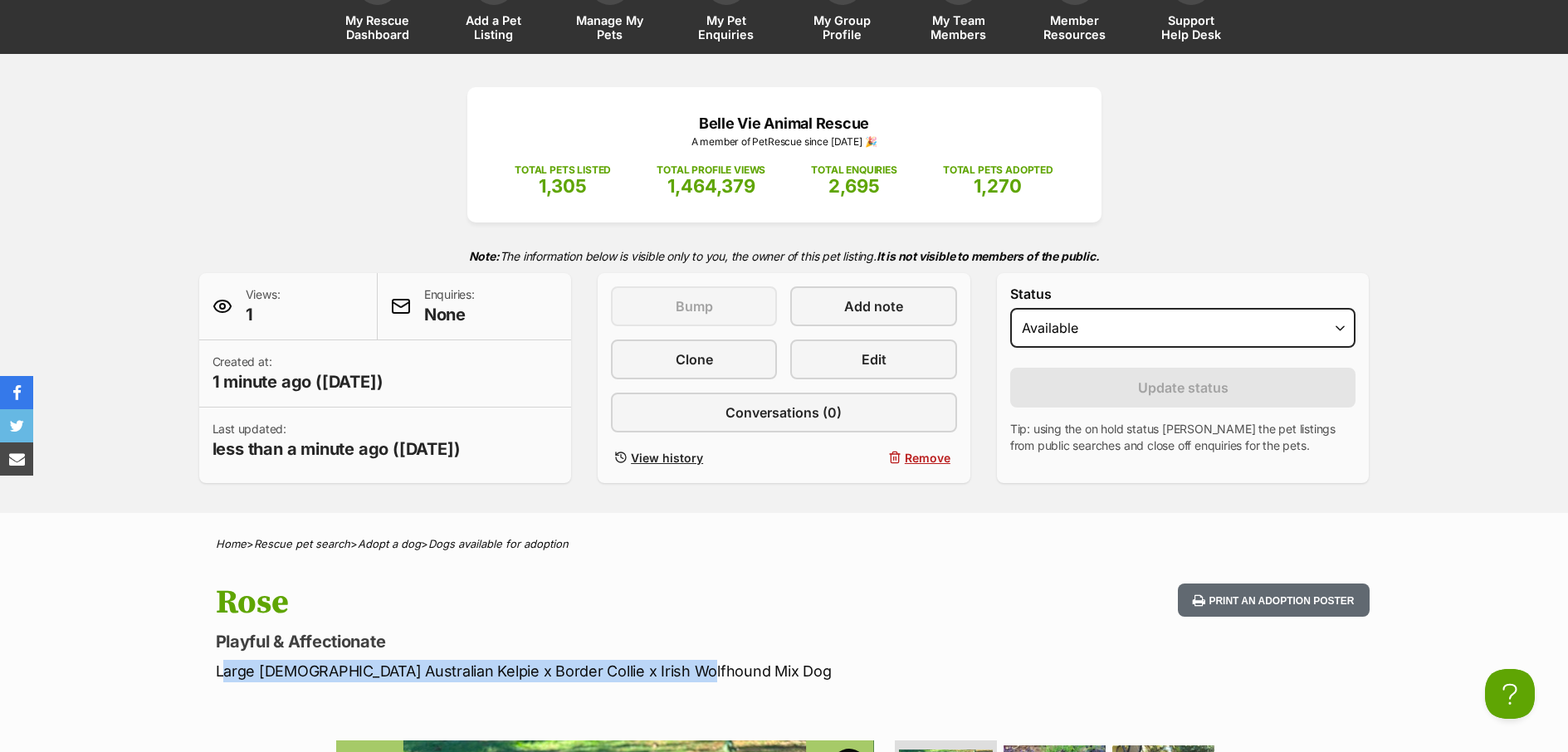
scroll to position [0, 0]
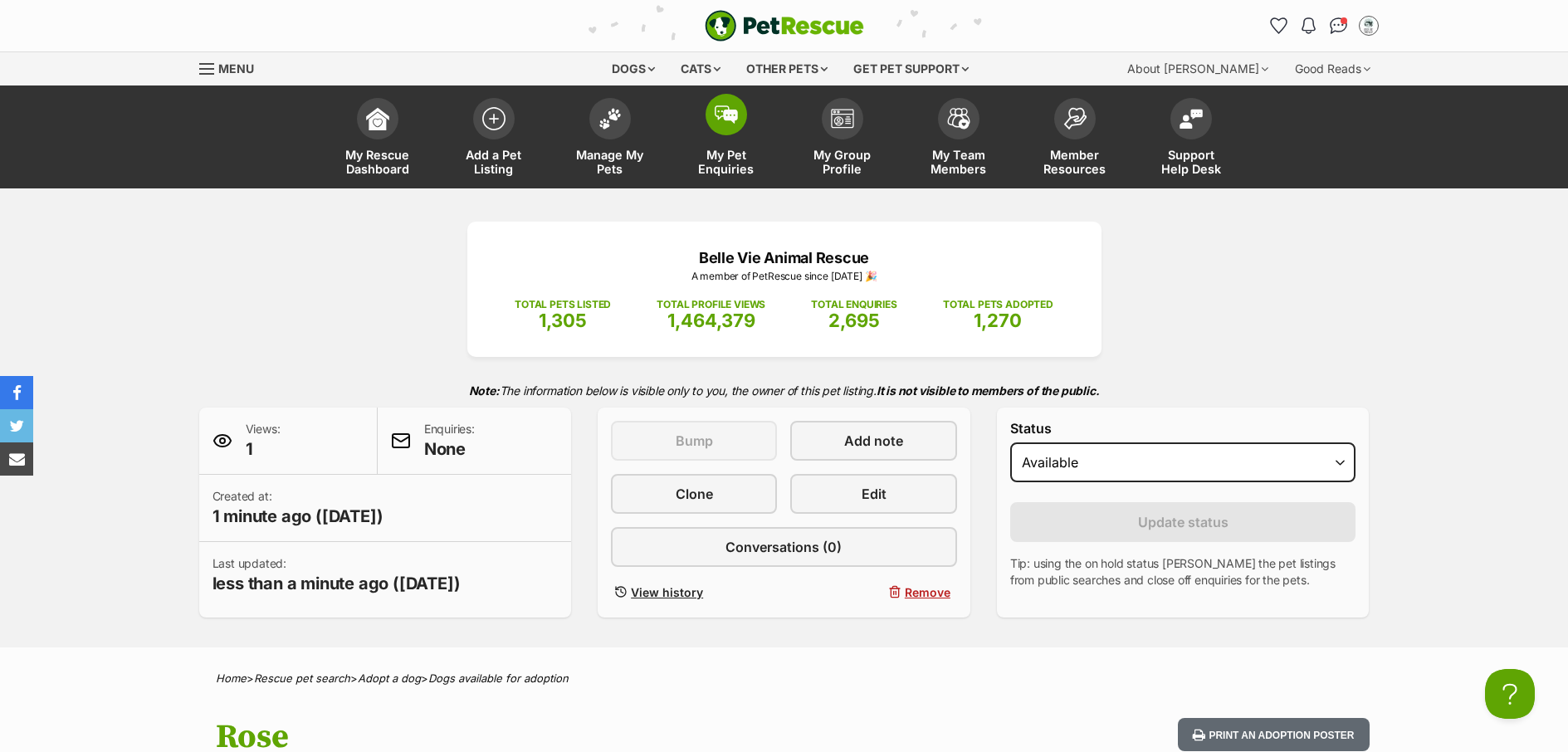
click at [732, 174] on span "My Pet Enquiries" at bounding box center [725, 162] width 74 height 28
